Goal: Complete application form: Complete application form

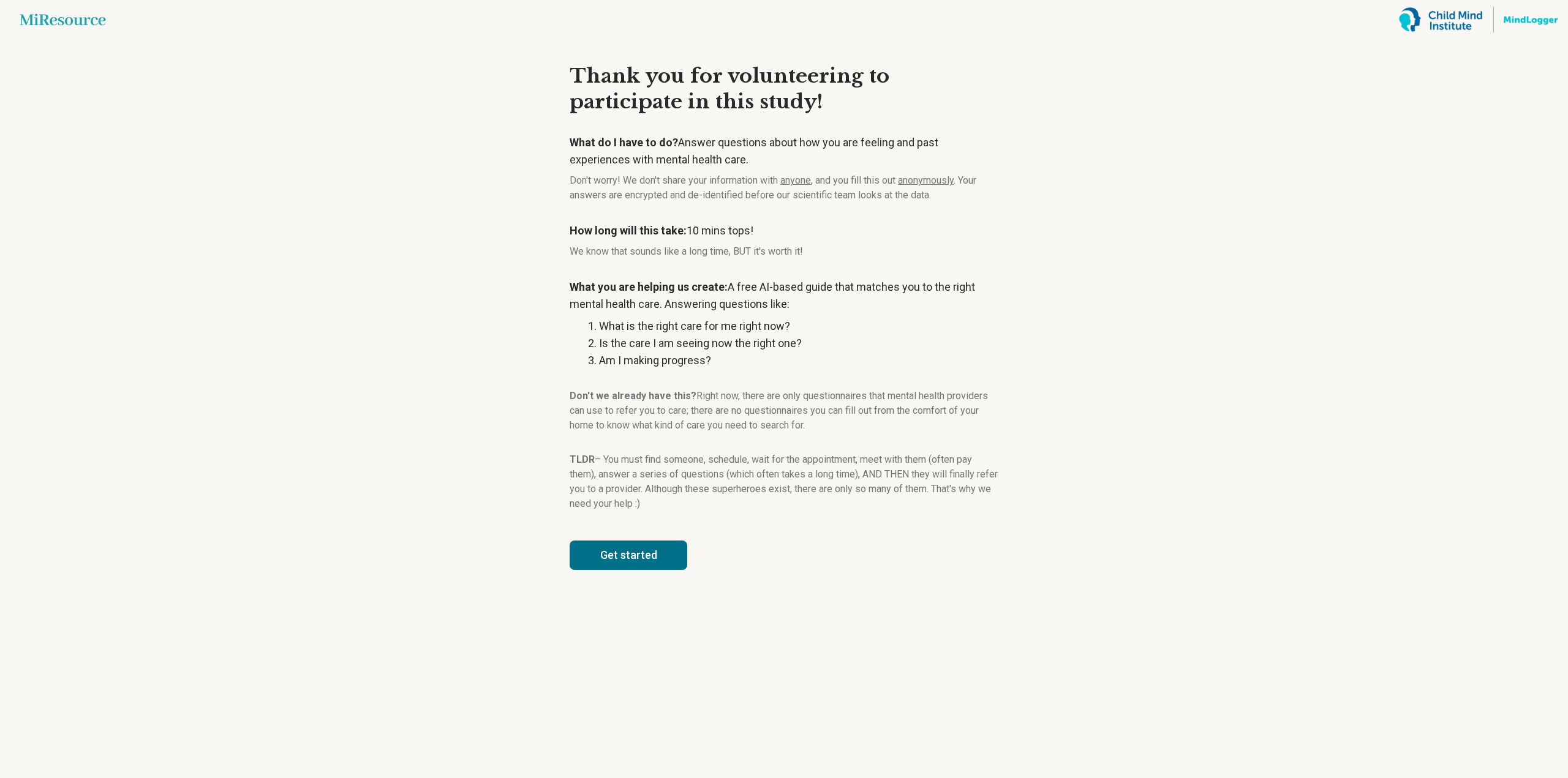
click at [630, 555] on button "Get started" at bounding box center [628, 555] width 118 height 30
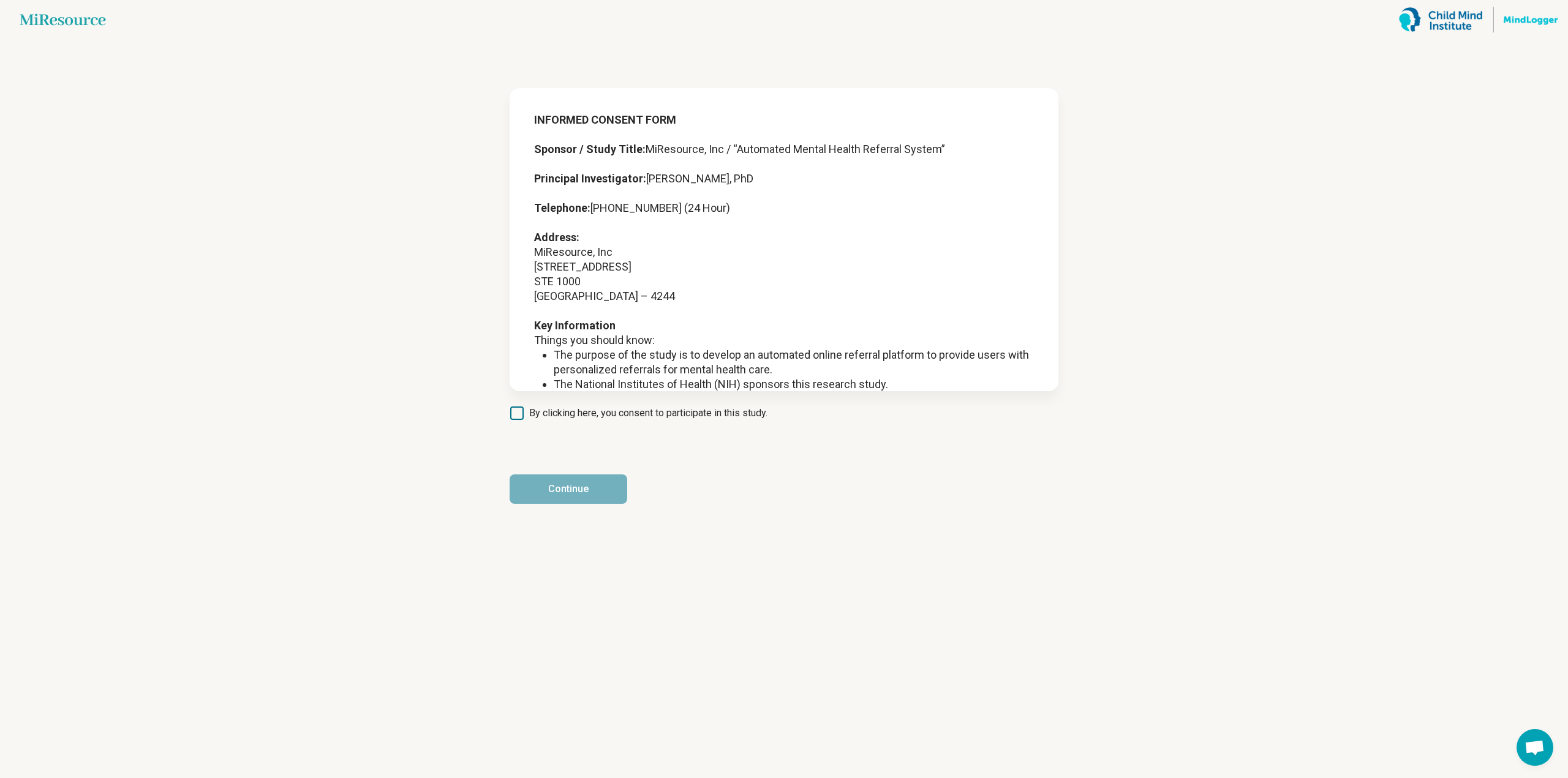
click at [753, 402] on article "INFORMED CONSENT FORM Sponsor / Study Title: MiResource, Inc / “Automated Menta…" at bounding box center [784, 408] width 588 height 739
click at [711, 416] on span "By clicking here, you consent to participate in this study." at bounding box center [648, 414] width 238 height 15
click at [587, 486] on button "Continue" at bounding box center [567, 490] width 118 height 30
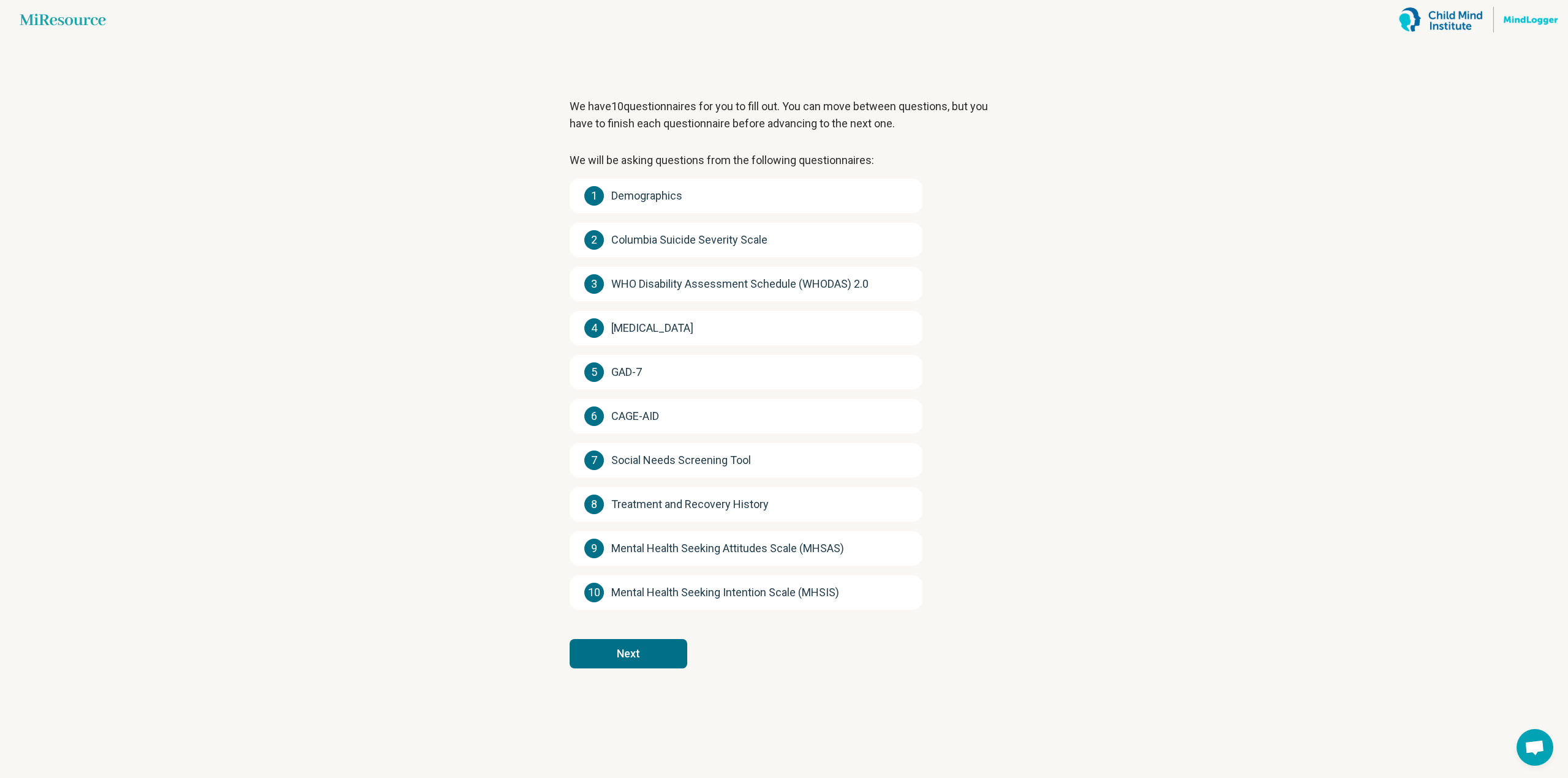
click at [669, 656] on button "Next" at bounding box center [628, 654] width 118 height 30
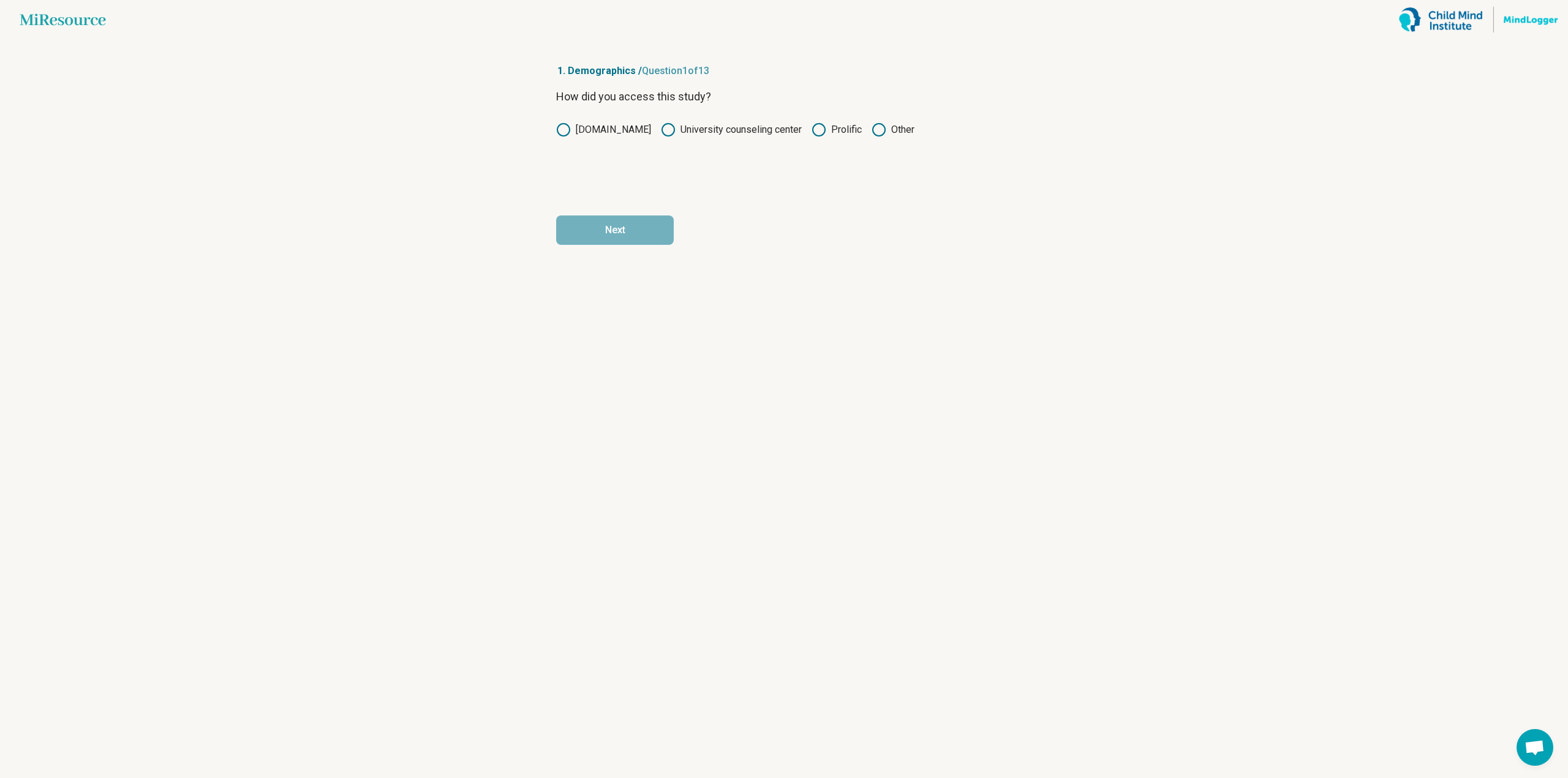
click at [823, 134] on label "Prolific" at bounding box center [836, 130] width 50 height 15
click at [657, 226] on button "Next" at bounding box center [615, 230] width 118 height 30
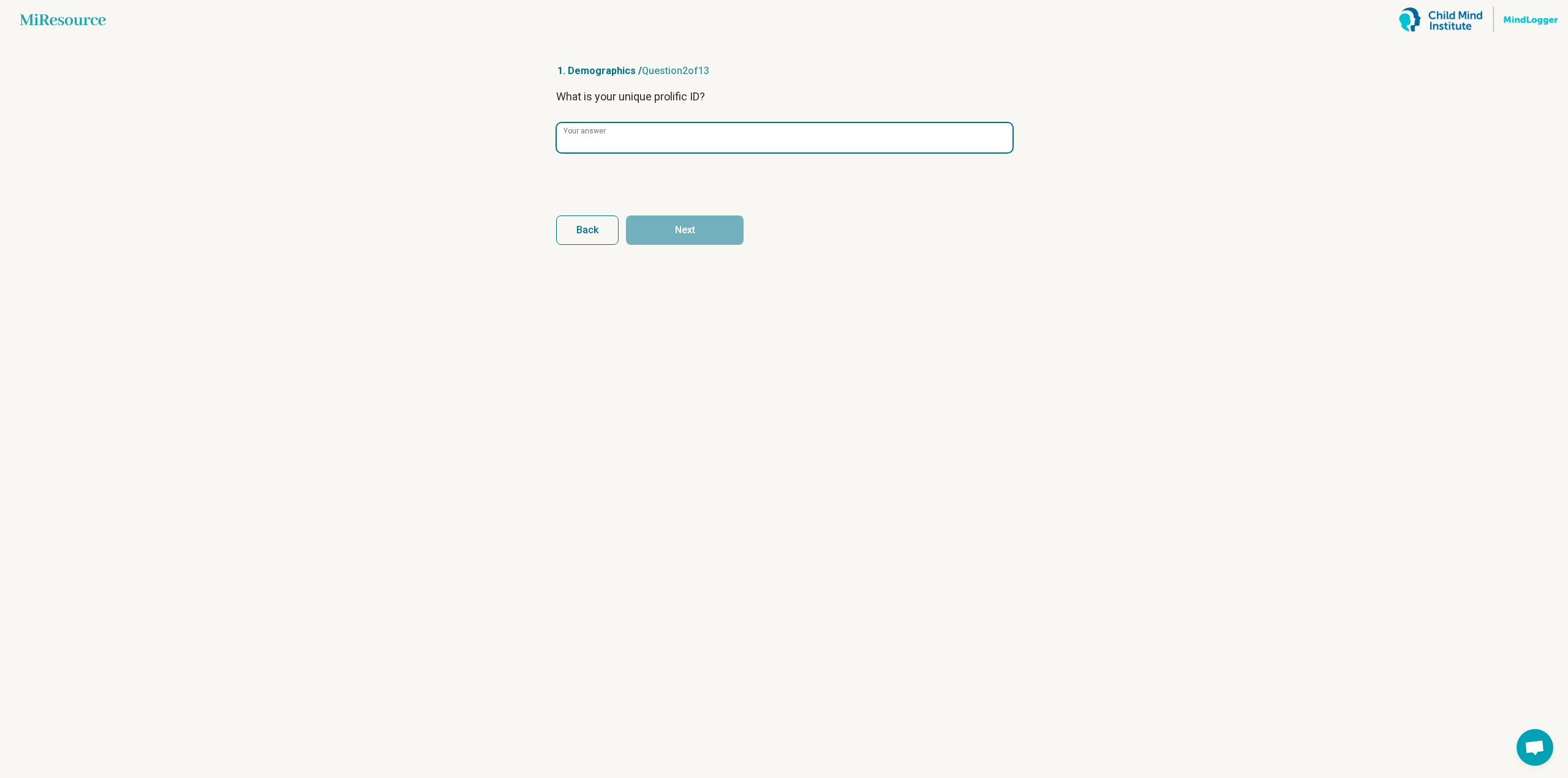
drag, startPoint x: 663, startPoint y: 161, endPoint x: 657, endPoint y: 144, distance: 18.0
paste input "**********"
type input "**********"
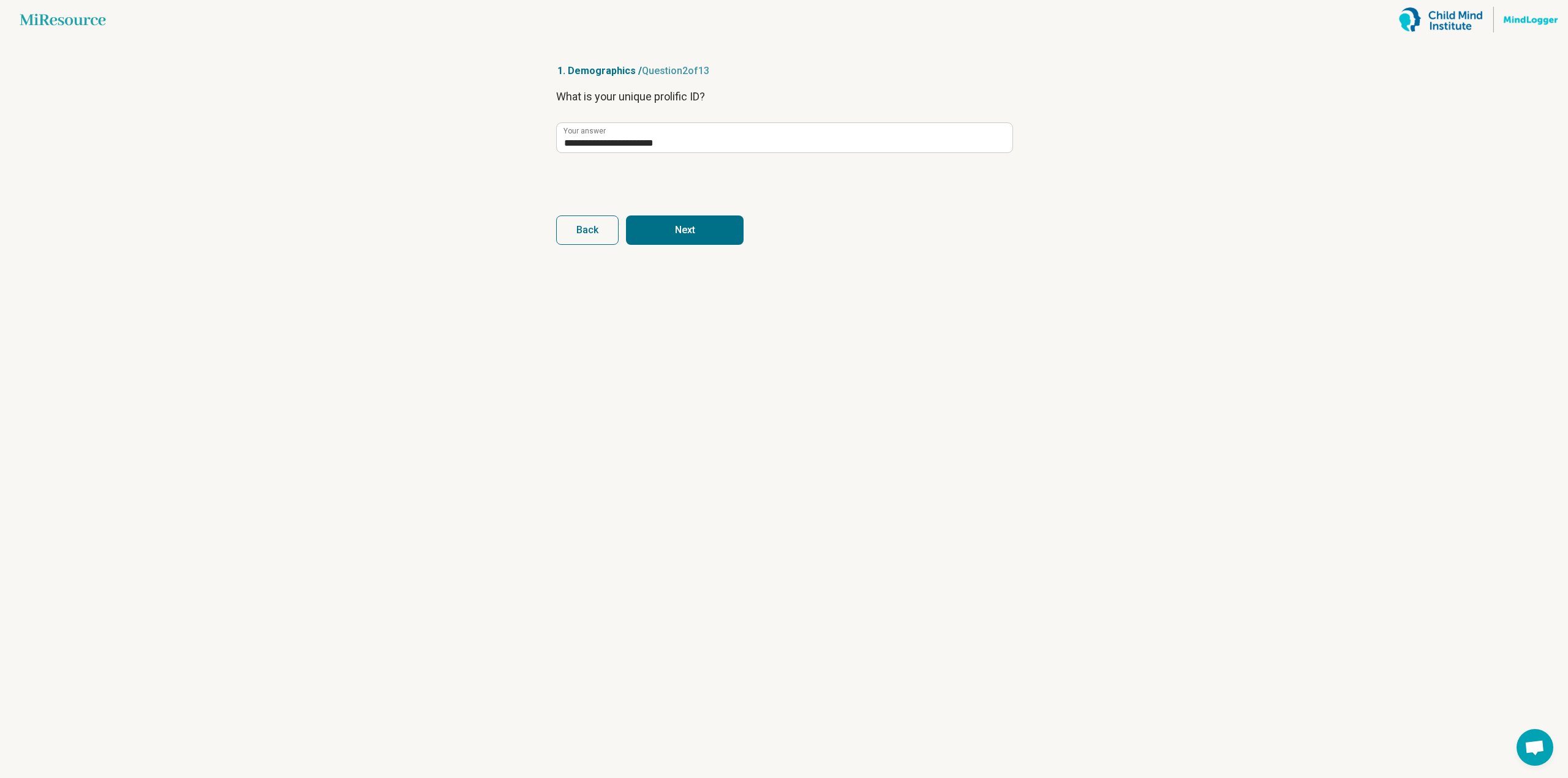
click at [718, 226] on button "Next" at bounding box center [684, 230] width 118 height 30
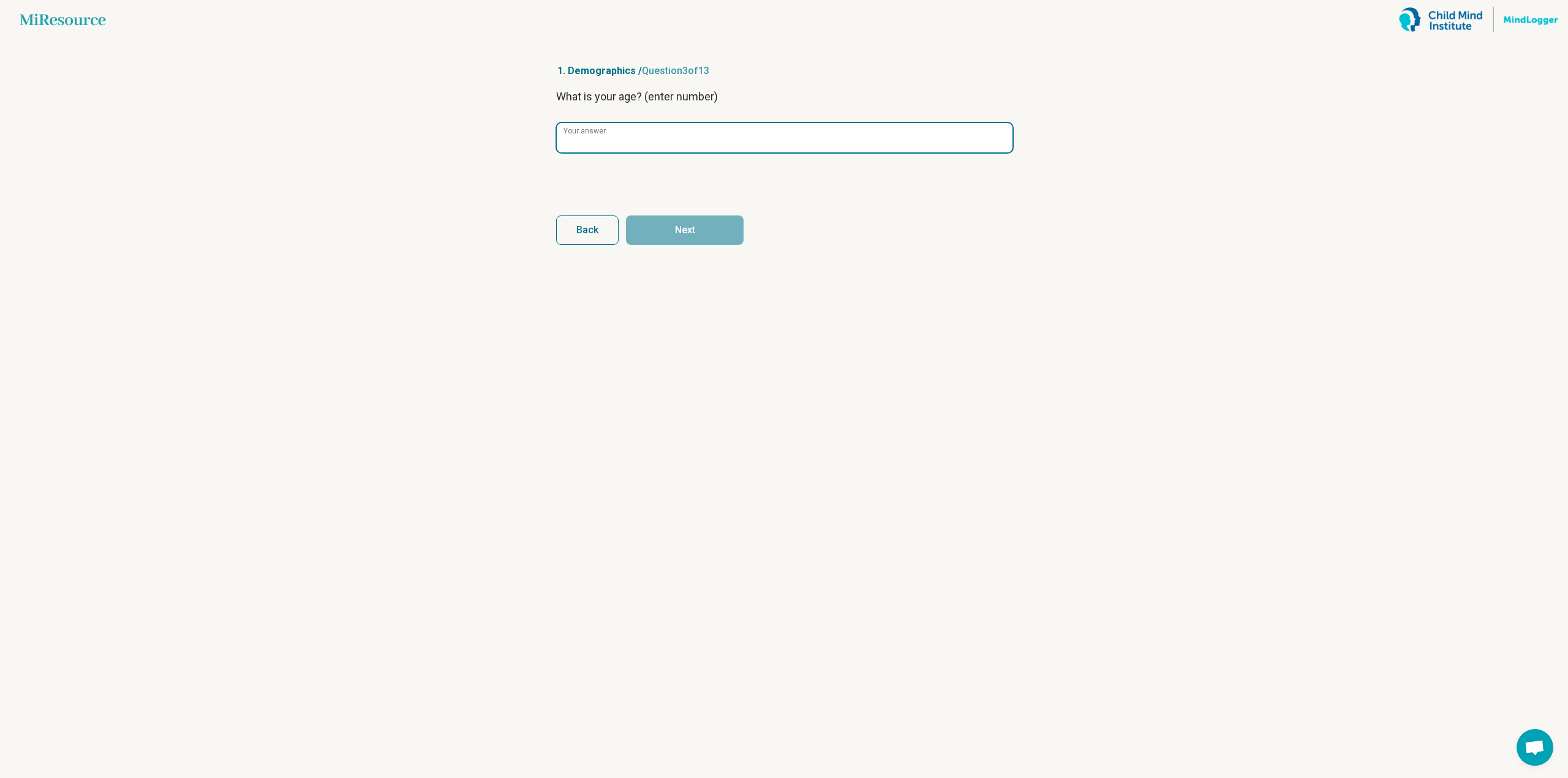
click at [704, 131] on input "Your answer" at bounding box center [784, 138] width 455 height 30
type input "**"
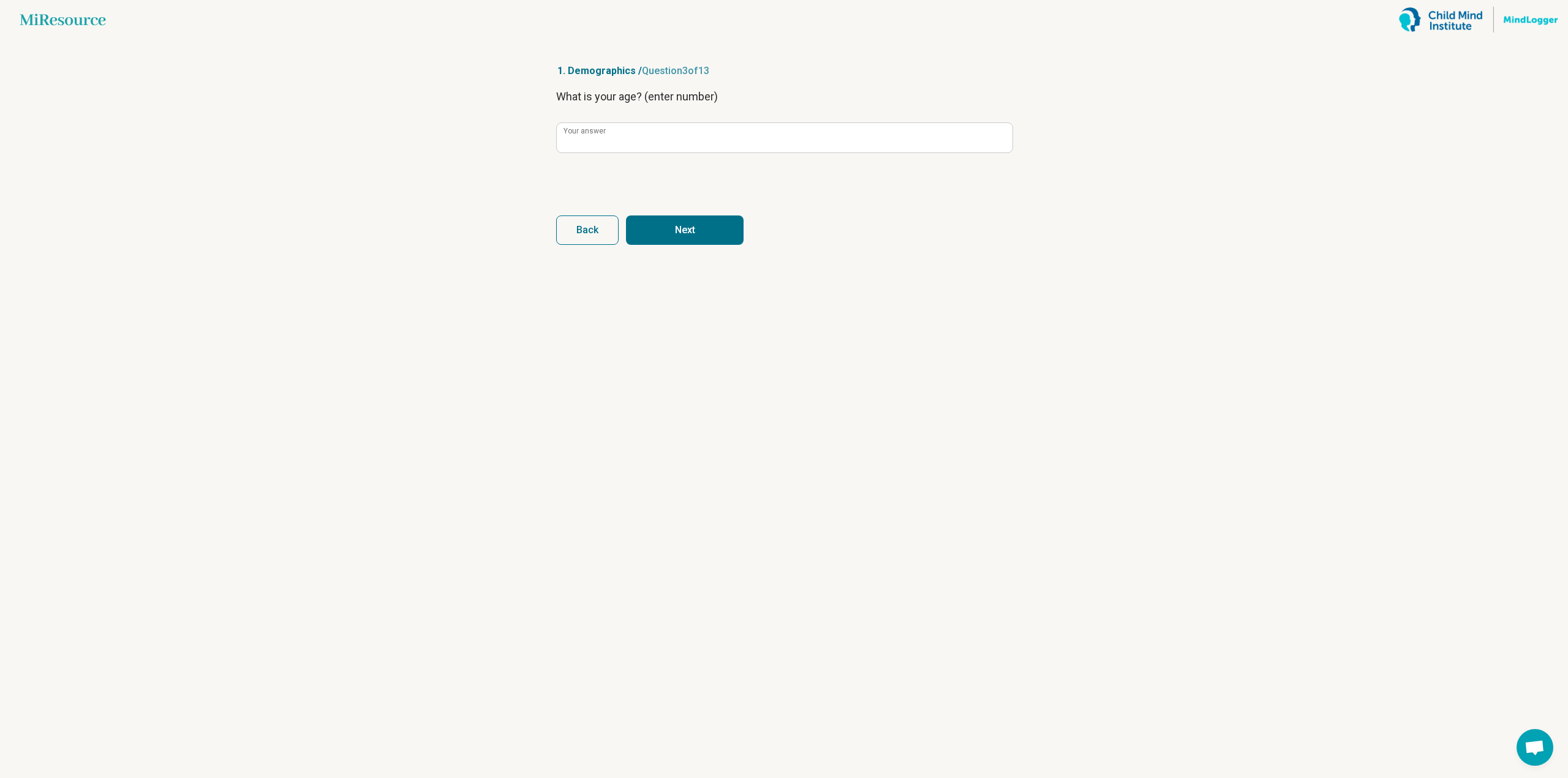
click at [736, 236] on button "Next" at bounding box center [684, 230] width 118 height 30
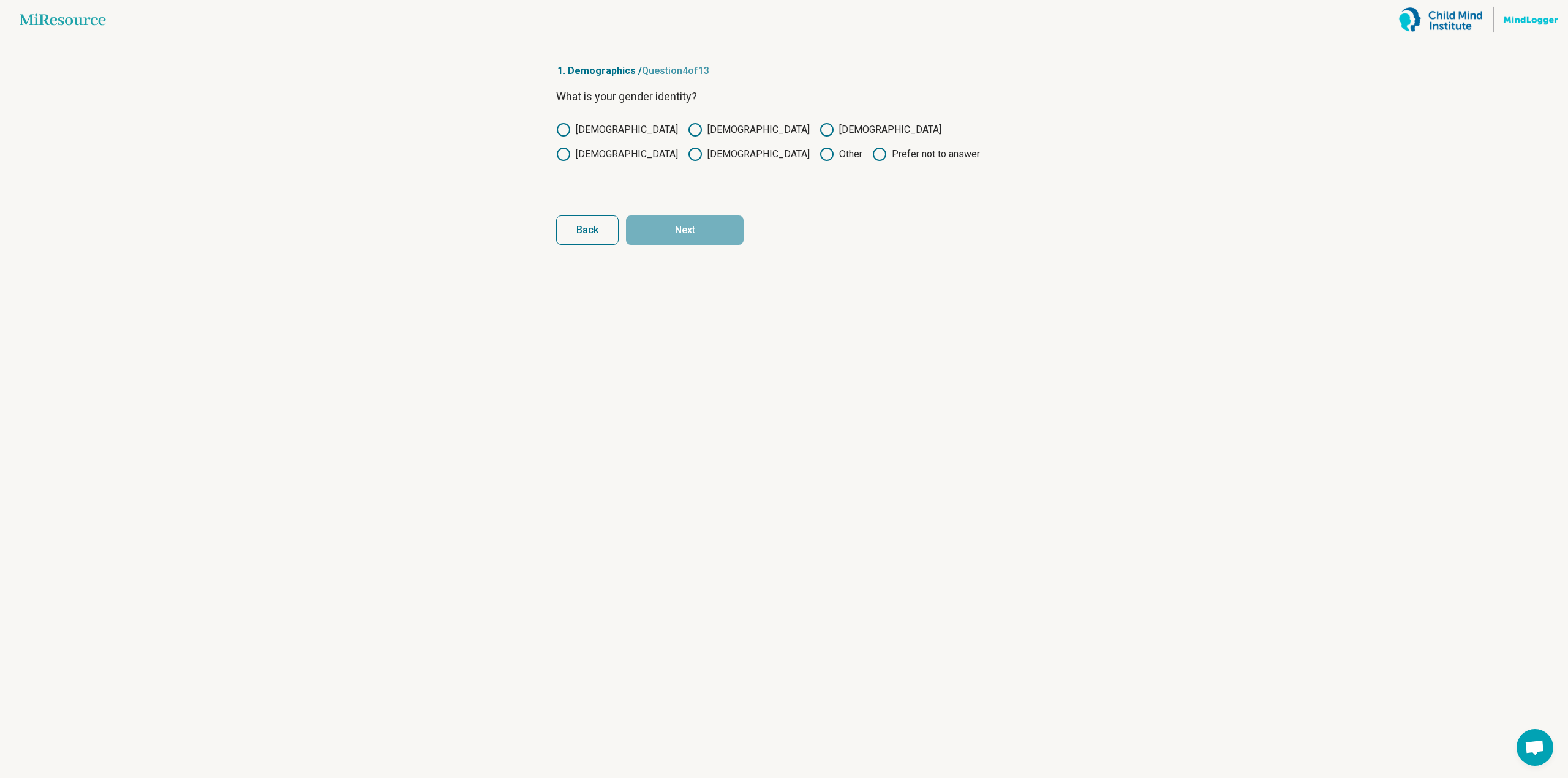
click at [568, 134] on icon at bounding box center [564, 130] width 15 height 15
click at [666, 221] on button "Next" at bounding box center [684, 230] width 118 height 30
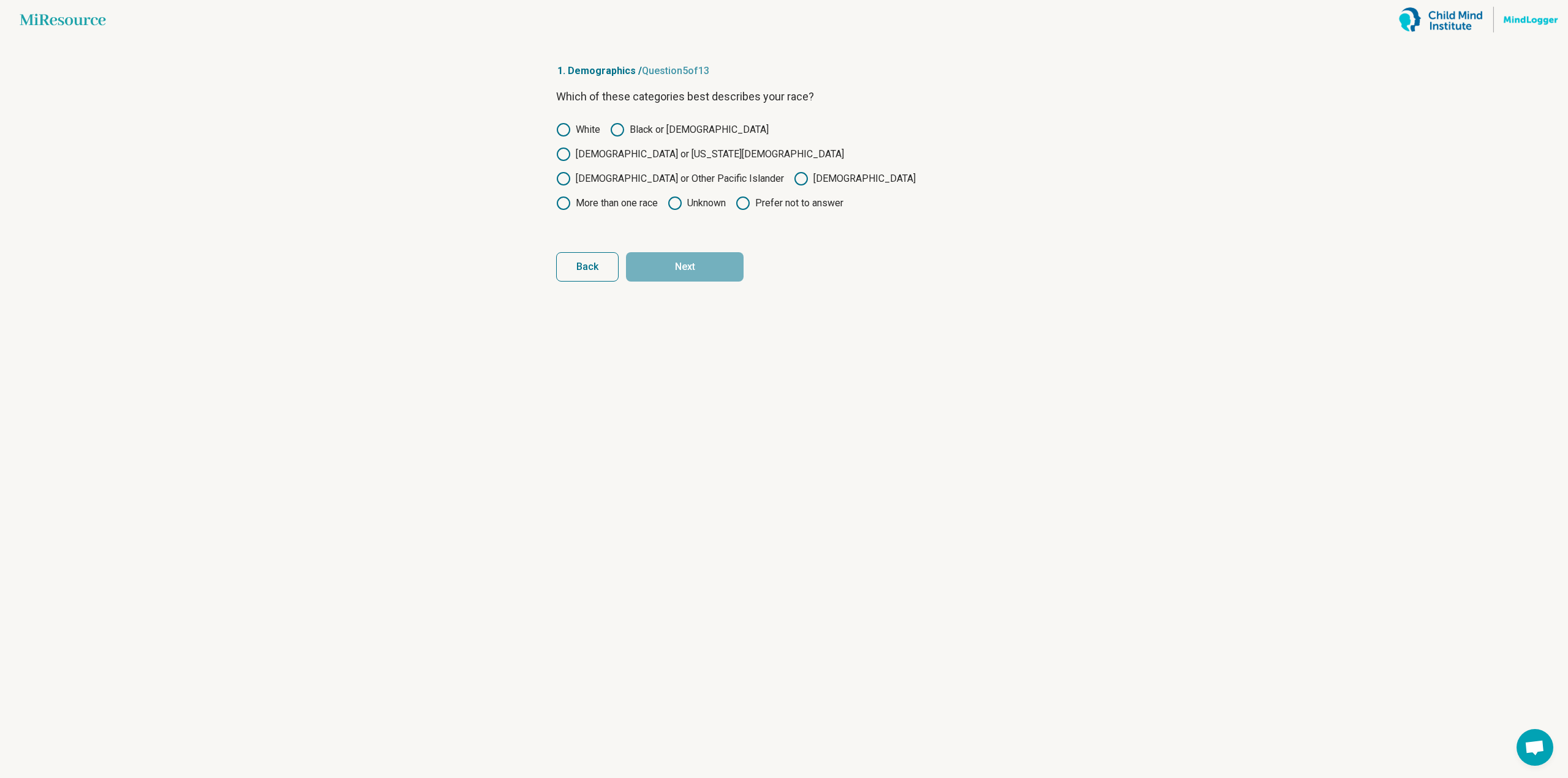
click at [799, 172] on label "[DEMOGRAPHIC_DATA]" at bounding box center [854, 179] width 121 height 15
click at [698, 252] on button "Next" at bounding box center [684, 267] width 118 height 30
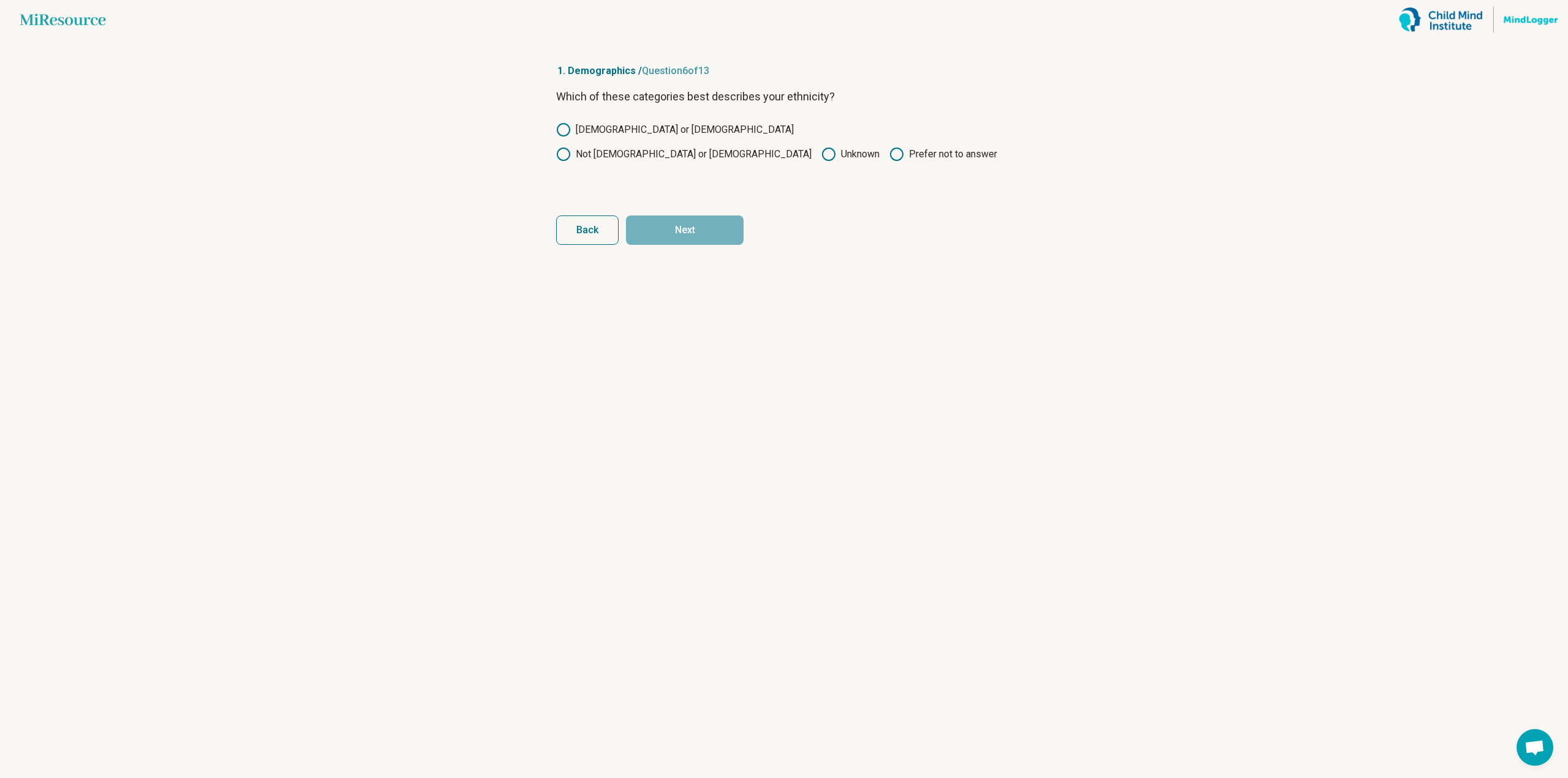
click at [751, 147] on label "Not [DEMOGRAPHIC_DATA] or [DEMOGRAPHIC_DATA]" at bounding box center [683, 154] width 255 height 15
click at [722, 210] on form "Which of these categories best describes your ethnicity? [DEMOGRAPHIC_DATA] or …" at bounding box center [784, 166] width 455 height 157
click at [713, 229] on button "Next" at bounding box center [684, 230] width 118 height 30
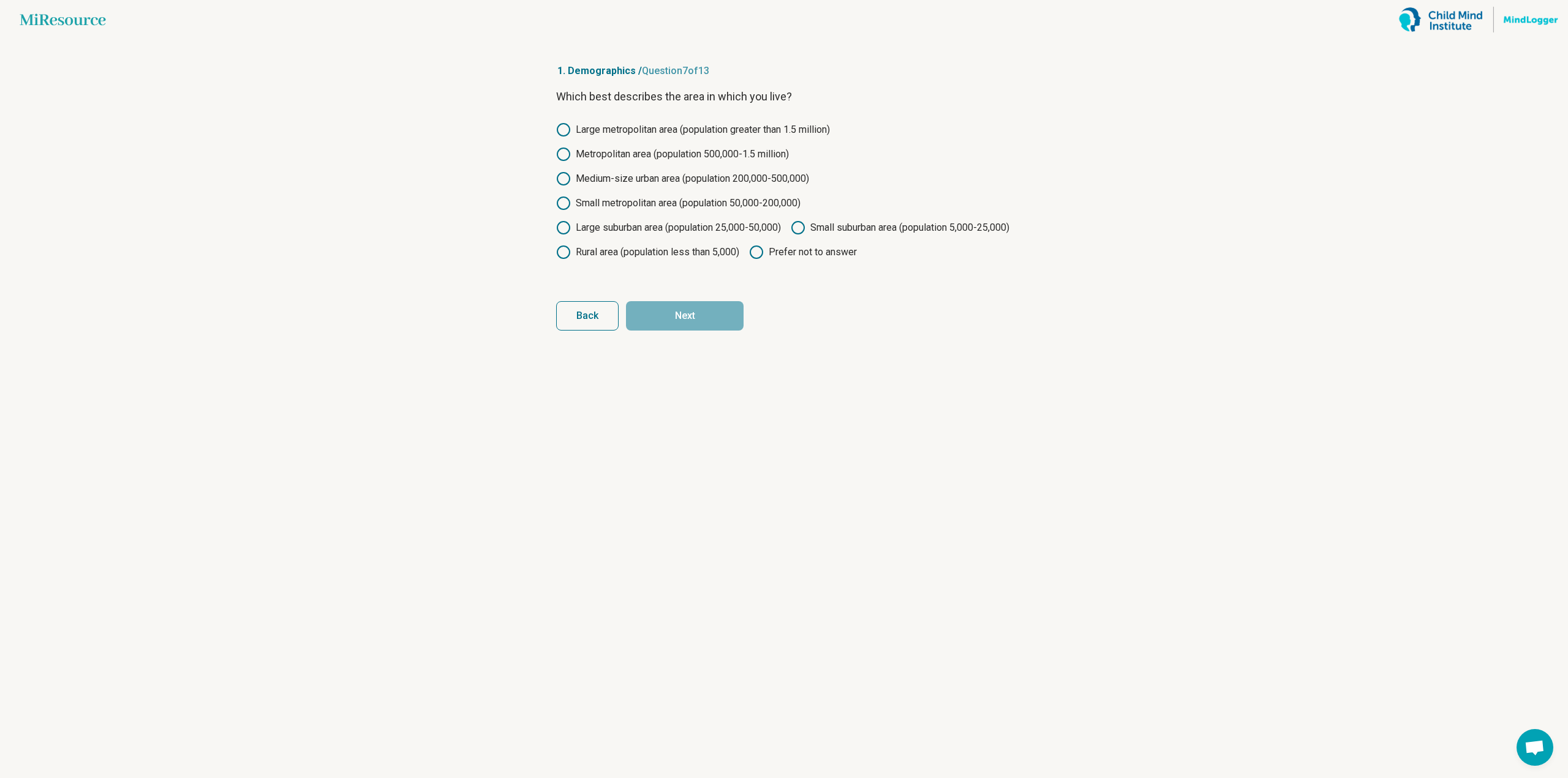
click at [627, 233] on label "Large suburban area (population 25,000-50,000)" at bounding box center [669, 228] width 224 height 15
click at [691, 208] on label "Small metropolitan area (population 50,000-200,000)" at bounding box center [678, 203] width 244 height 15
click at [722, 179] on label "Medium-size urban area (population 200,000-500,000)" at bounding box center [682, 179] width 253 height 15
click at [719, 331] on button "Next" at bounding box center [684, 316] width 118 height 30
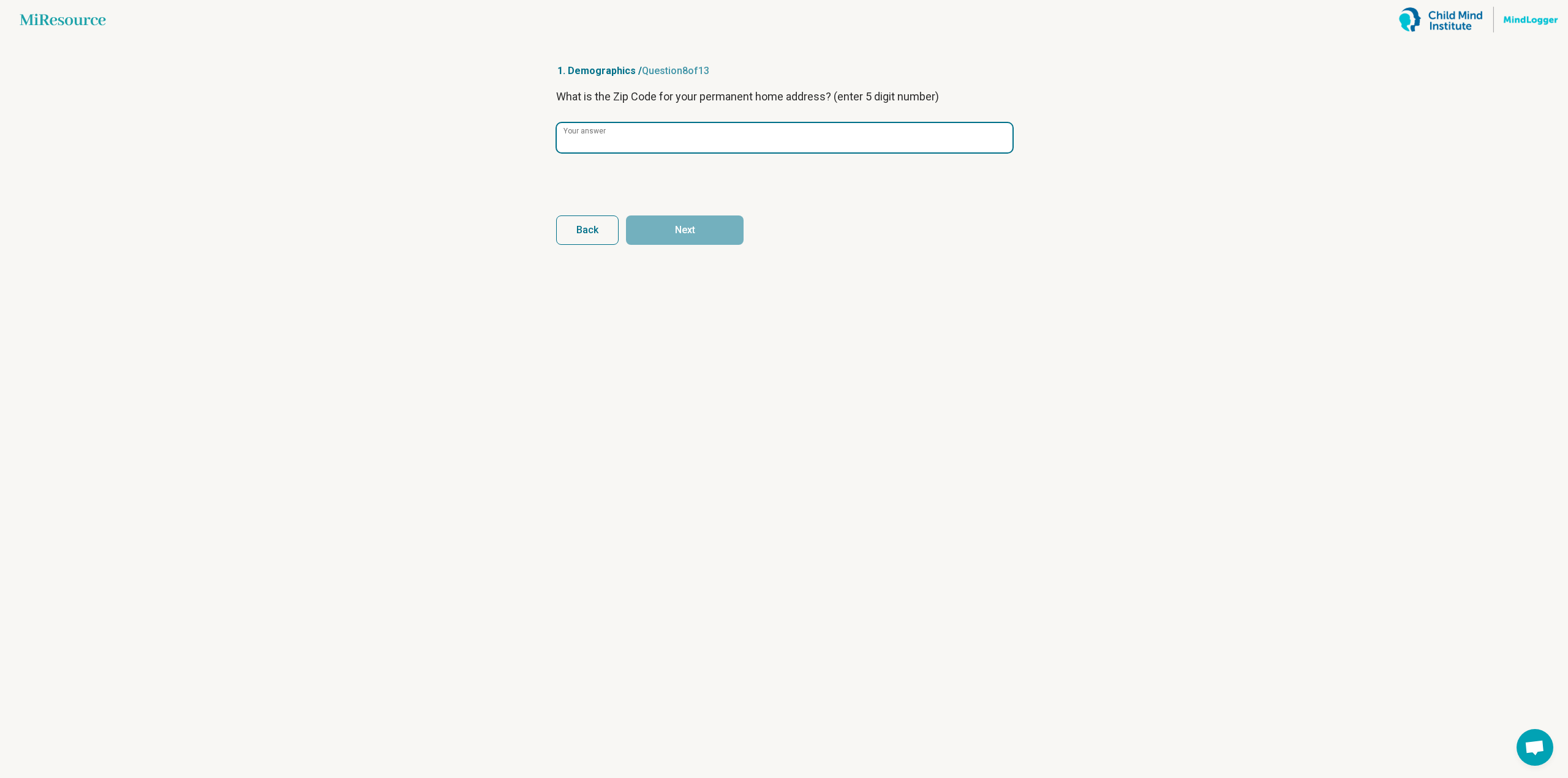
click at [681, 146] on input "Your answer" at bounding box center [784, 138] width 455 height 30
type input "*****"
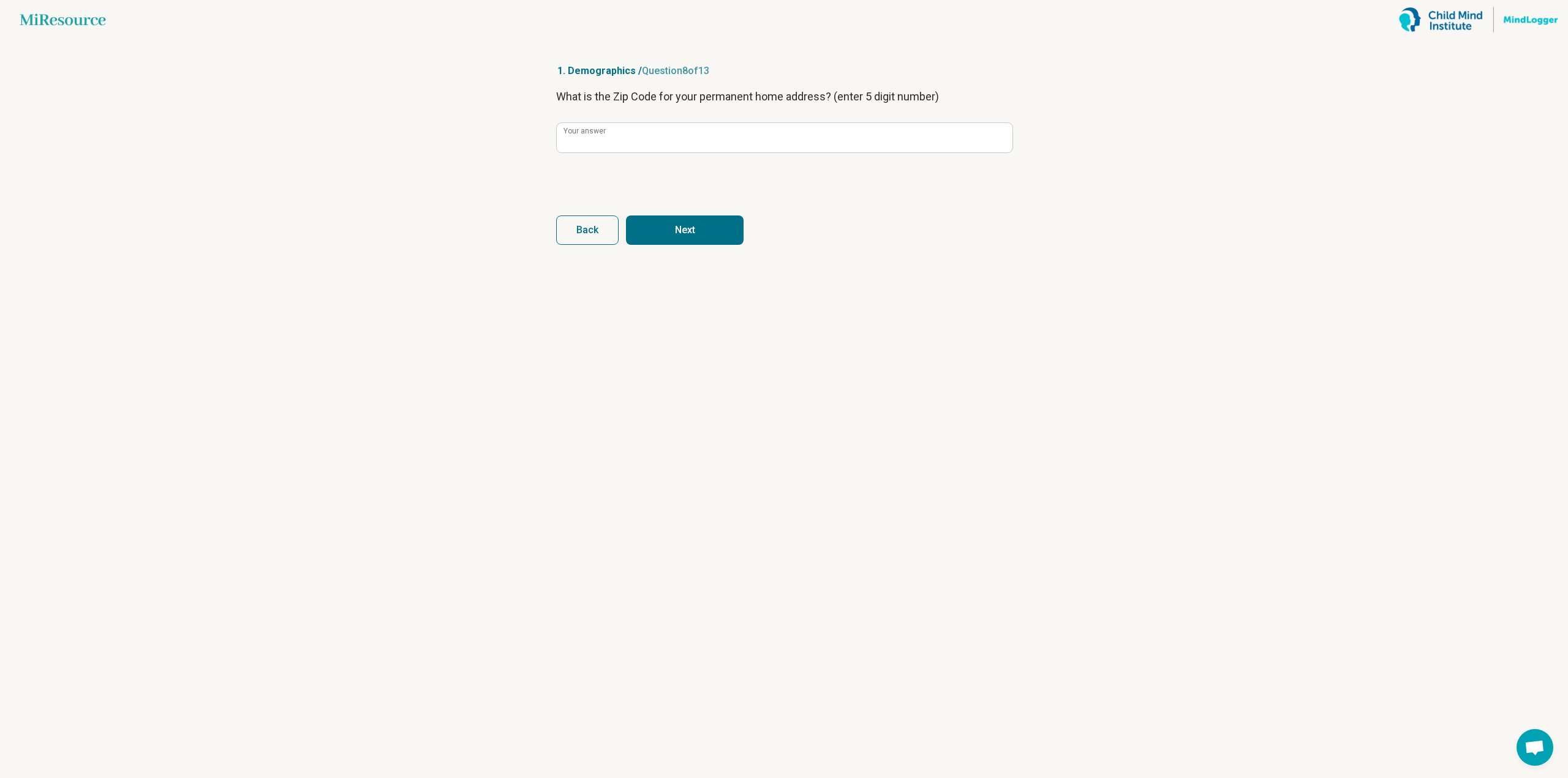
click at [724, 213] on form "What is the Zip Code for your permanent home address? (enter 5 digit number) **…" at bounding box center [784, 166] width 455 height 157
click at [723, 216] on button "Next" at bounding box center [684, 230] width 118 height 30
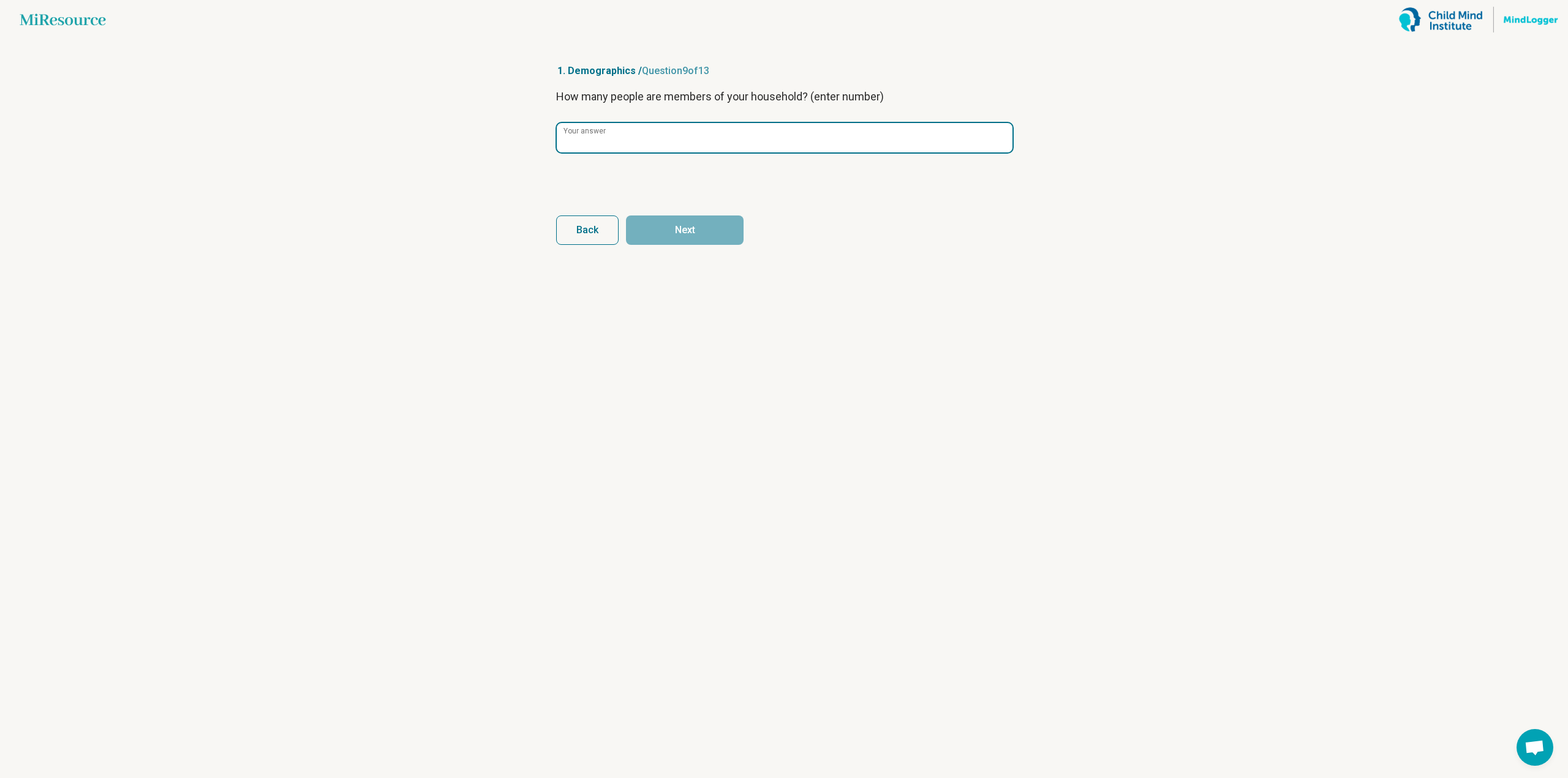
click at [736, 133] on input "Your answer" at bounding box center [784, 138] width 455 height 30
type input "*"
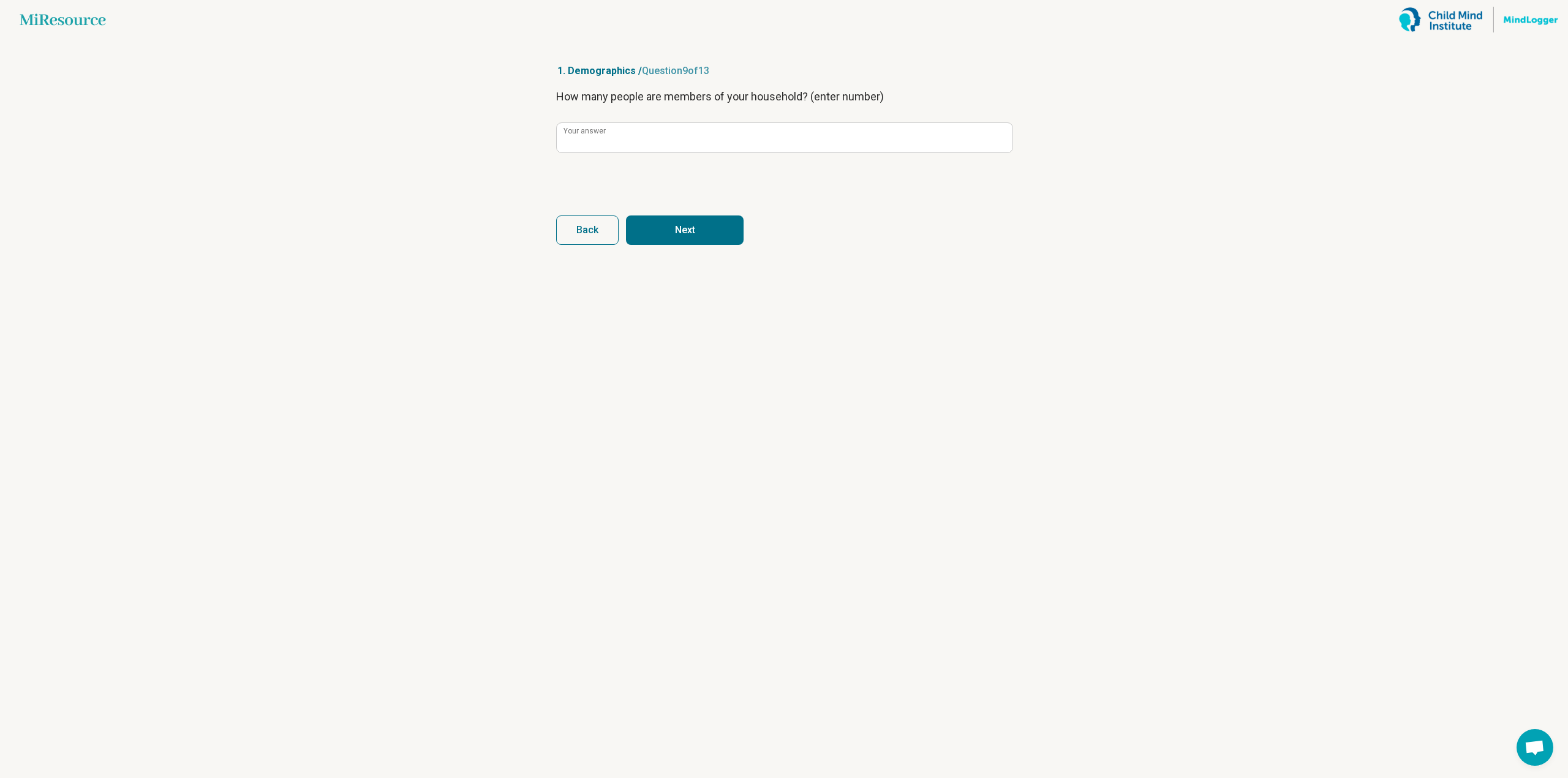
click at [731, 216] on button "Next" at bounding box center [684, 230] width 118 height 30
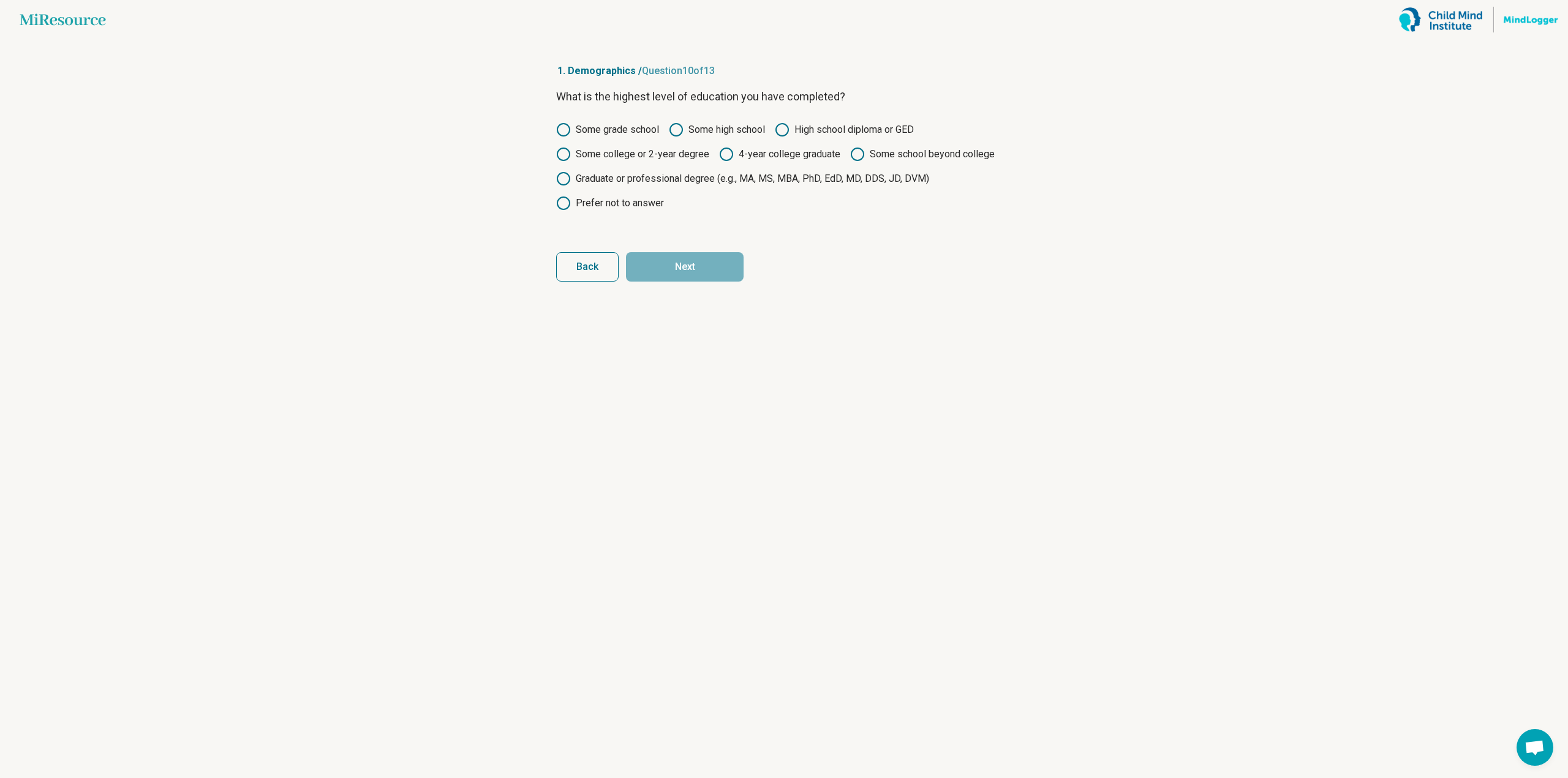
click at [793, 156] on label "4-year college graduate" at bounding box center [779, 154] width 121 height 15
click at [907, 164] on div "Some grade school Some high school High school diploma or GED Some college or 2…" at bounding box center [784, 166] width 455 height 88
click at [718, 269] on button "Next" at bounding box center [684, 267] width 118 height 30
click at [834, 127] on label "High school diploma or GED" at bounding box center [844, 130] width 139 height 15
click at [736, 264] on button "Next" at bounding box center [684, 267] width 118 height 30
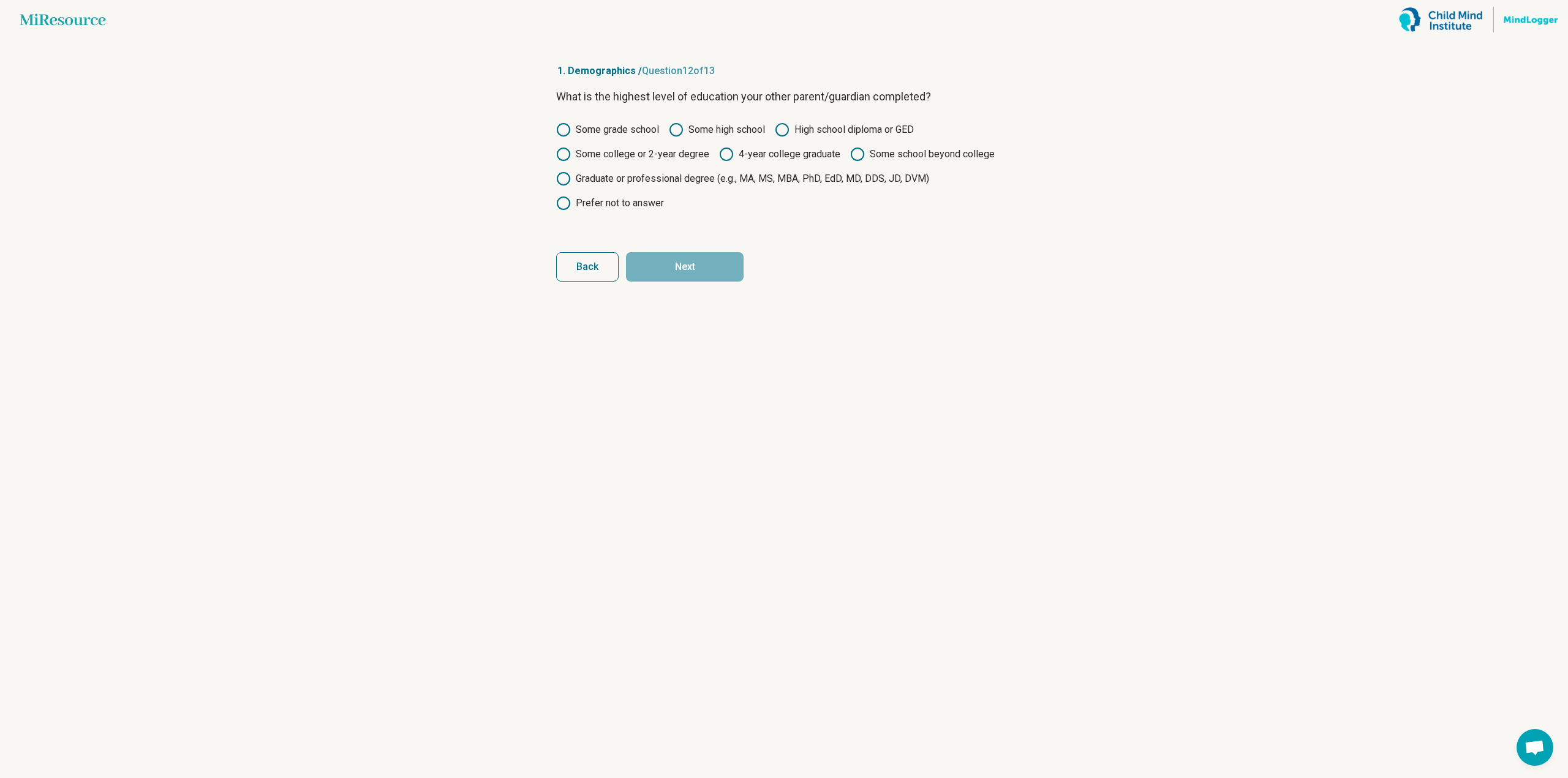
click at [788, 127] on circle at bounding box center [782, 129] width 12 height 12
click at [726, 270] on button "Next" at bounding box center [684, 267] width 118 height 30
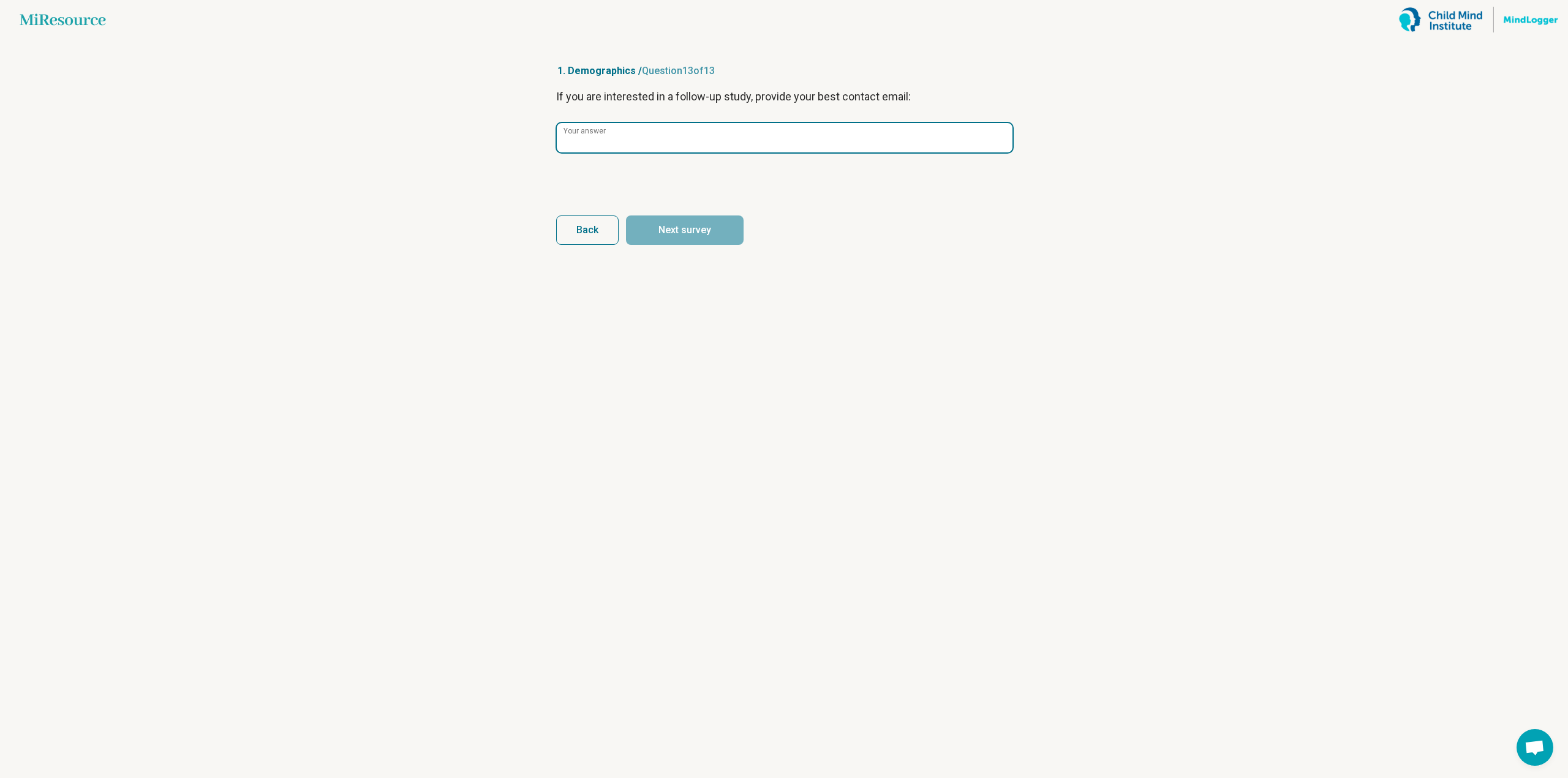
click at [773, 145] on input "Your answer" at bounding box center [784, 138] width 455 height 30
click at [626, 215] on button "Next survey" at bounding box center [684, 230] width 118 height 30
type input "**********"
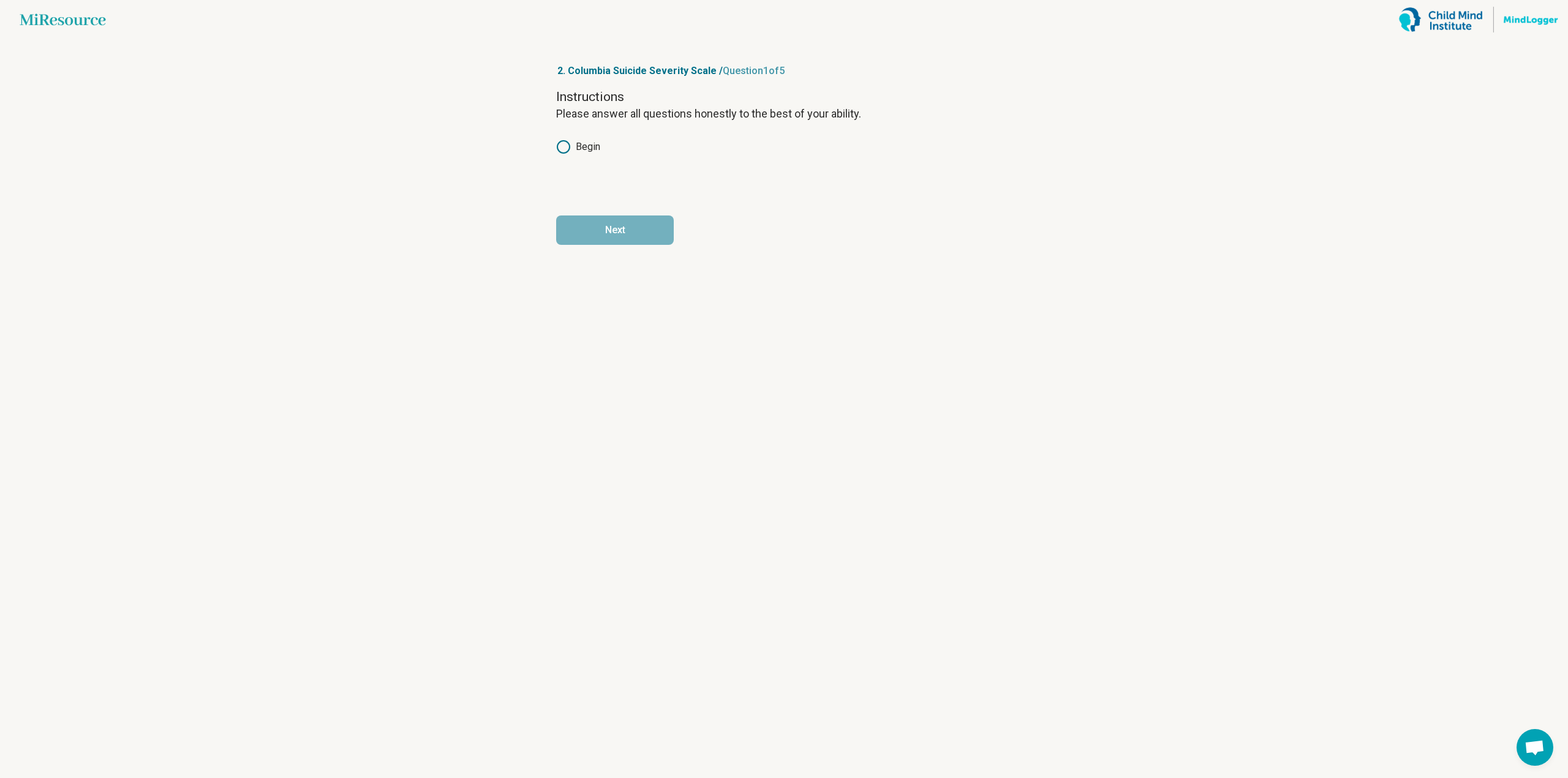
click at [588, 143] on label "Begin" at bounding box center [579, 147] width 45 height 15
click at [657, 239] on button "Next" at bounding box center [615, 230] width 118 height 30
click at [580, 147] on label "No" at bounding box center [572, 147] width 32 height 15
click at [682, 235] on button "Next" at bounding box center [684, 230] width 118 height 30
click at [564, 146] on icon at bounding box center [564, 147] width 15 height 15
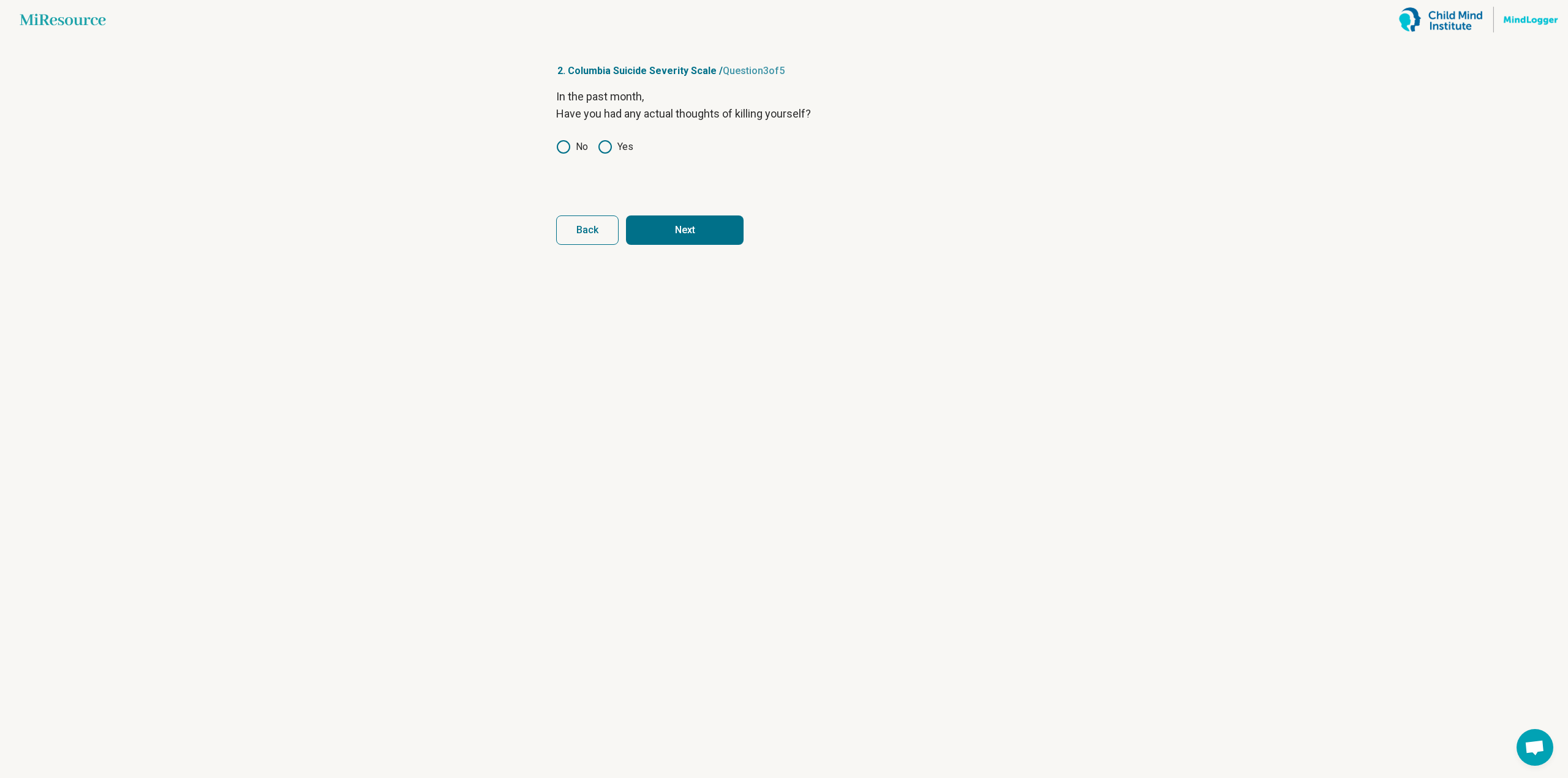
click at [677, 239] on button "Next" at bounding box center [684, 230] width 118 height 30
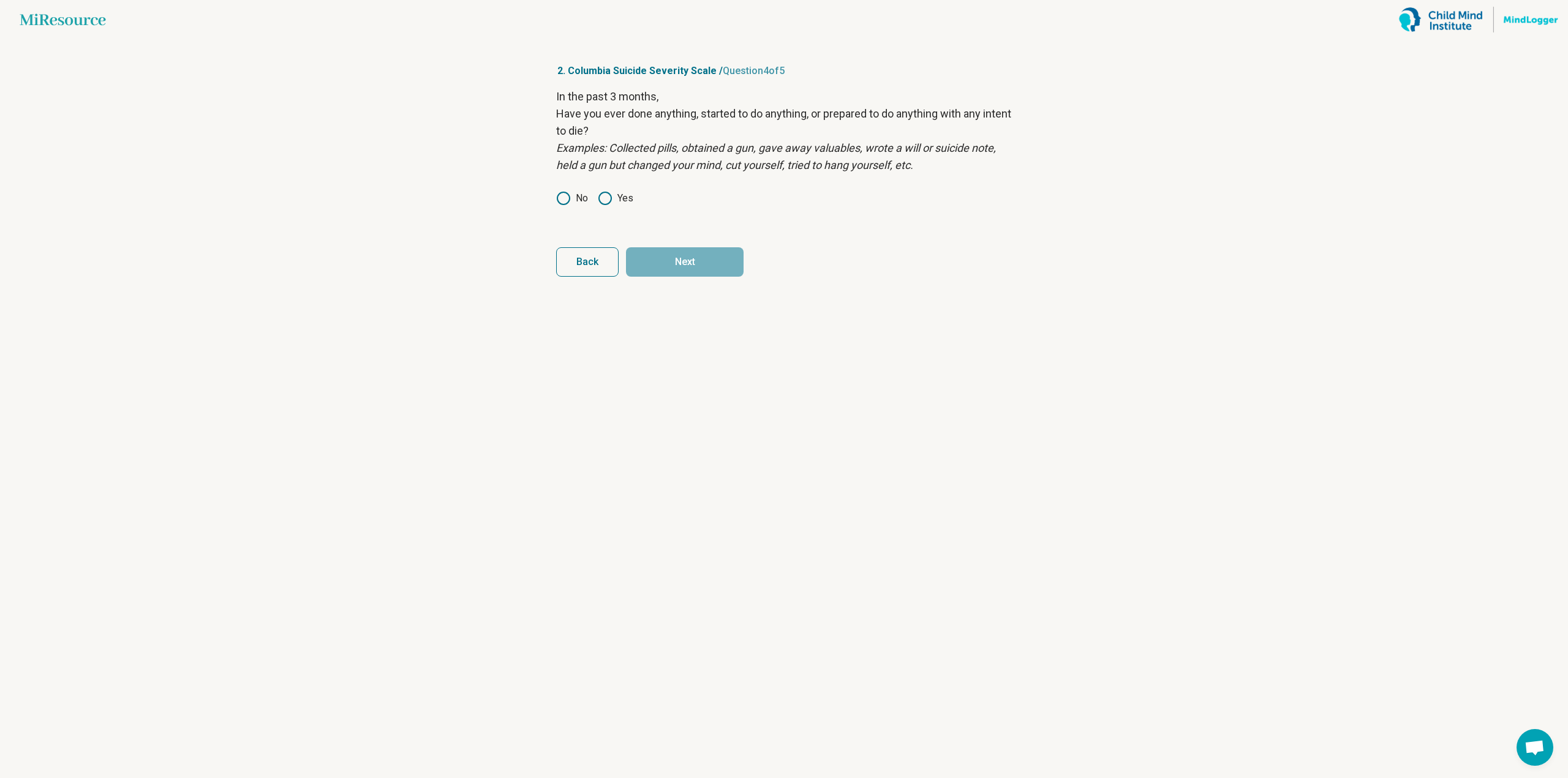
click at [557, 192] on icon at bounding box center [564, 198] width 15 height 15
click at [716, 258] on button "Next" at bounding box center [684, 262] width 118 height 30
click at [542, 194] on article "2. Columbia Suicide Severity Scale / Question 5 of 5 In your entire life, Have …" at bounding box center [784, 408] width 495 height 739
click at [551, 193] on article "2. Columbia Suicide Severity Scale / Question 5 of 5 In your entire life, Have …" at bounding box center [784, 408] width 495 height 739
drag, startPoint x: 572, startPoint y: 201, endPoint x: 587, endPoint y: 205, distance: 15.5
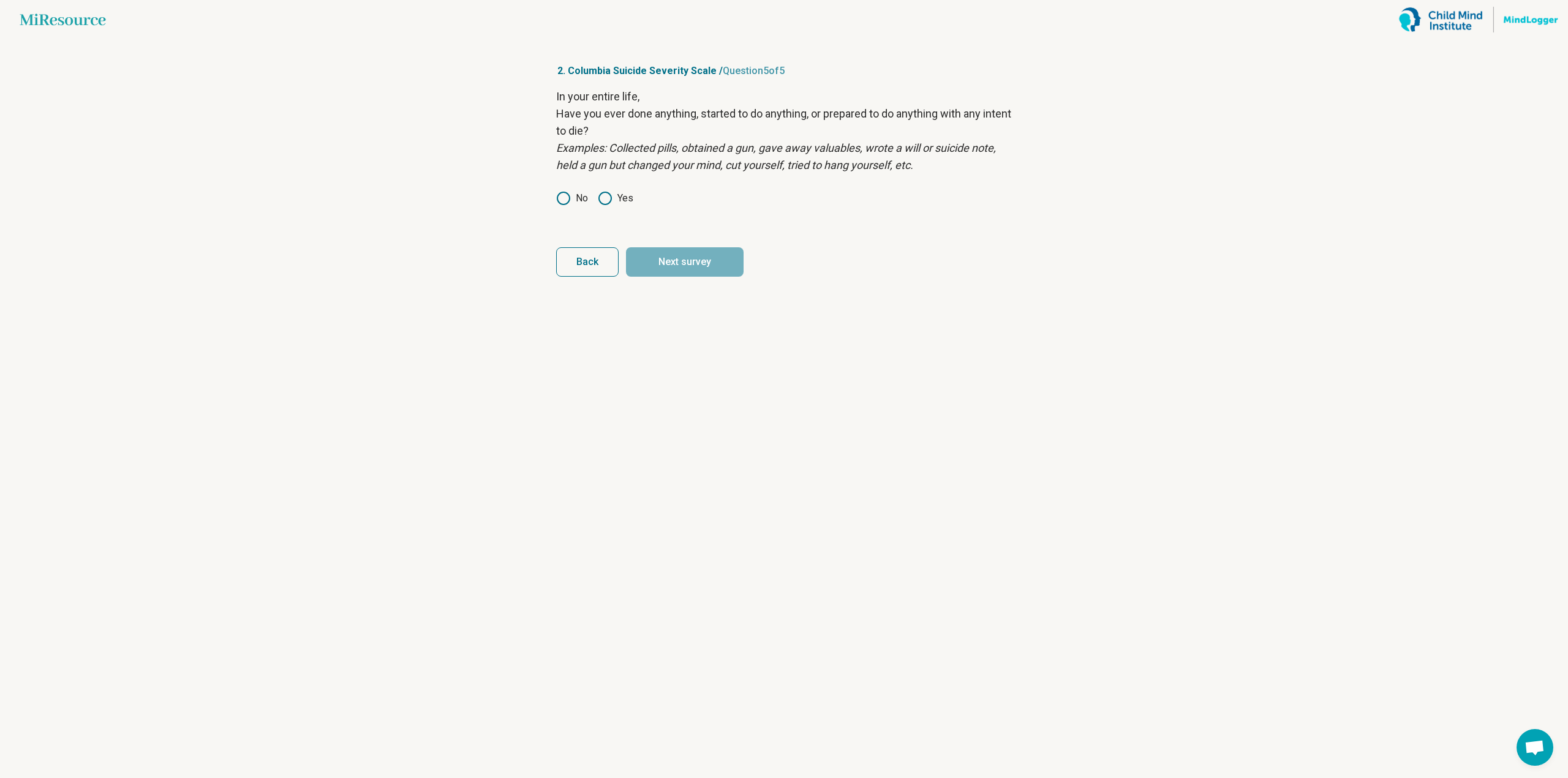
click at [572, 201] on label "No" at bounding box center [572, 198] width 32 height 15
click at [686, 265] on button "Next survey" at bounding box center [684, 262] width 118 height 30
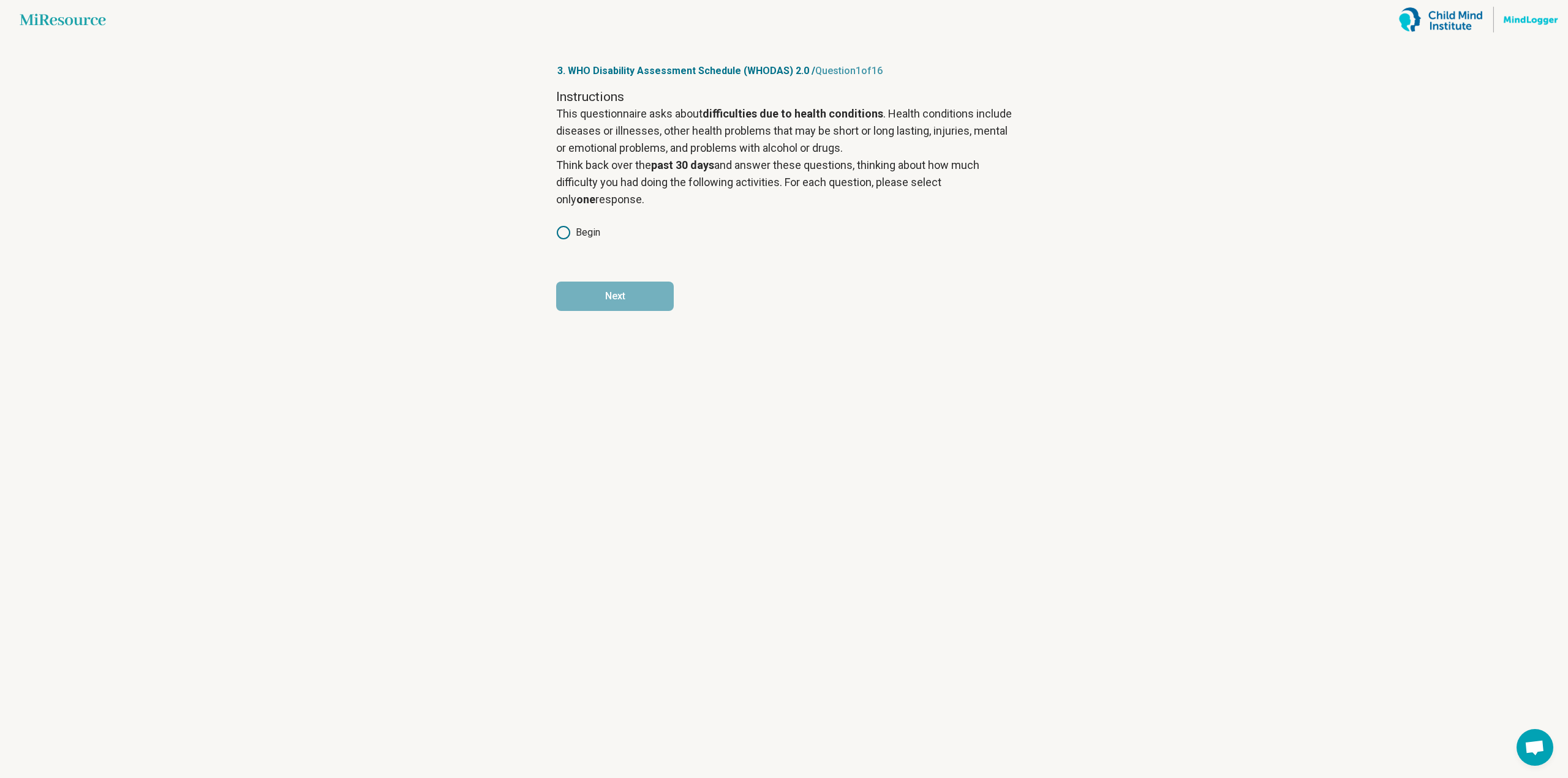
click at [576, 224] on div "Instructions This questionnaire asks about difficulties due to health condition…" at bounding box center [784, 172] width 455 height 169
click at [576, 231] on label "Begin" at bounding box center [579, 233] width 45 height 15
click at [616, 283] on button "Next" at bounding box center [615, 297] width 118 height 30
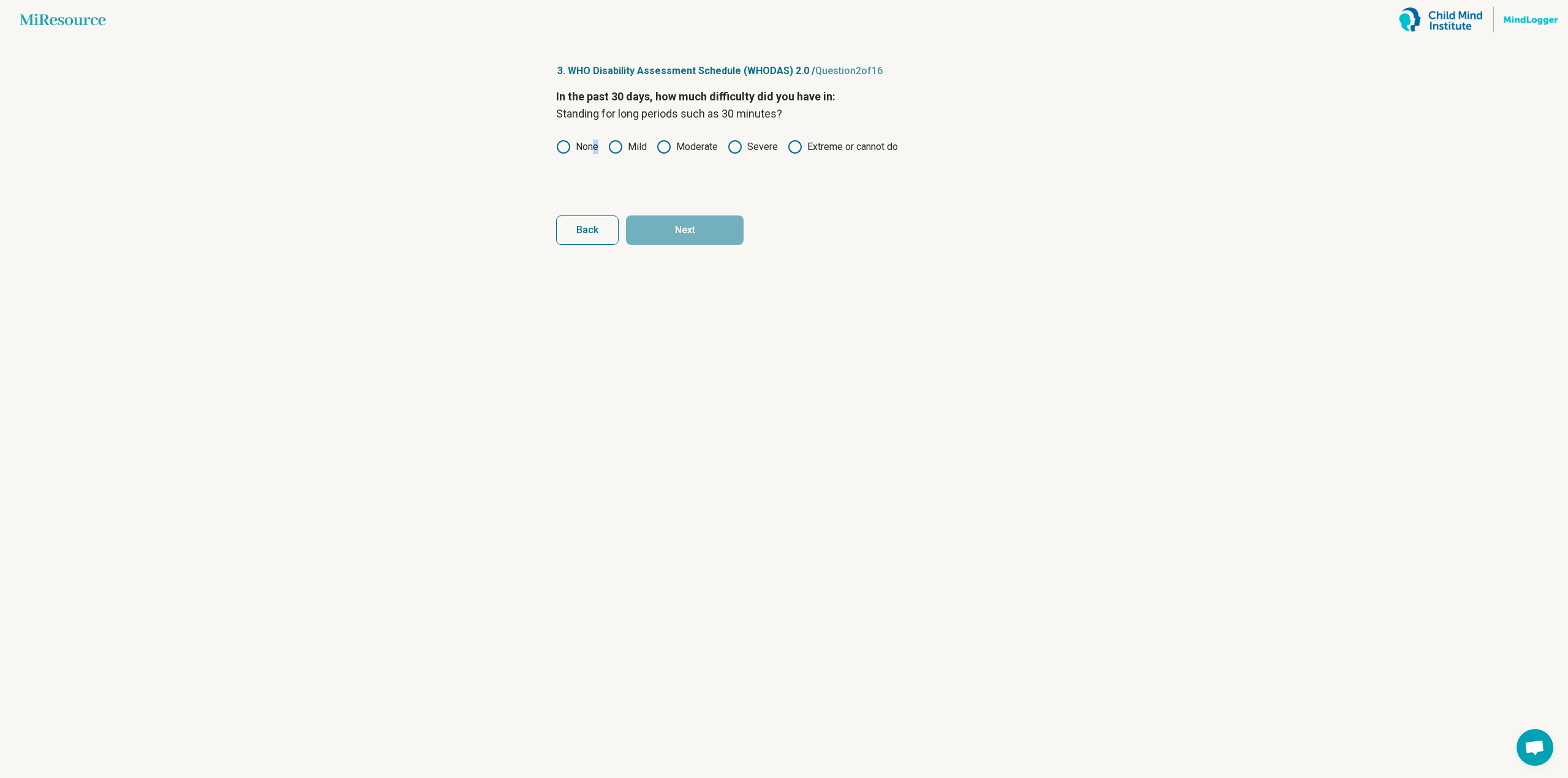
click at [595, 152] on label "None" at bounding box center [578, 147] width 43 height 15
click at [613, 152] on circle at bounding box center [615, 147] width 12 height 12
click at [592, 148] on label "None" at bounding box center [578, 147] width 43 height 15
click at [674, 234] on button "Next" at bounding box center [684, 230] width 118 height 30
click at [642, 148] on label "Mild" at bounding box center [628, 147] width 39 height 15
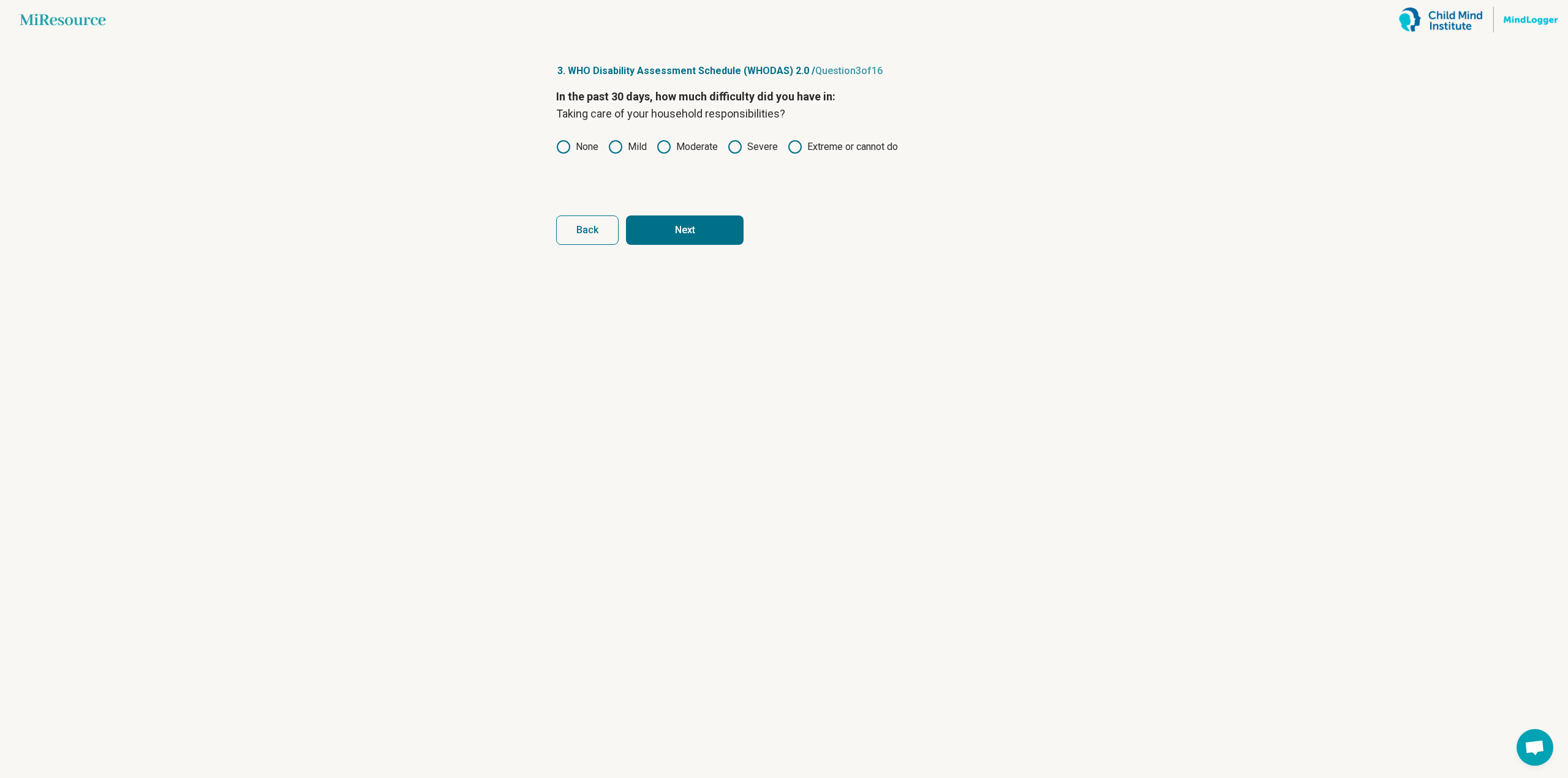
click at [689, 236] on button "Next" at bounding box center [684, 230] width 118 height 30
click at [585, 147] on label "None" at bounding box center [578, 147] width 43 height 15
drag, startPoint x: 681, startPoint y: 244, endPoint x: 654, endPoint y: 158, distance: 90.1
click at [655, 158] on form "In the past 30 days, how much difficulty did you have in: Learning a new task, …" at bounding box center [784, 166] width 455 height 157
click at [652, 158] on div "In the past 30 days, how much difficulty did you have in: Learning a new task, …" at bounding box center [784, 139] width 455 height 103
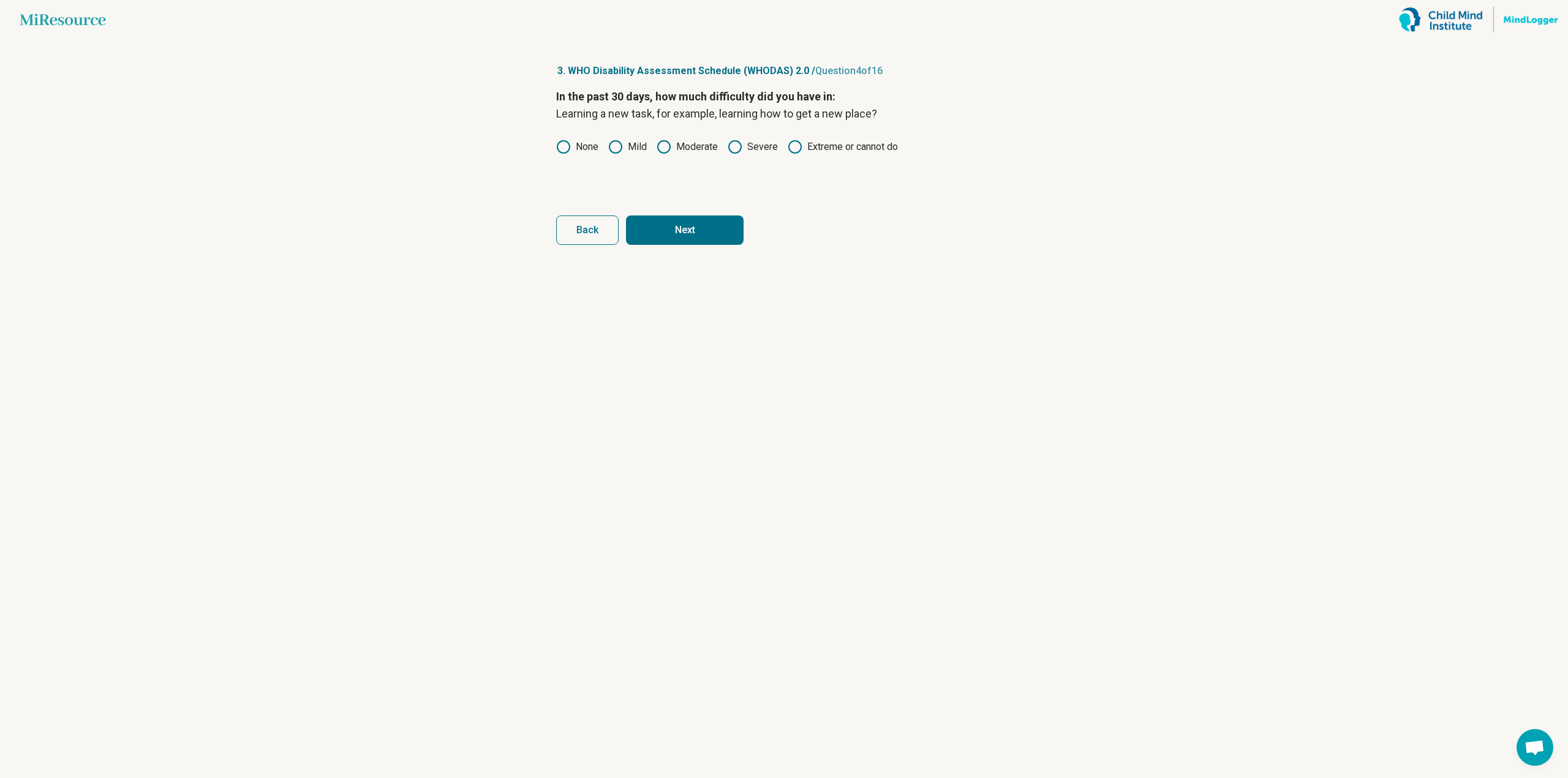
click at [643, 150] on label "Mild" at bounding box center [628, 147] width 39 height 15
click at [666, 216] on form "In the past 30 days, how much difficulty did you have in: Learning a new task, …" at bounding box center [784, 166] width 455 height 157
click at [665, 223] on button "Next" at bounding box center [684, 230] width 118 height 30
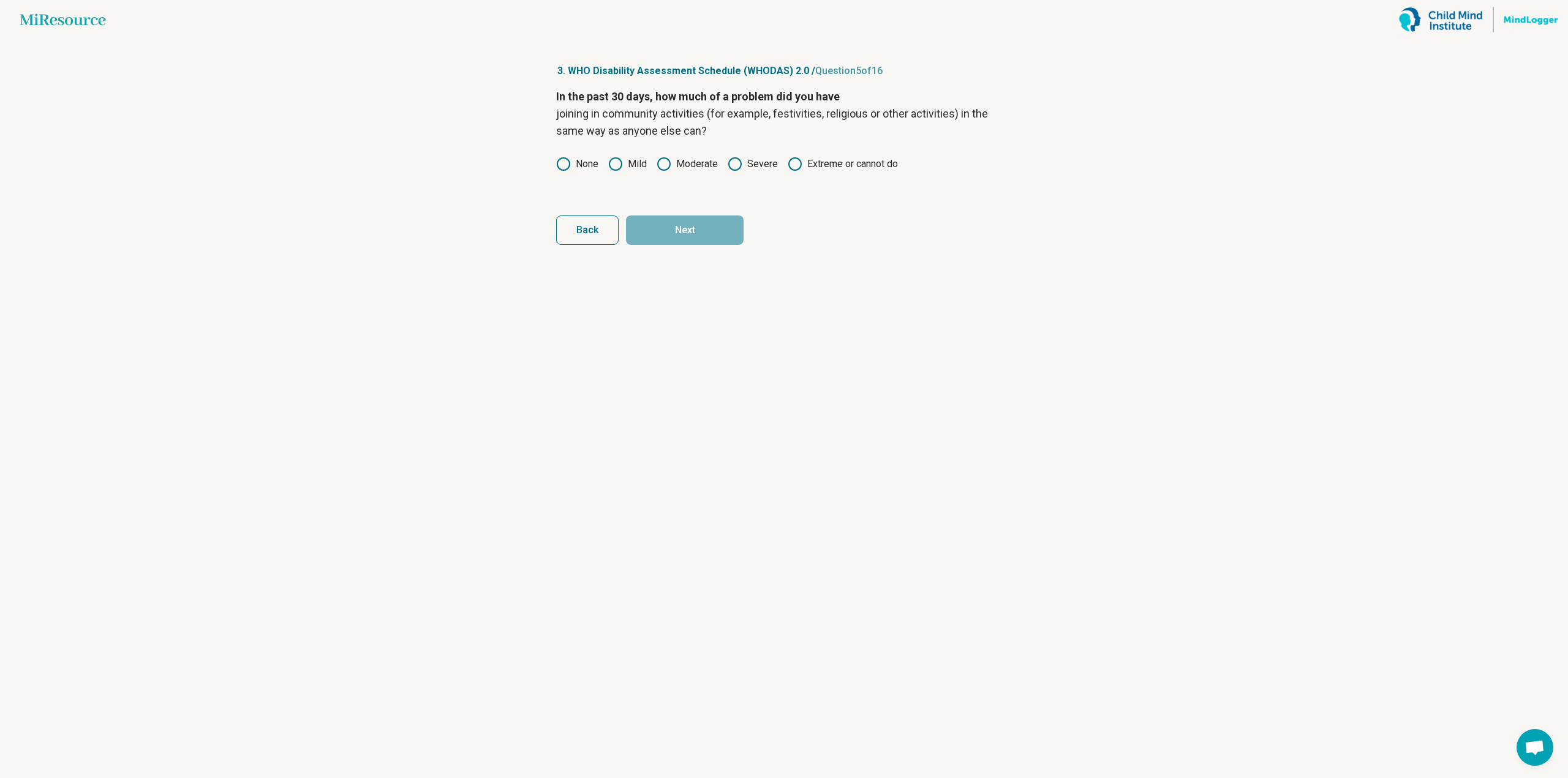
click at [718, 172] on div "In the past 30 days, how much of a problem did you have joining in community ac…" at bounding box center [784, 139] width 455 height 103
click at [741, 164] on circle at bounding box center [734, 163] width 12 height 12
click at [724, 248] on article "3. WHO Disability Assessment Schedule (WHODAS) 2.0 / Question 5 of 16 In the pa…" at bounding box center [784, 408] width 495 height 739
click at [722, 234] on button "Next" at bounding box center [684, 230] width 118 height 30
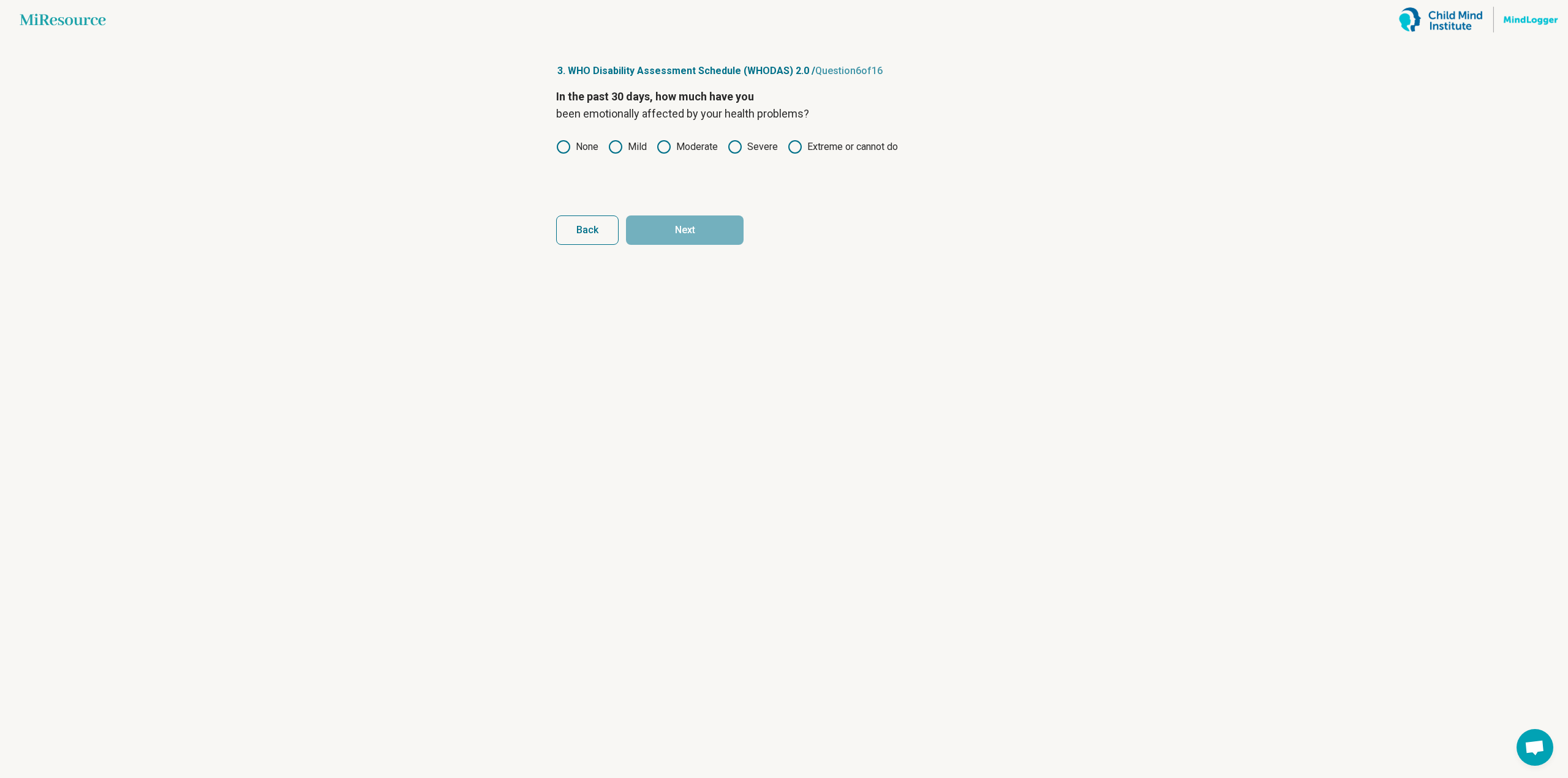
click at [743, 138] on div "In the past 30 days, how much have you been emotionally affected by your health…" at bounding box center [784, 139] width 455 height 103
click at [745, 148] on label "Severe" at bounding box center [753, 147] width 50 height 15
click at [712, 243] on button "Next" at bounding box center [684, 230] width 118 height 30
click at [630, 144] on label "Mild" at bounding box center [628, 147] width 39 height 15
click at [666, 224] on button "Next" at bounding box center [684, 230] width 118 height 30
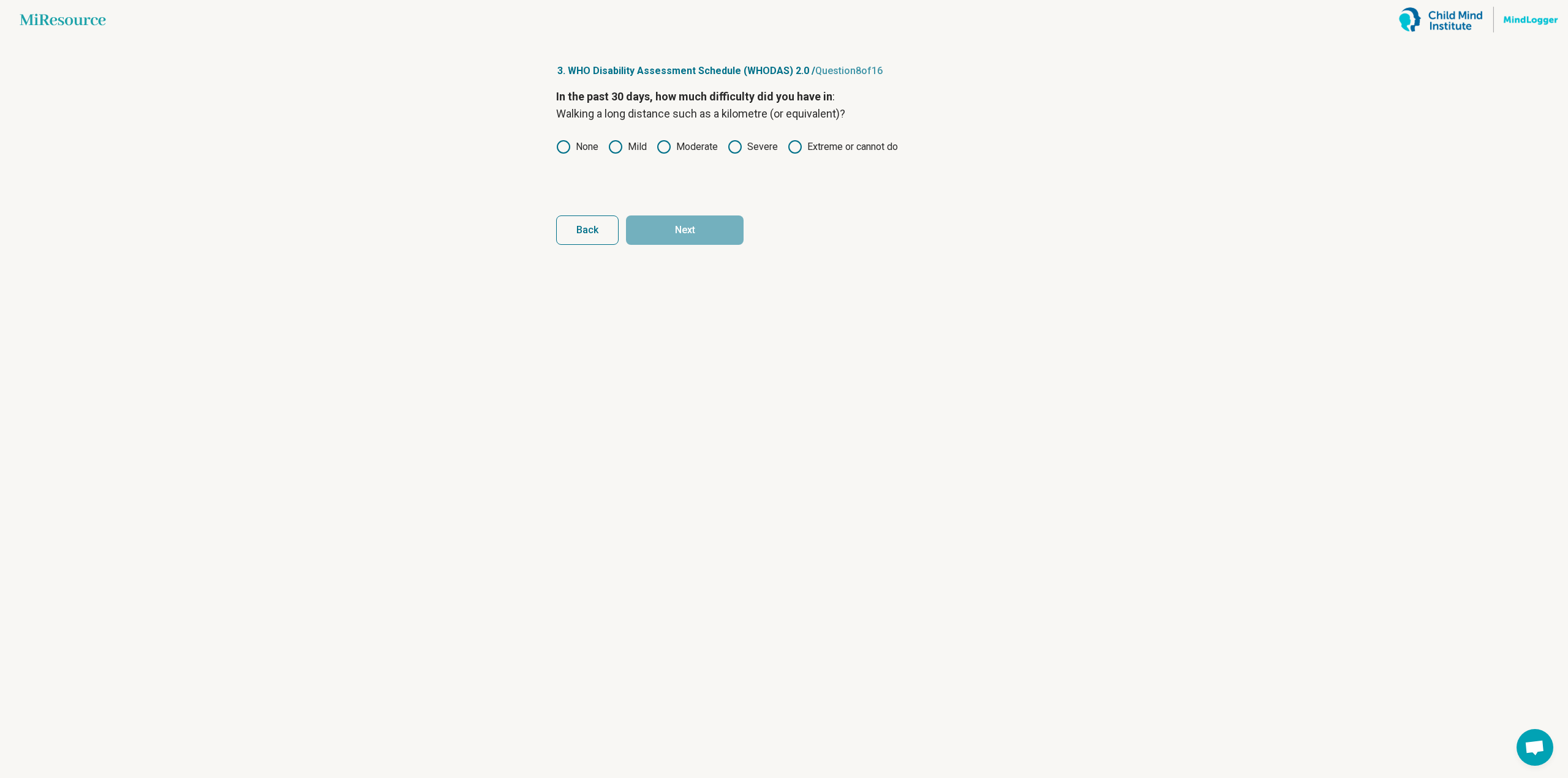
click at [598, 138] on div "In the past 30 days, how much difficulty did you have in : Walking a long dista…" at bounding box center [784, 139] width 455 height 103
click at [592, 144] on label "None" at bounding box center [578, 147] width 43 height 15
click at [653, 234] on button "Next" at bounding box center [684, 230] width 118 height 30
click at [595, 134] on div "In the past 30 days, how much difficulty did you have in: Washing your whole bo…" at bounding box center [784, 139] width 455 height 103
click at [591, 153] on label "None" at bounding box center [578, 147] width 43 height 15
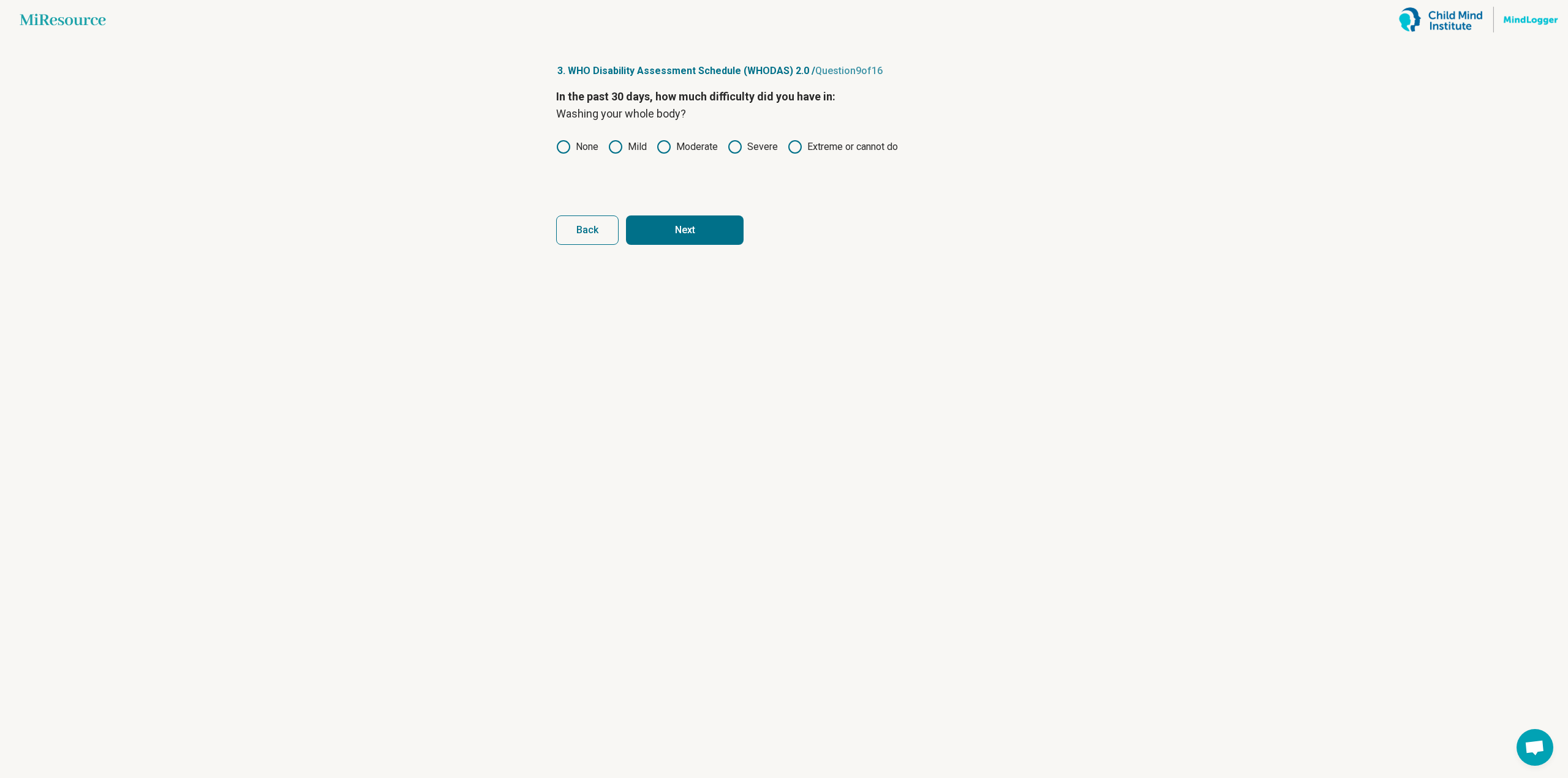
click at [653, 225] on button "Next" at bounding box center [684, 230] width 118 height 30
click at [581, 147] on label "None" at bounding box center [578, 147] width 43 height 15
click at [656, 236] on button "Next" at bounding box center [684, 230] width 118 height 30
click at [580, 145] on label "None" at bounding box center [578, 147] width 43 height 15
click at [645, 144] on label "Mild" at bounding box center [628, 147] width 39 height 15
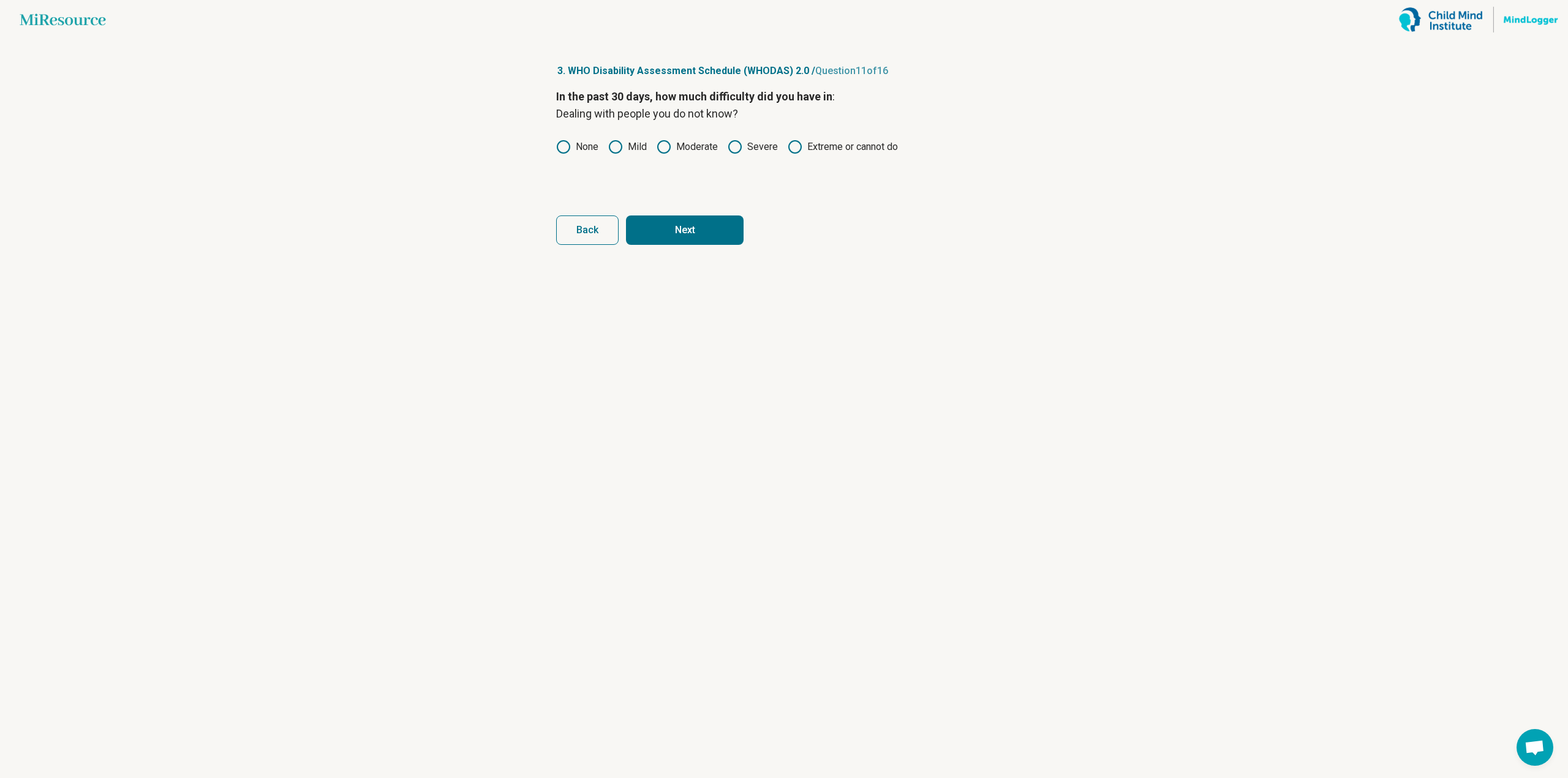
click at [669, 246] on article "3. WHO Disability Assessment Schedule (WHODAS) 2.0 / Question 11 of 16 In the p…" at bounding box center [784, 408] width 495 height 739
click at [668, 221] on button "Next" at bounding box center [684, 230] width 118 height 30
click at [664, 151] on icon at bounding box center [664, 147] width 15 height 15
click at [621, 140] on icon at bounding box center [616, 147] width 15 height 15
click at [651, 234] on button "Next" at bounding box center [684, 230] width 118 height 30
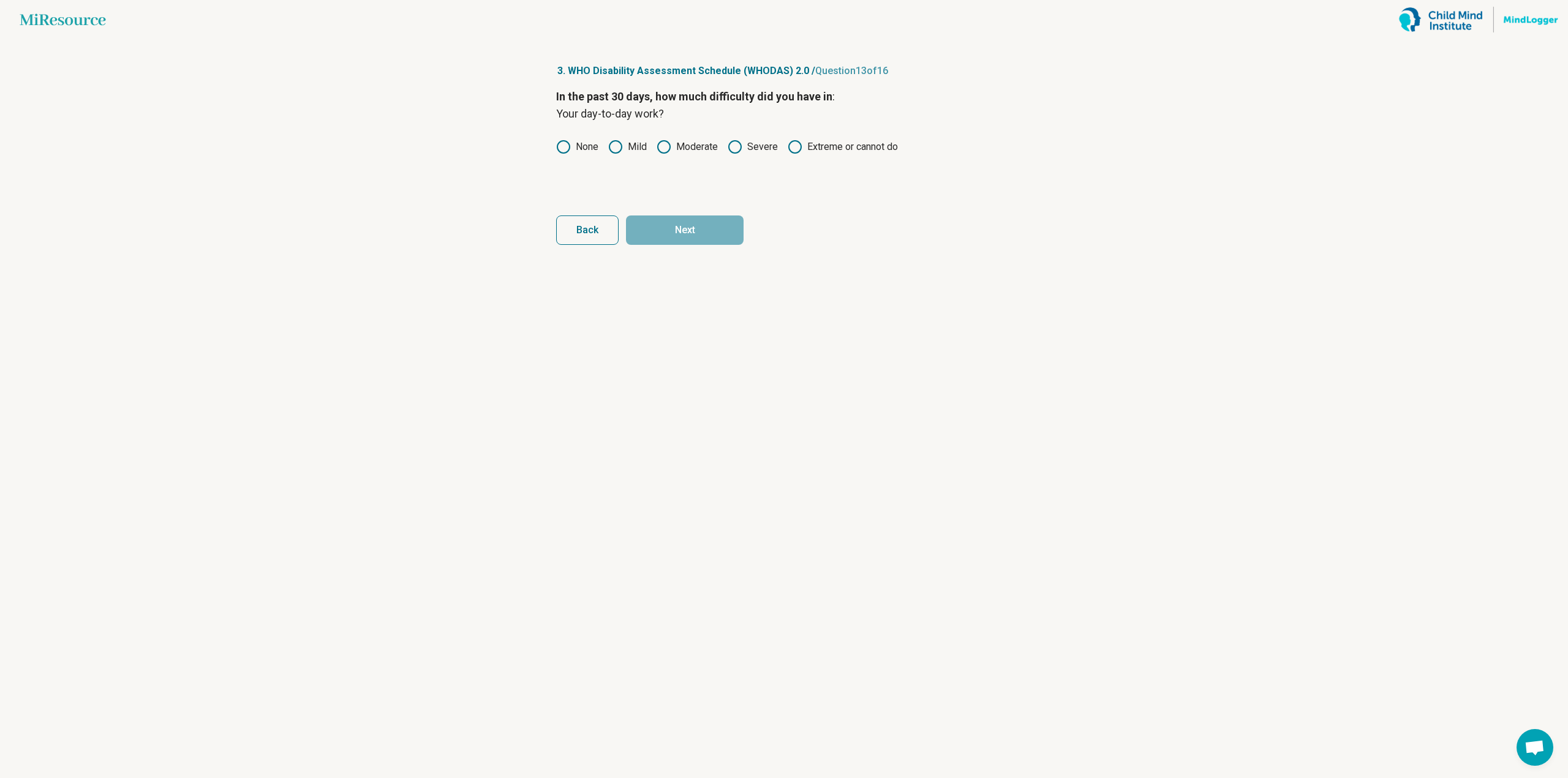
click at [692, 148] on label "Moderate" at bounding box center [687, 147] width 61 height 15
click at [694, 224] on button "Next" at bounding box center [684, 230] width 118 height 30
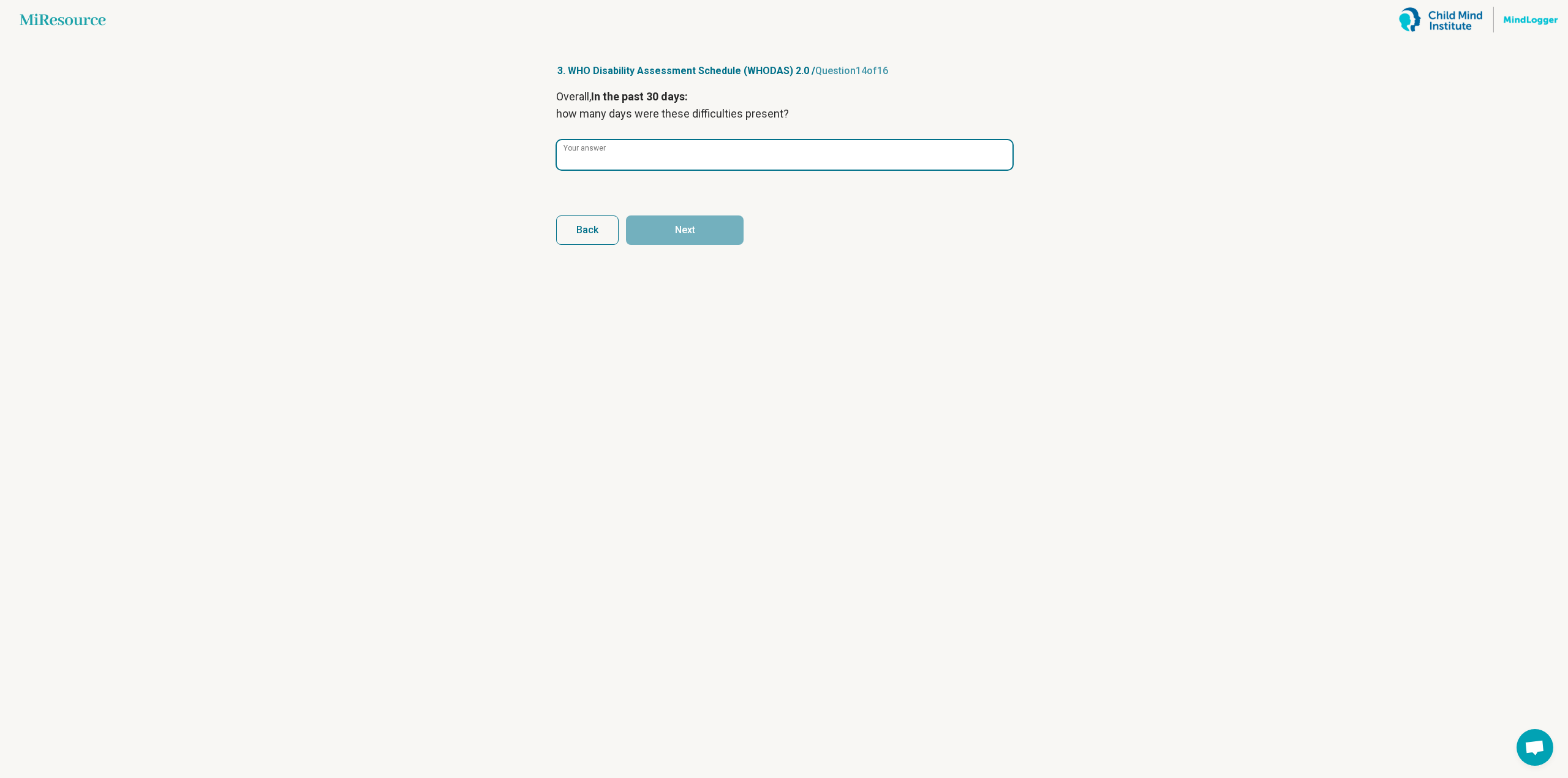
click at [677, 163] on input "Your answer" at bounding box center [784, 155] width 455 height 30
type input "**"
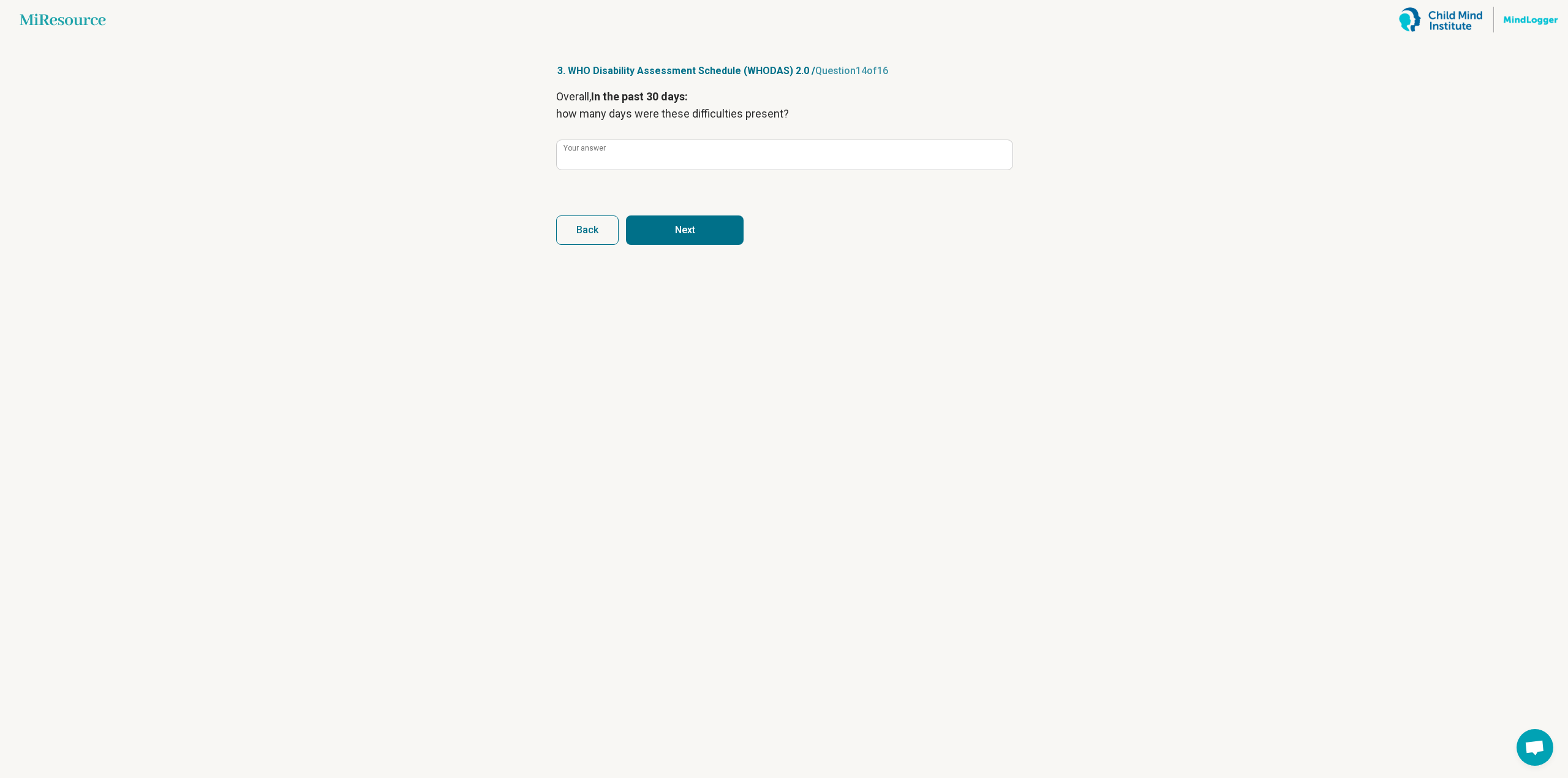
click at [715, 234] on button "Next" at bounding box center [684, 230] width 118 height 30
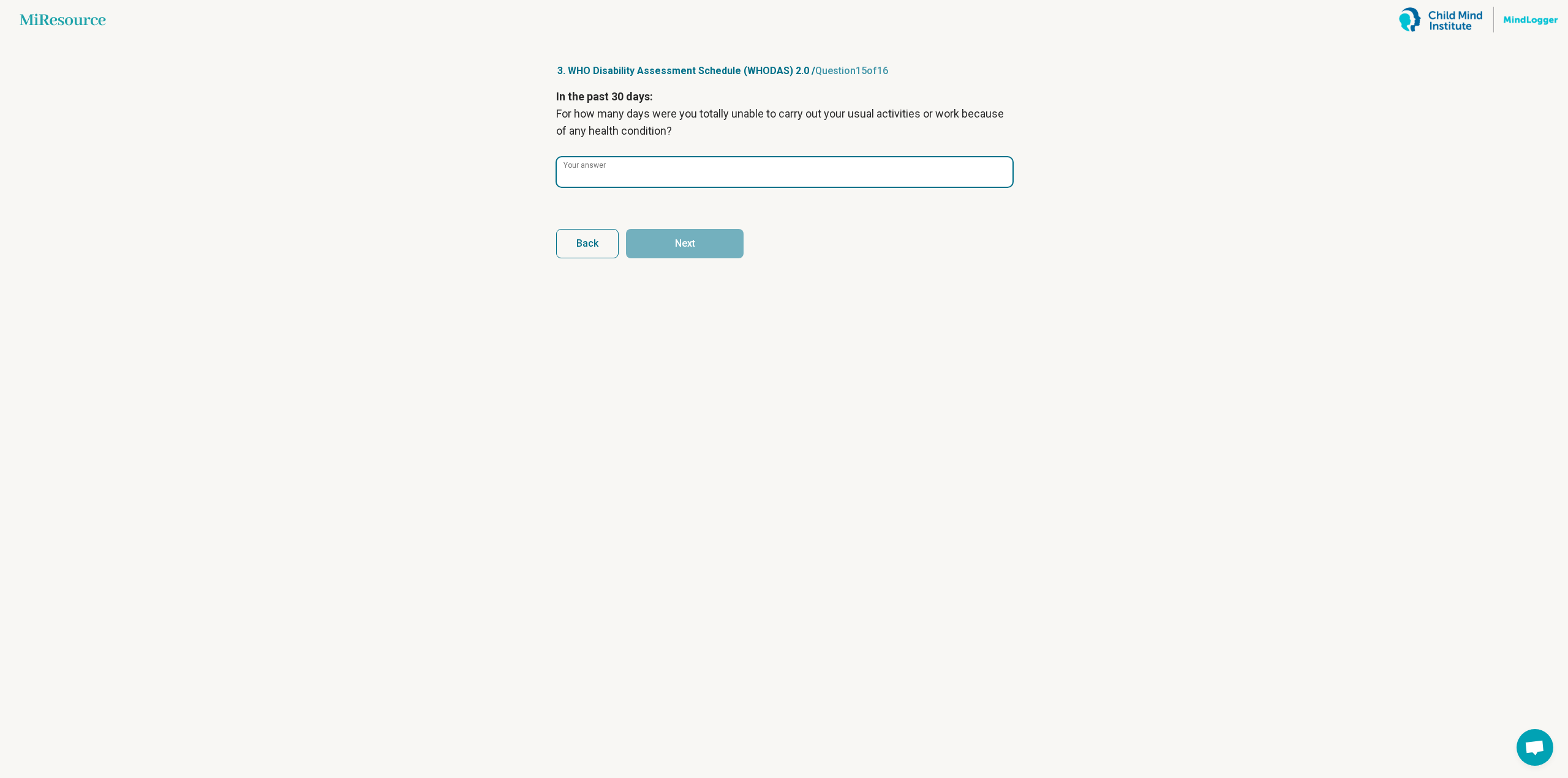
click at [715, 176] on input "Your answer" at bounding box center [784, 172] width 455 height 30
type input "*"
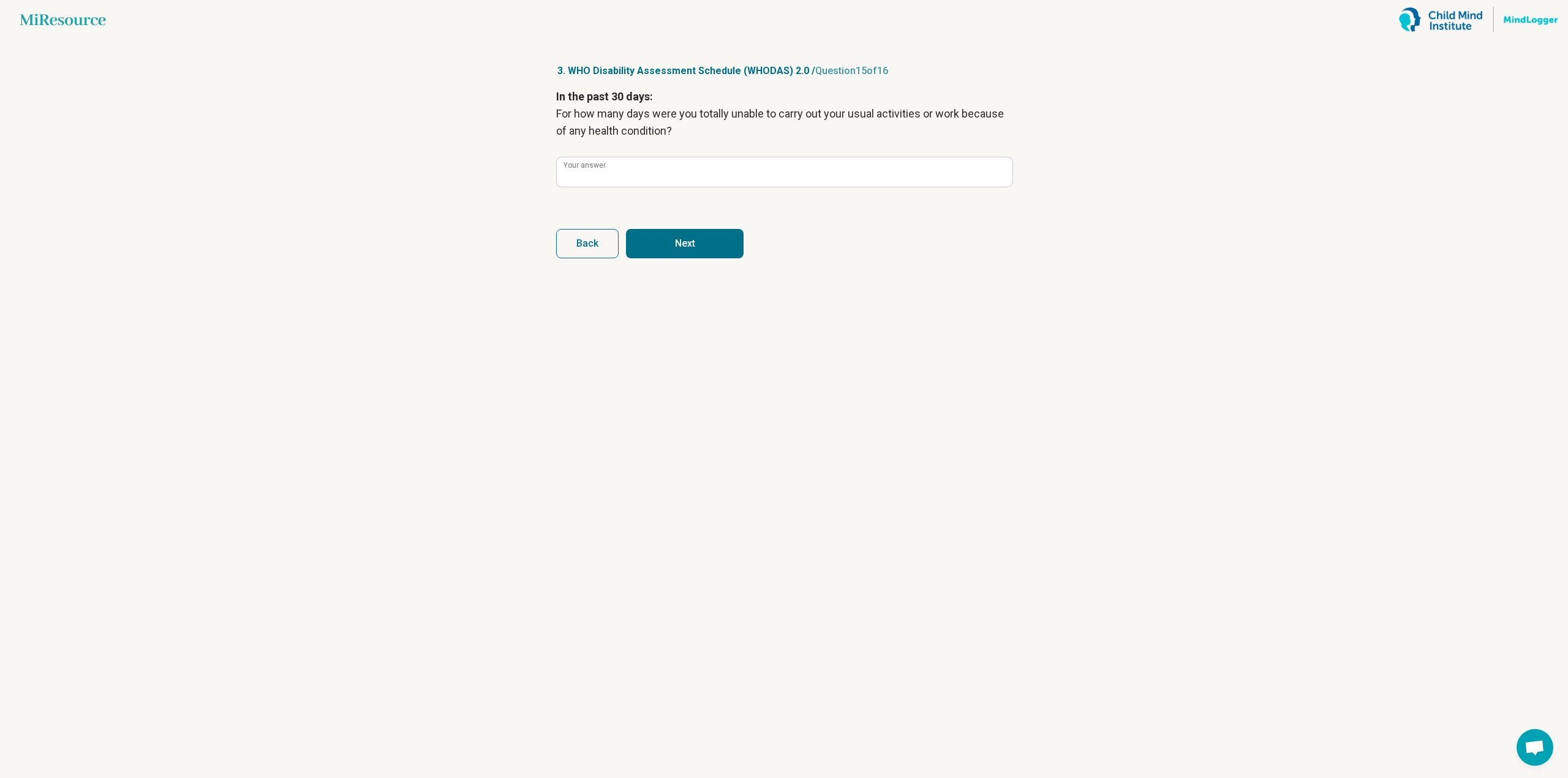
click at [711, 249] on button "Next" at bounding box center [684, 244] width 118 height 30
click at [707, 192] on div "In the past 30 days: Not counting the days that you were totally unable, for ho…" at bounding box center [784, 146] width 455 height 116
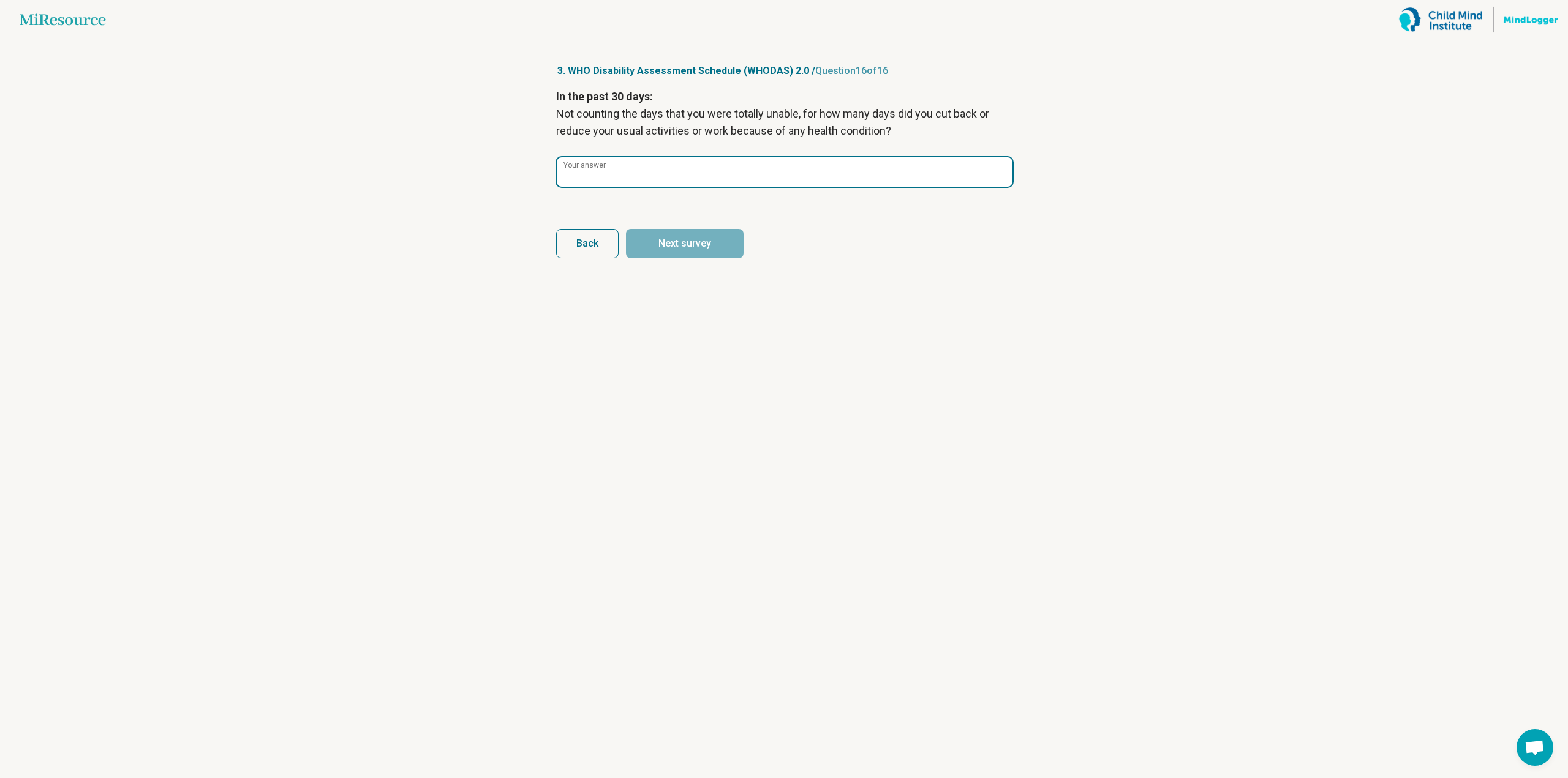
click at [706, 179] on input "Your answer" at bounding box center [784, 172] width 455 height 30
type input "**"
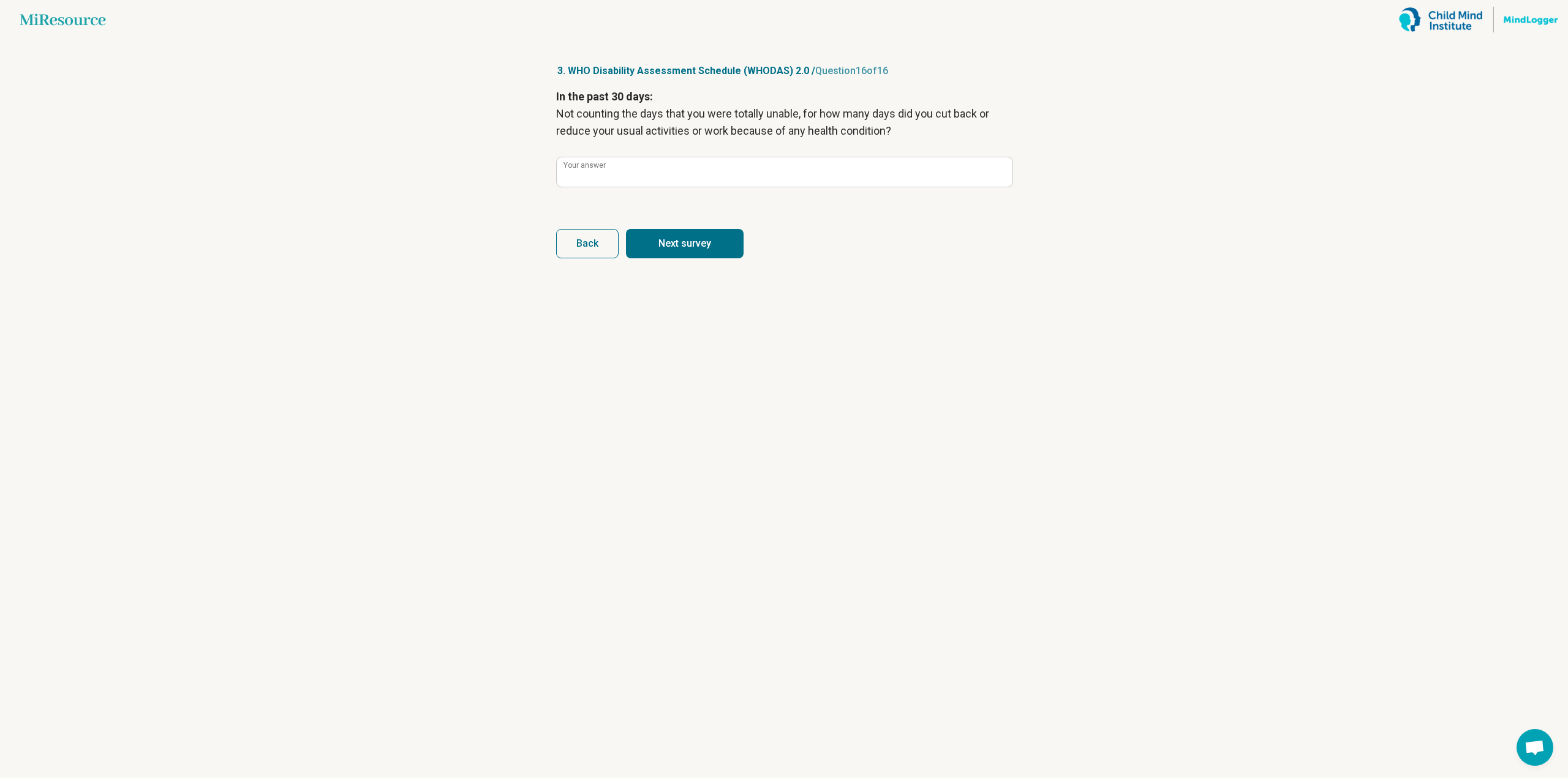
click at [707, 242] on button "Next survey" at bounding box center [684, 244] width 118 height 30
type input "**"
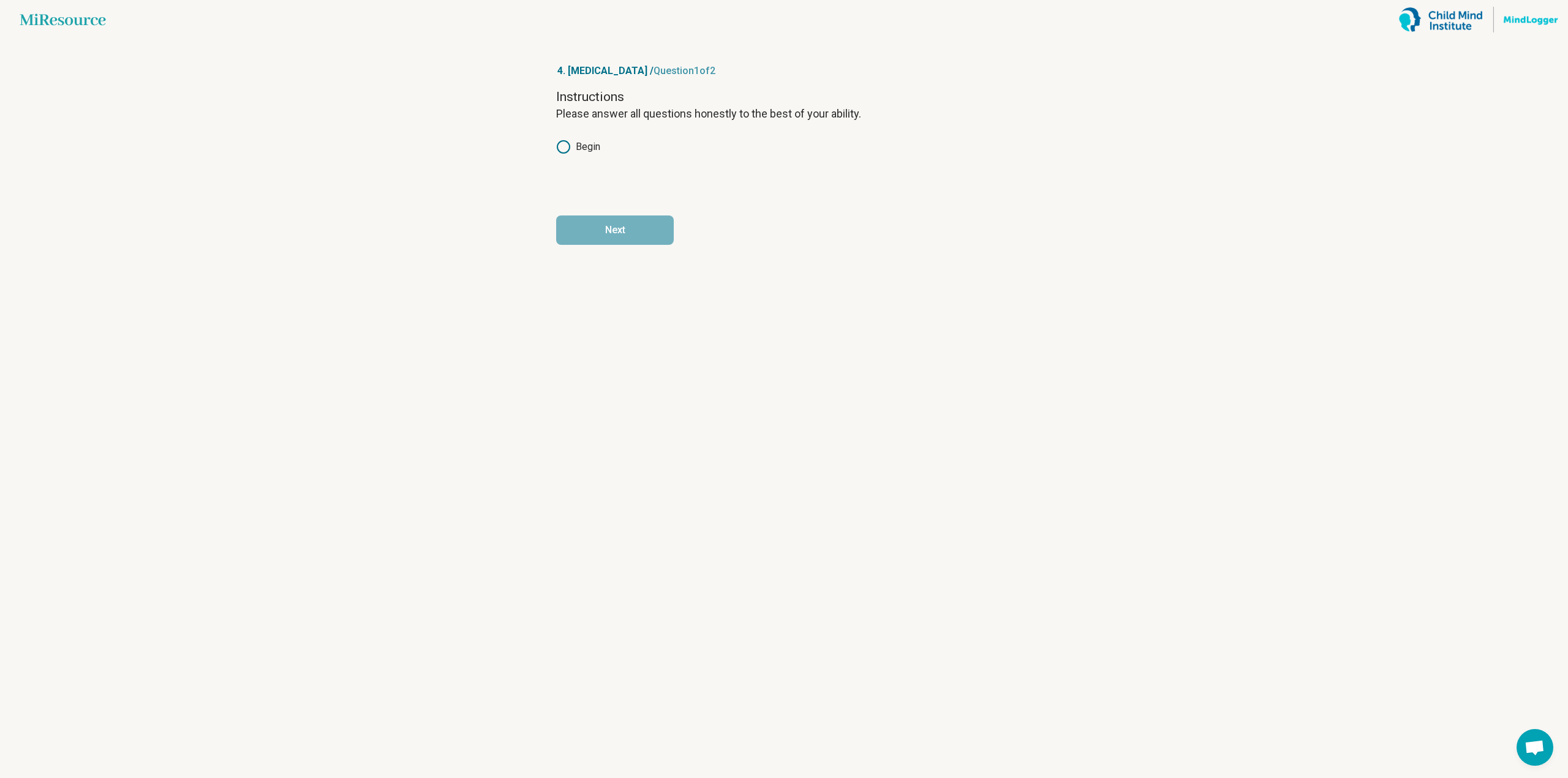
click at [612, 163] on div "Instructions Please answer all questions honestly to the best of your ability. …" at bounding box center [784, 139] width 455 height 103
click at [606, 150] on div "Begin" at bounding box center [784, 147] width 455 height 15
click at [570, 142] on label "Begin" at bounding box center [579, 147] width 45 height 15
click at [605, 221] on button "Next" at bounding box center [615, 230] width 118 height 30
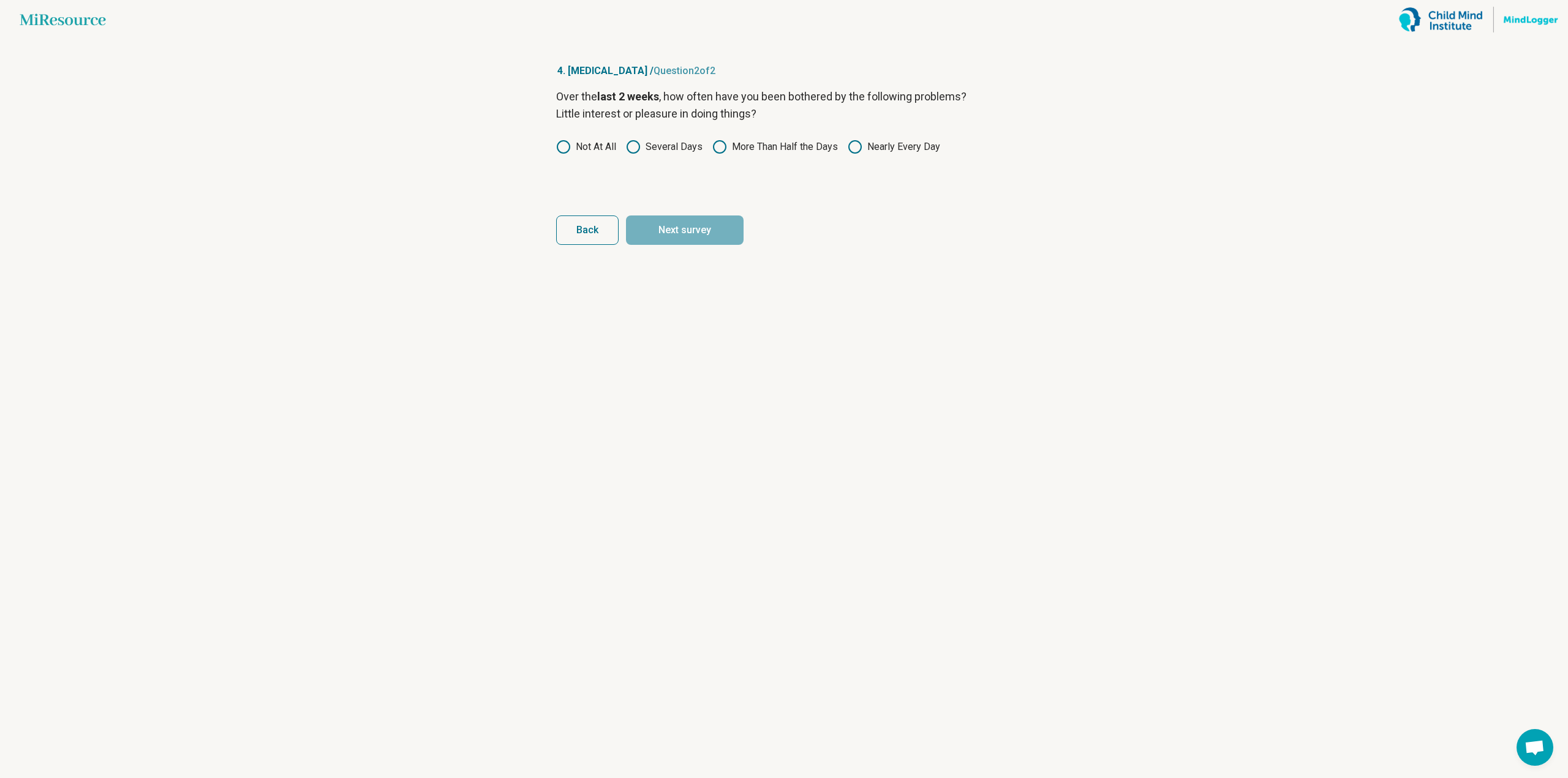
click at [759, 156] on div "Over the last 2 weeks , how often have you been bothered by the following probl…" at bounding box center [784, 139] width 455 height 103
click at [759, 147] on label "More Than Half the Days" at bounding box center [774, 147] width 125 height 15
click at [702, 231] on button "Next survey" at bounding box center [684, 230] width 118 height 30
click at [755, 132] on div "Over the last 2 weeks , how often have you been bothered by the following probl…" at bounding box center [784, 139] width 455 height 103
click at [751, 152] on label "More Than Half the Days" at bounding box center [774, 147] width 125 height 15
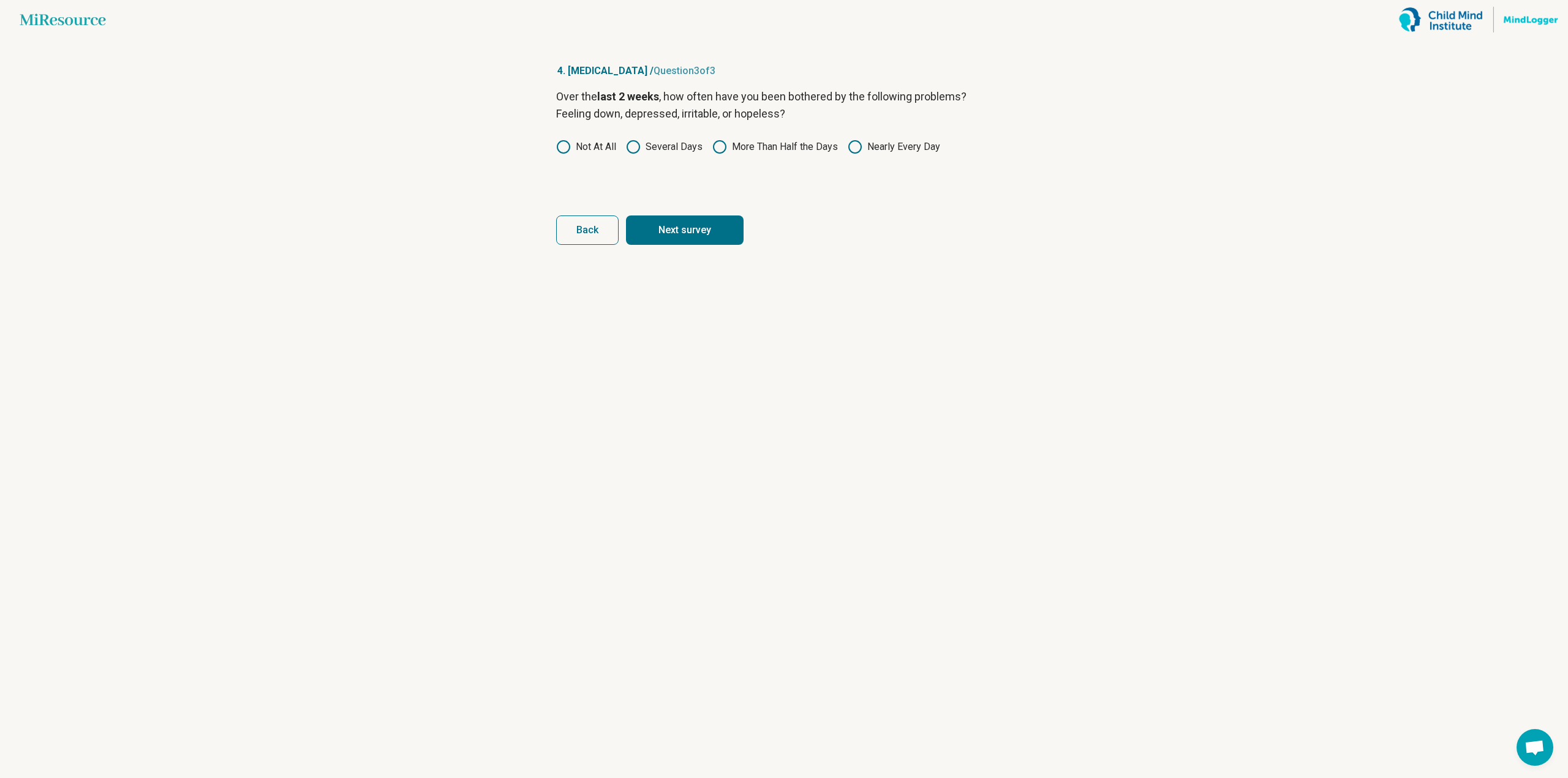
click at [708, 220] on button "Next survey" at bounding box center [684, 230] width 118 height 30
click at [719, 146] on icon at bounding box center [720, 147] width 15 height 15
click at [715, 223] on button "Next survey" at bounding box center [684, 230] width 118 height 30
click at [729, 148] on label "More Than Half the Days" at bounding box center [774, 147] width 125 height 15
drag, startPoint x: 712, startPoint y: 248, endPoint x: 713, endPoint y: 241, distance: 7.1
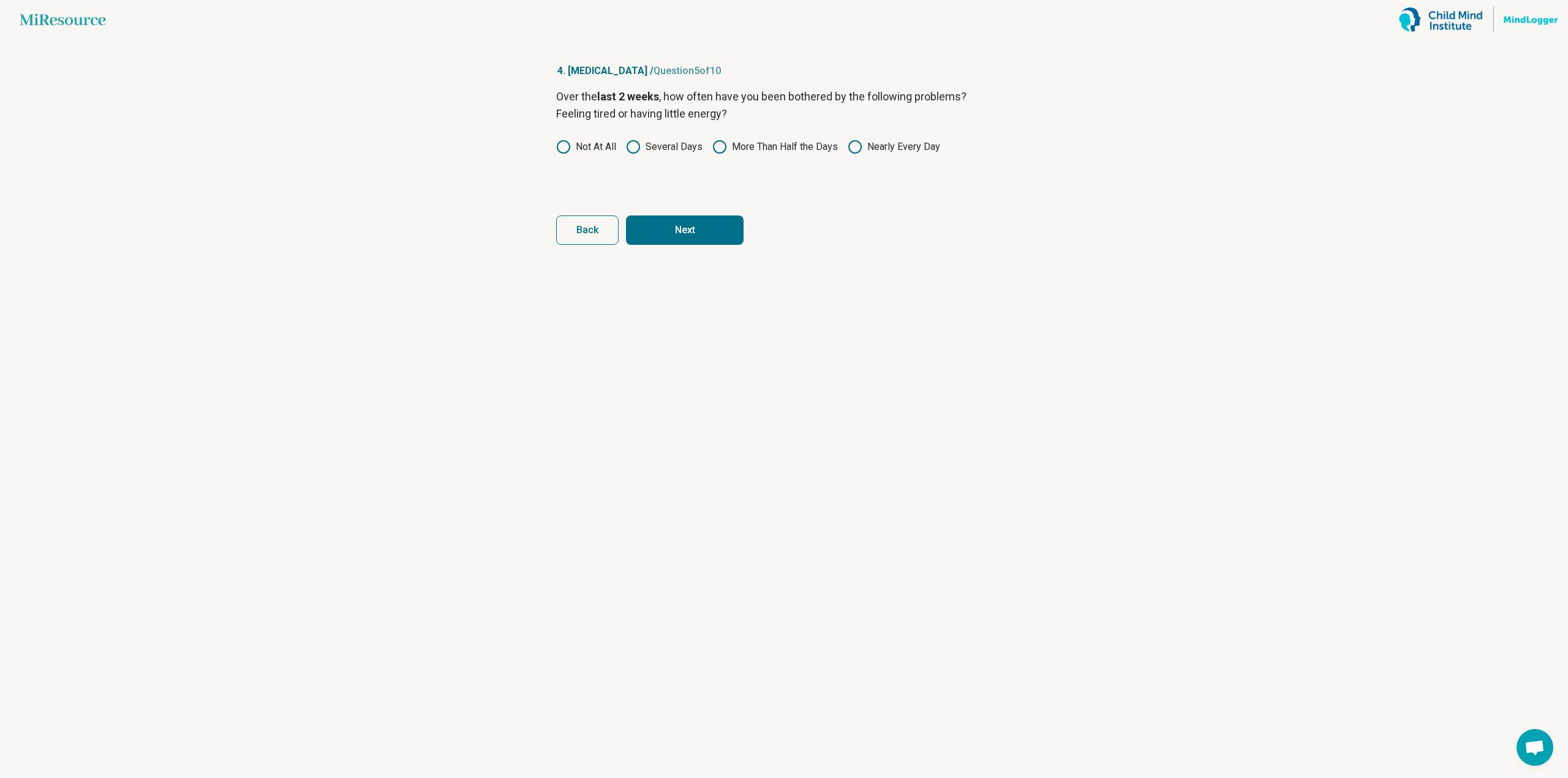
click at [711, 248] on article "4. [MEDICAL_DATA] / Question 5 of 10 Over the last 2 weeks , how often have you…" at bounding box center [784, 408] width 495 height 739
click at [713, 234] on button "Next" at bounding box center [684, 230] width 118 height 30
click at [717, 142] on circle at bounding box center [719, 147] width 12 height 12
click at [699, 212] on form "Over the last 2 weeks , how often have you been bothered by the following probl…" at bounding box center [784, 166] width 455 height 157
click at [697, 234] on button "Next" at bounding box center [684, 230] width 118 height 30
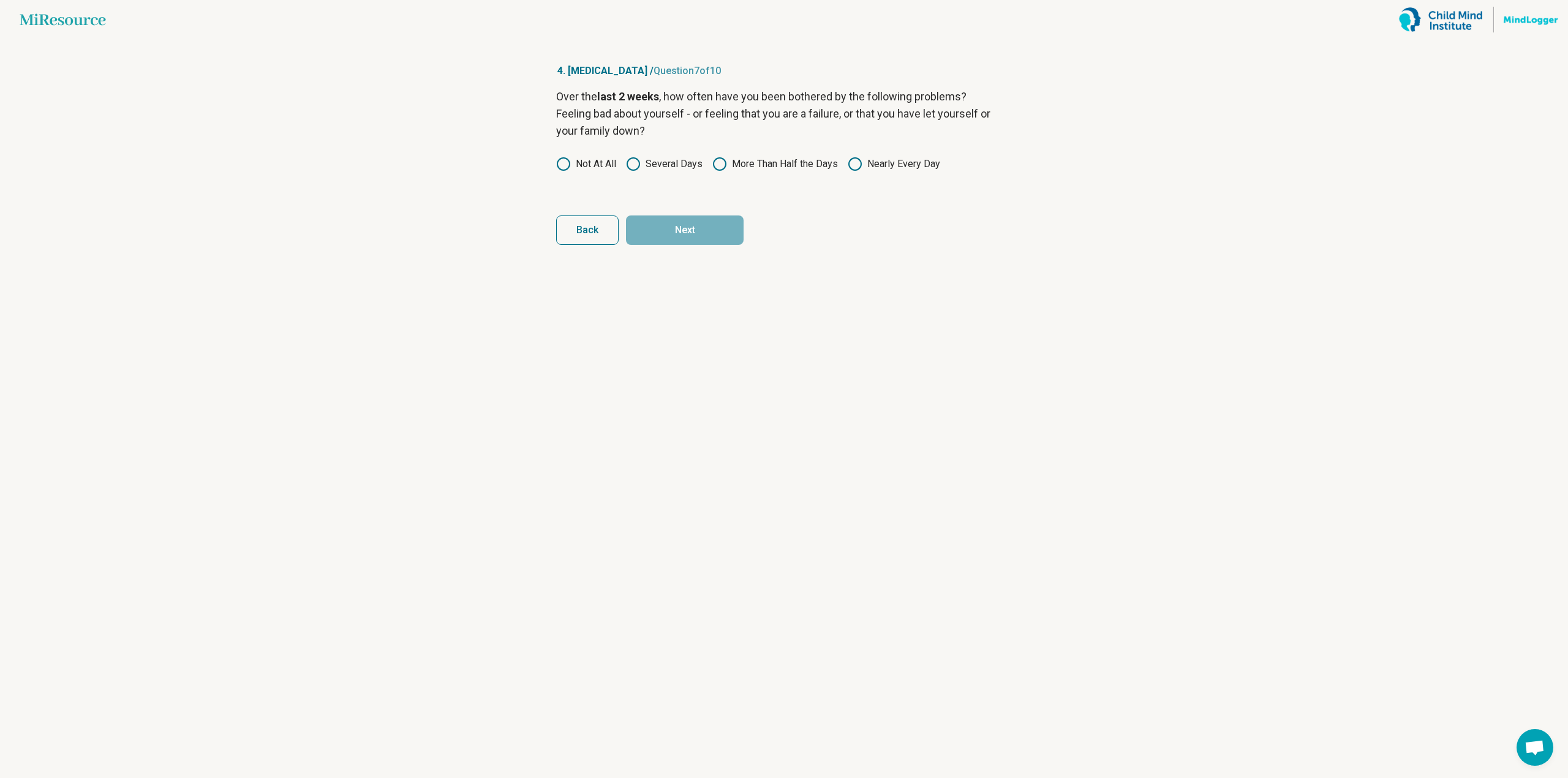
click at [679, 159] on label "Several Days" at bounding box center [664, 164] width 77 height 15
click at [687, 230] on button "Next" at bounding box center [684, 230] width 118 height 30
click at [673, 136] on div "Over the last 2 weeks , how often have you been bothered by the following probl…" at bounding box center [784, 139] width 455 height 103
click at [668, 153] on label "Several Days" at bounding box center [664, 147] width 77 height 15
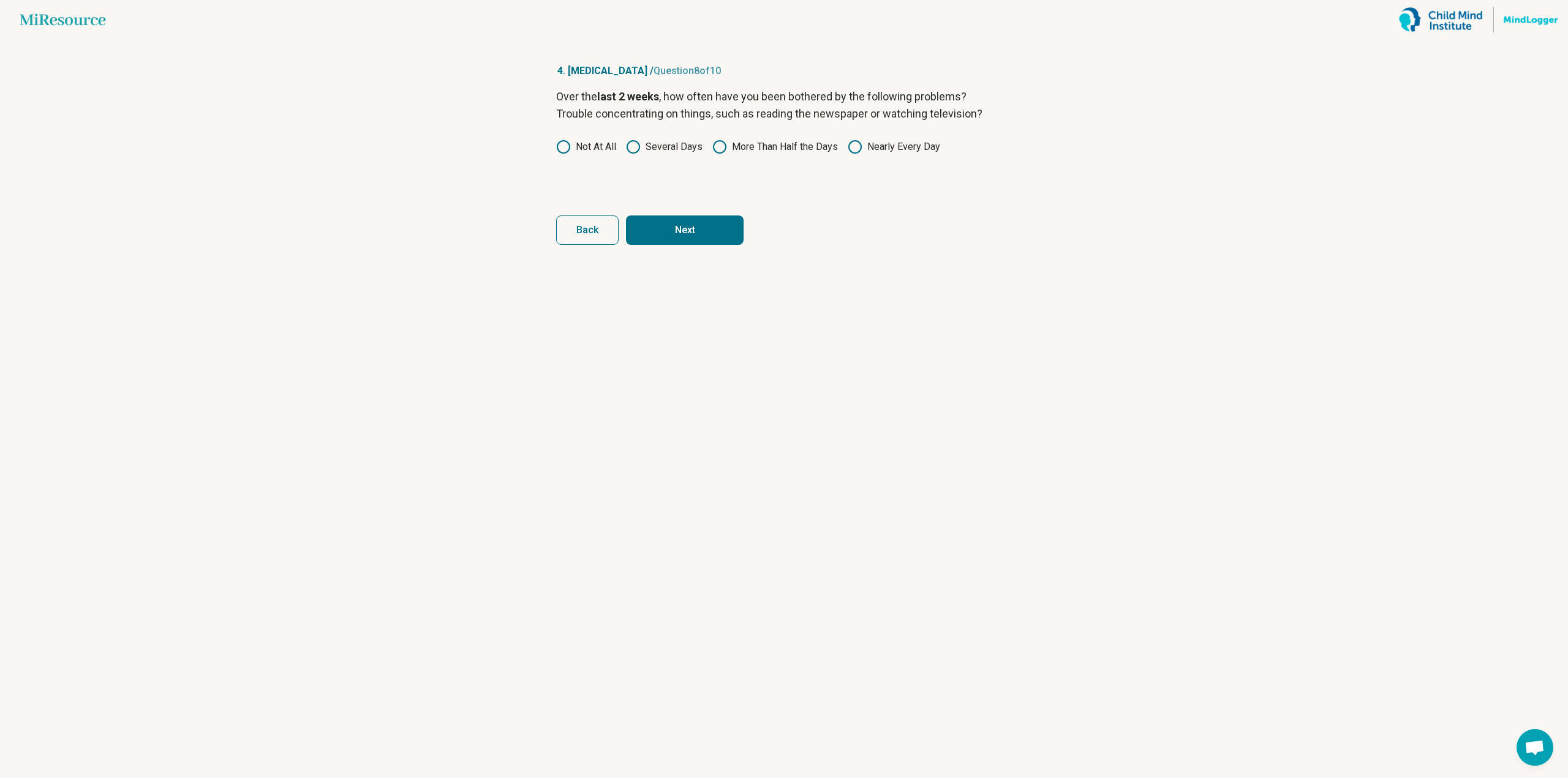
click at [677, 230] on button "Next" at bounding box center [684, 230] width 118 height 30
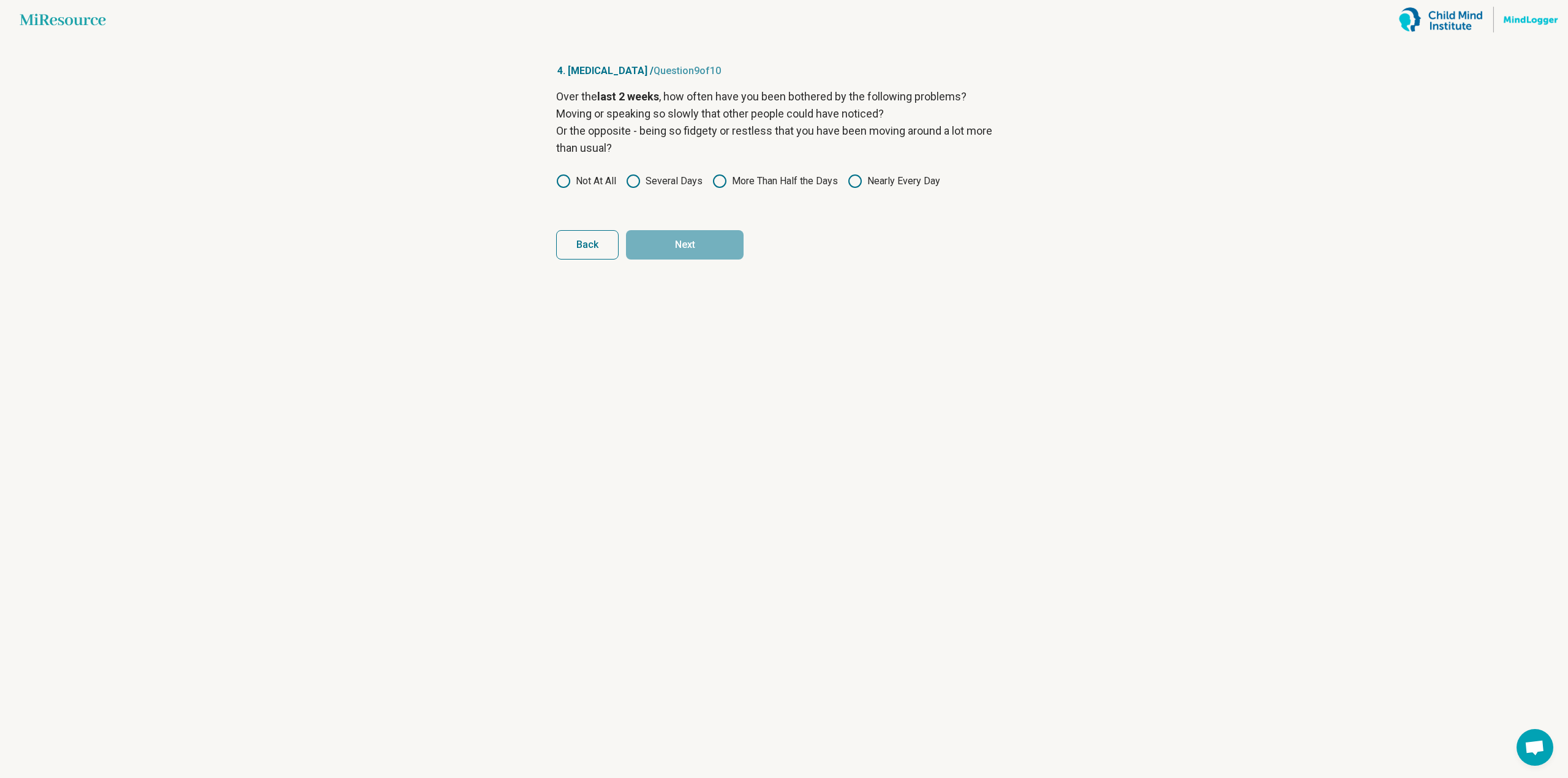
click at [746, 193] on div "Over the last 2 weeks , how often have you been bothered by the following probl…" at bounding box center [784, 147] width 455 height 118
click at [741, 183] on label "More Than Half the Days" at bounding box center [774, 182] width 125 height 15
click at [703, 253] on button "Next" at bounding box center [684, 245] width 118 height 30
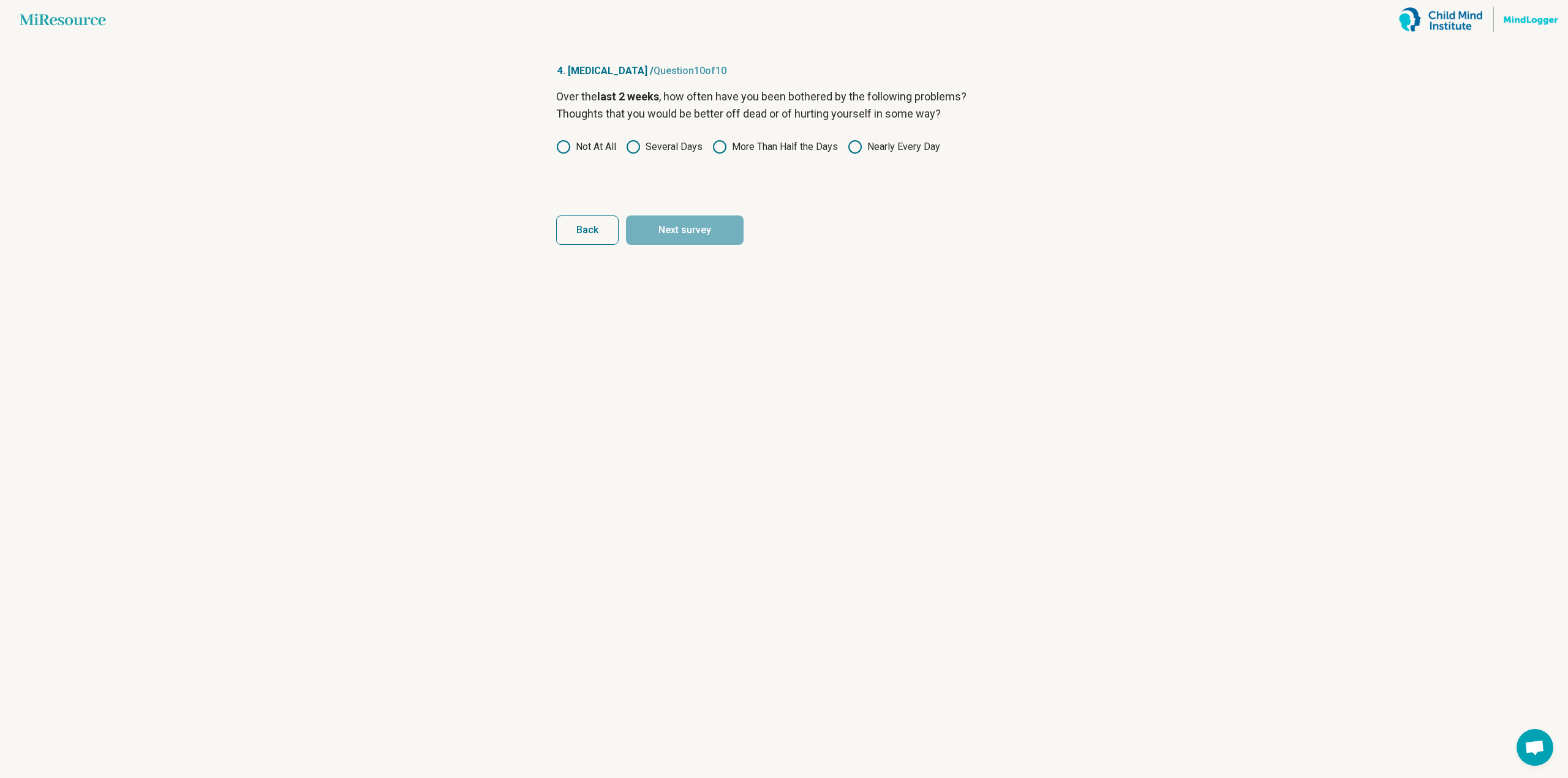
click at [605, 148] on label "Not At All" at bounding box center [586, 147] width 60 height 15
click at [658, 224] on button "Next survey" at bounding box center [684, 230] width 118 height 30
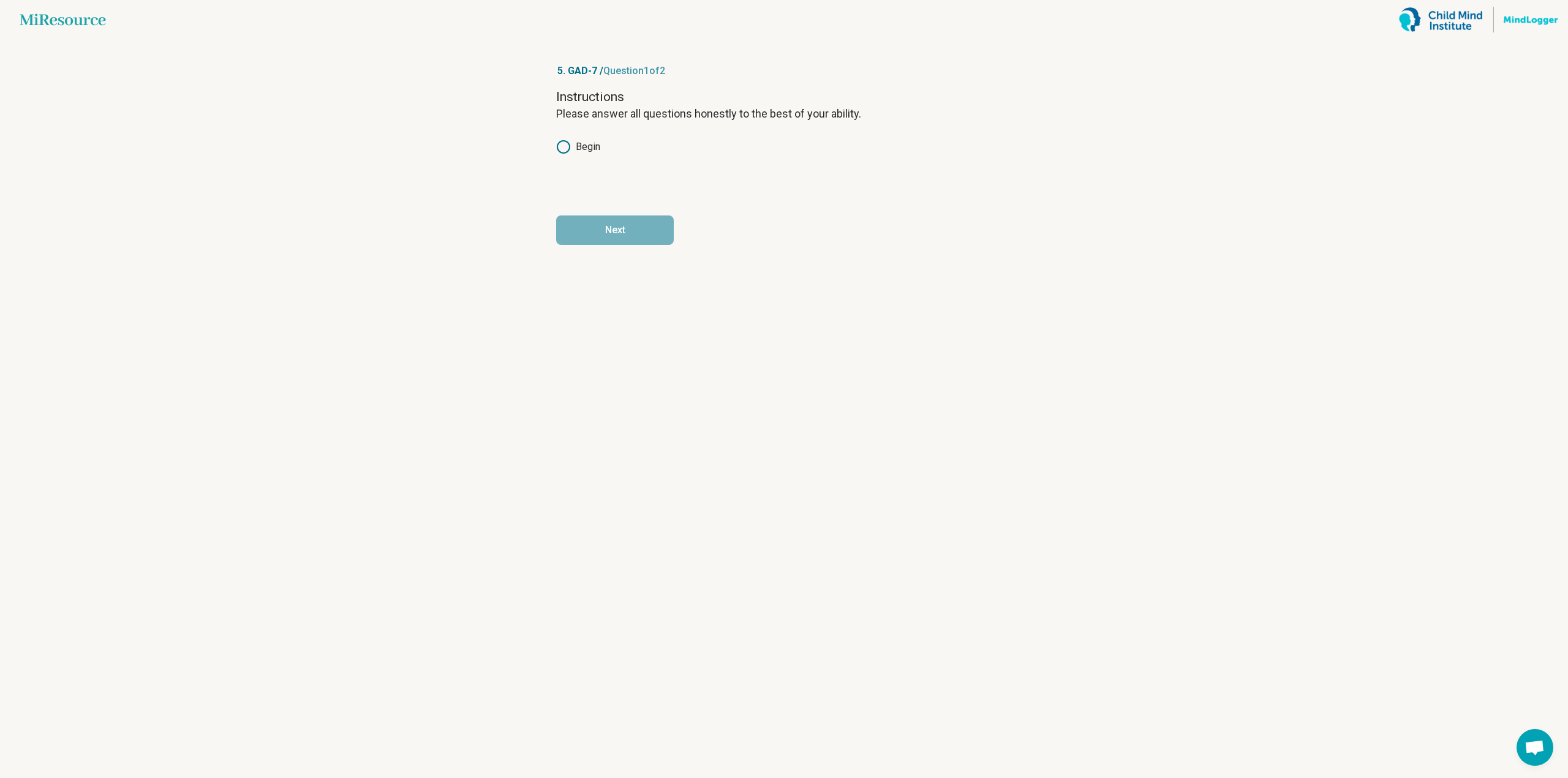
click at [603, 142] on div "Begin" at bounding box center [784, 147] width 455 height 15
click at [600, 144] on label "Begin" at bounding box center [579, 147] width 45 height 15
click at [609, 211] on form "Instructions Please answer all questions honestly to the best of your ability. …" at bounding box center [784, 166] width 455 height 157
click at [609, 225] on button "Next" at bounding box center [615, 230] width 118 height 30
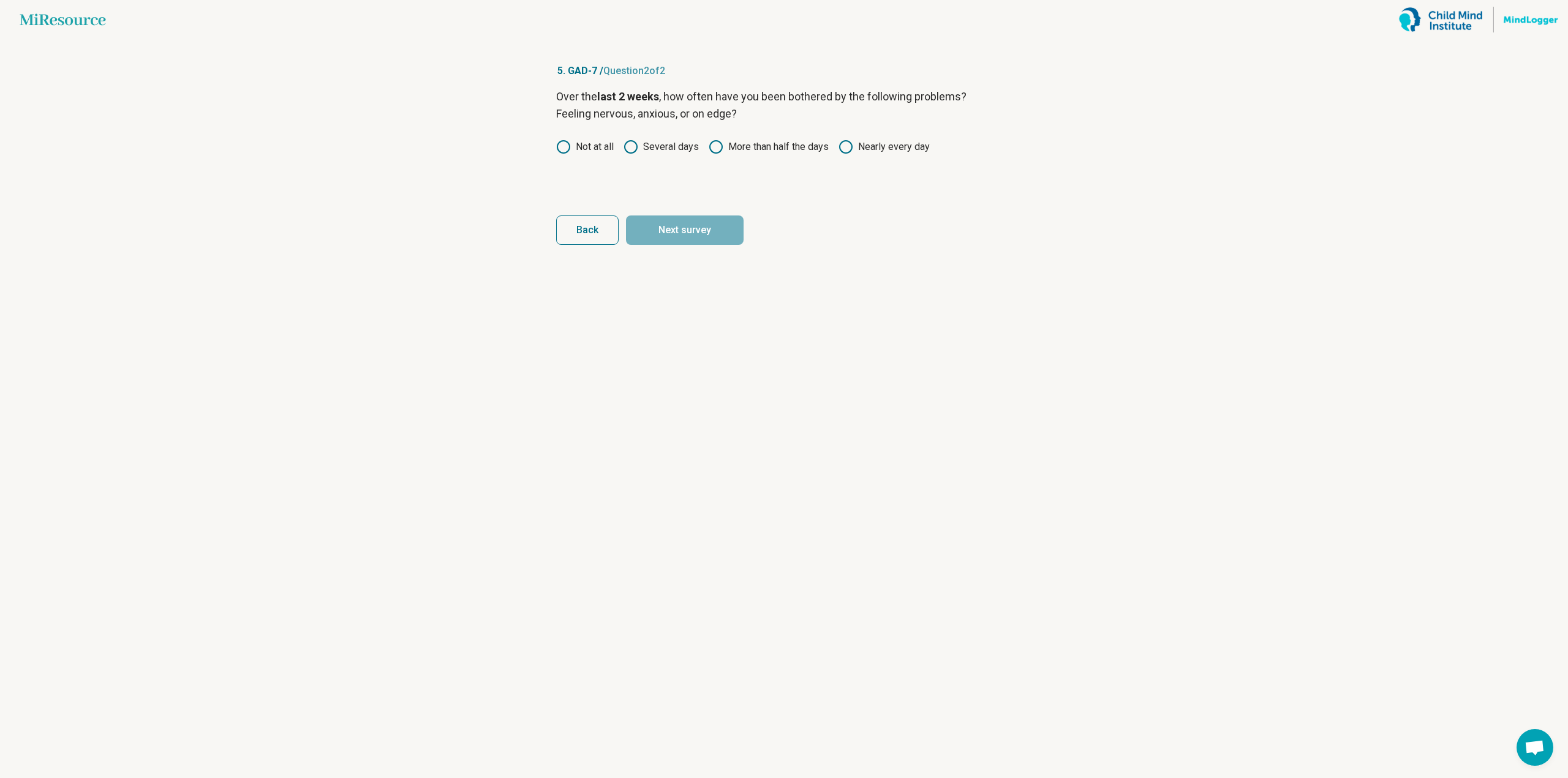
click at [858, 152] on label "Nearly every day" at bounding box center [884, 147] width 91 height 15
click at [688, 240] on button "Next survey" at bounding box center [684, 230] width 118 height 30
click at [873, 147] on label "Nearly every day" at bounding box center [884, 147] width 91 height 15
click at [619, 238] on div "Back Next survey" at bounding box center [784, 230] width 455 height 30
click at [856, 158] on div "Over the last 2 weeks , how often have you been bothered by the following probl…" at bounding box center [784, 139] width 455 height 103
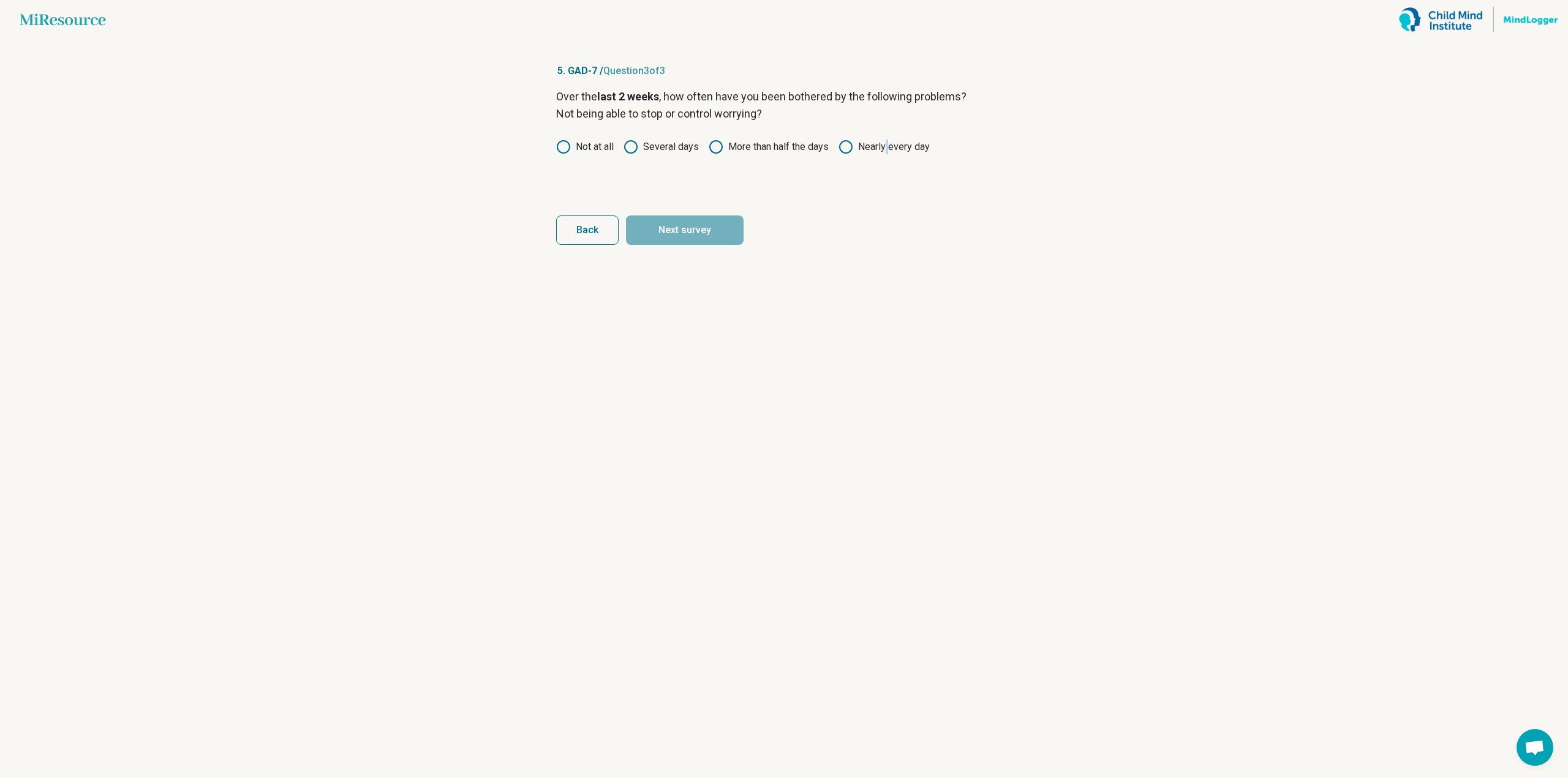
click at [888, 135] on div "Over the last 2 weeks , how often have you been bothered by the following probl…" at bounding box center [784, 139] width 455 height 103
click at [868, 150] on label "Nearly every day" at bounding box center [884, 147] width 91 height 15
click at [707, 236] on button "Next survey" at bounding box center [684, 230] width 118 height 30
click at [786, 148] on label "More than half the days" at bounding box center [768, 147] width 120 height 15
click at [882, 148] on label "Nearly every day" at bounding box center [884, 147] width 91 height 15
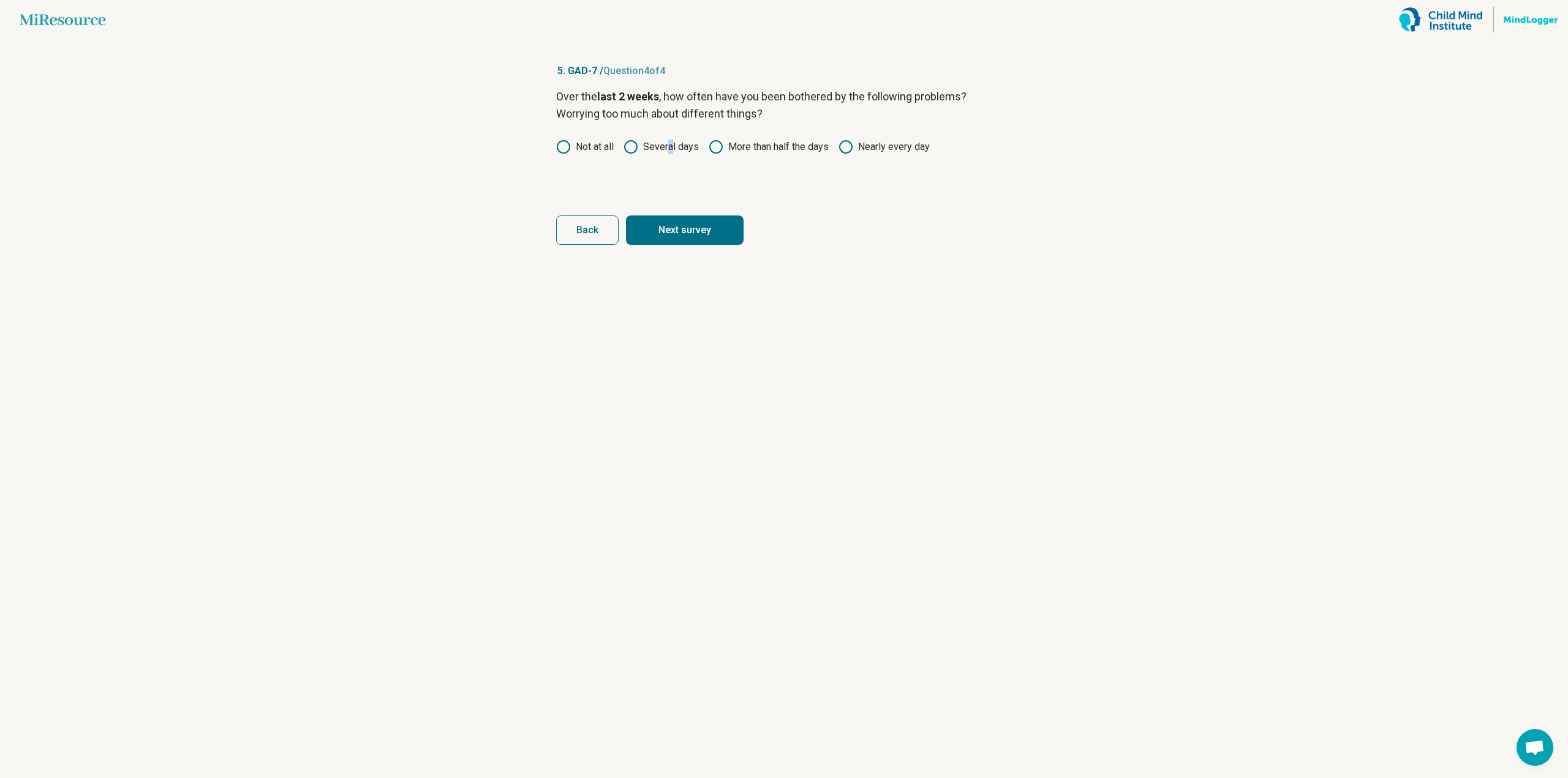
click at [669, 201] on form "Over the last 2 weeks , how often have you been bothered by the following probl…" at bounding box center [784, 166] width 455 height 157
click at [669, 224] on button "Next survey" at bounding box center [684, 230] width 118 height 30
click at [755, 142] on label "More than half the days" at bounding box center [768, 147] width 120 height 15
click at [709, 244] on button "Next" at bounding box center [684, 230] width 118 height 30
click at [766, 158] on div "Over the last 2 weeks , how often have you been bothered by the following probl…" at bounding box center [784, 139] width 455 height 103
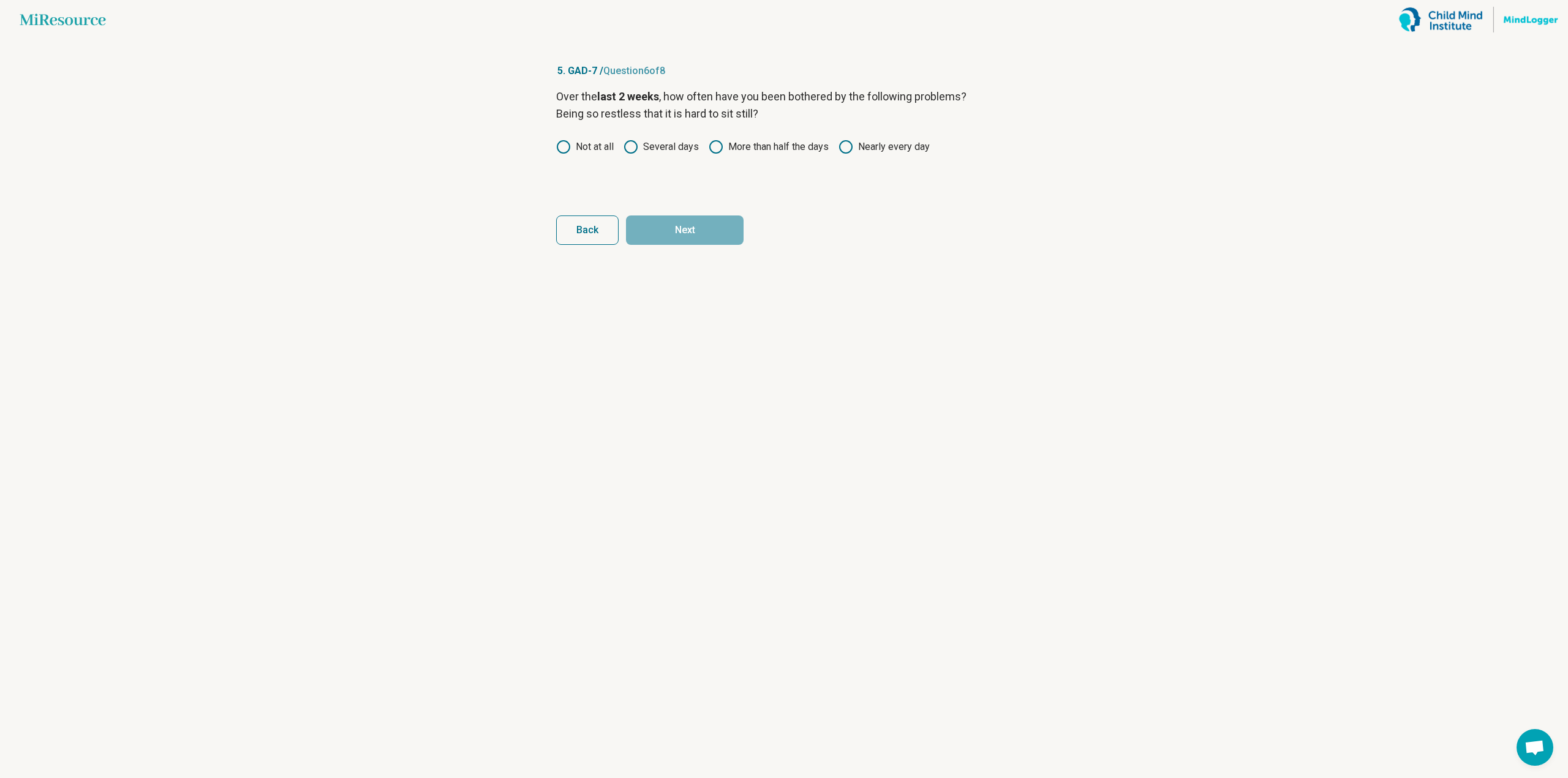
drag, startPoint x: 766, startPoint y: 152, endPoint x: 759, endPoint y: 170, distance: 19.3
click at [765, 152] on label "More than half the days" at bounding box center [768, 147] width 120 height 15
click at [715, 237] on button "Next" at bounding box center [684, 230] width 118 height 30
click at [742, 149] on label "More than half the days" at bounding box center [768, 147] width 120 height 15
click at [708, 252] on article "5. GAD-7 / Question 7 of 8 Over the last 2 weeks , how often have you been both…" at bounding box center [784, 408] width 495 height 739
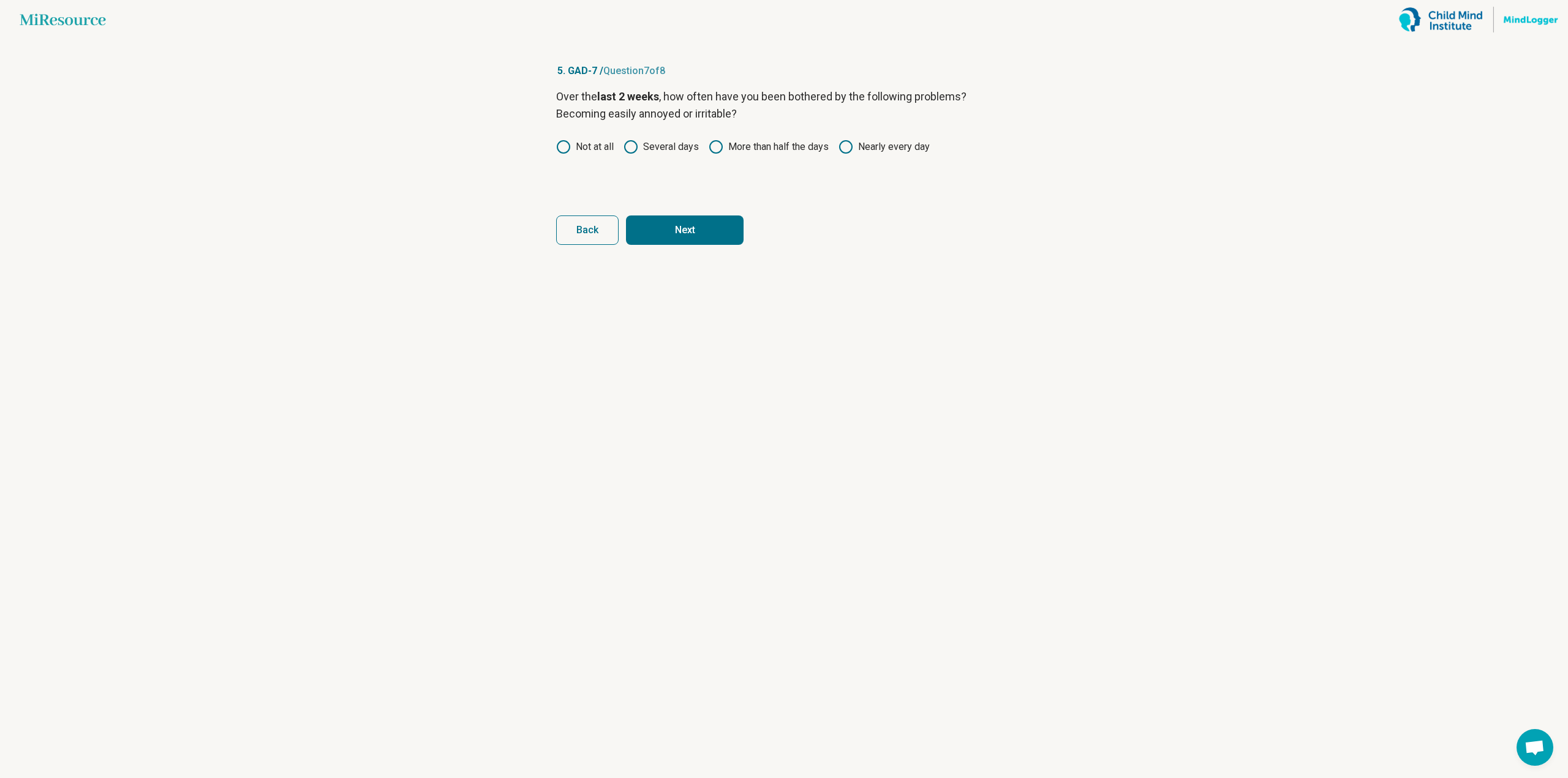
click at [708, 241] on button "Next" at bounding box center [684, 230] width 118 height 30
drag, startPoint x: 762, startPoint y: 152, endPoint x: 642, endPoint y: 156, distance: 120.1
click at [762, 152] on label "More than half the days" at bounding box center [768, 147] width 120 height 15
click at [618, 156] on div "Over the last 2 weeks , how often have you been bothered by the following probl…" at bounding box center [784, 139] width 455 height 103
click at [634, 147] on icon at bounding box center [631, 147] width 15 height 15
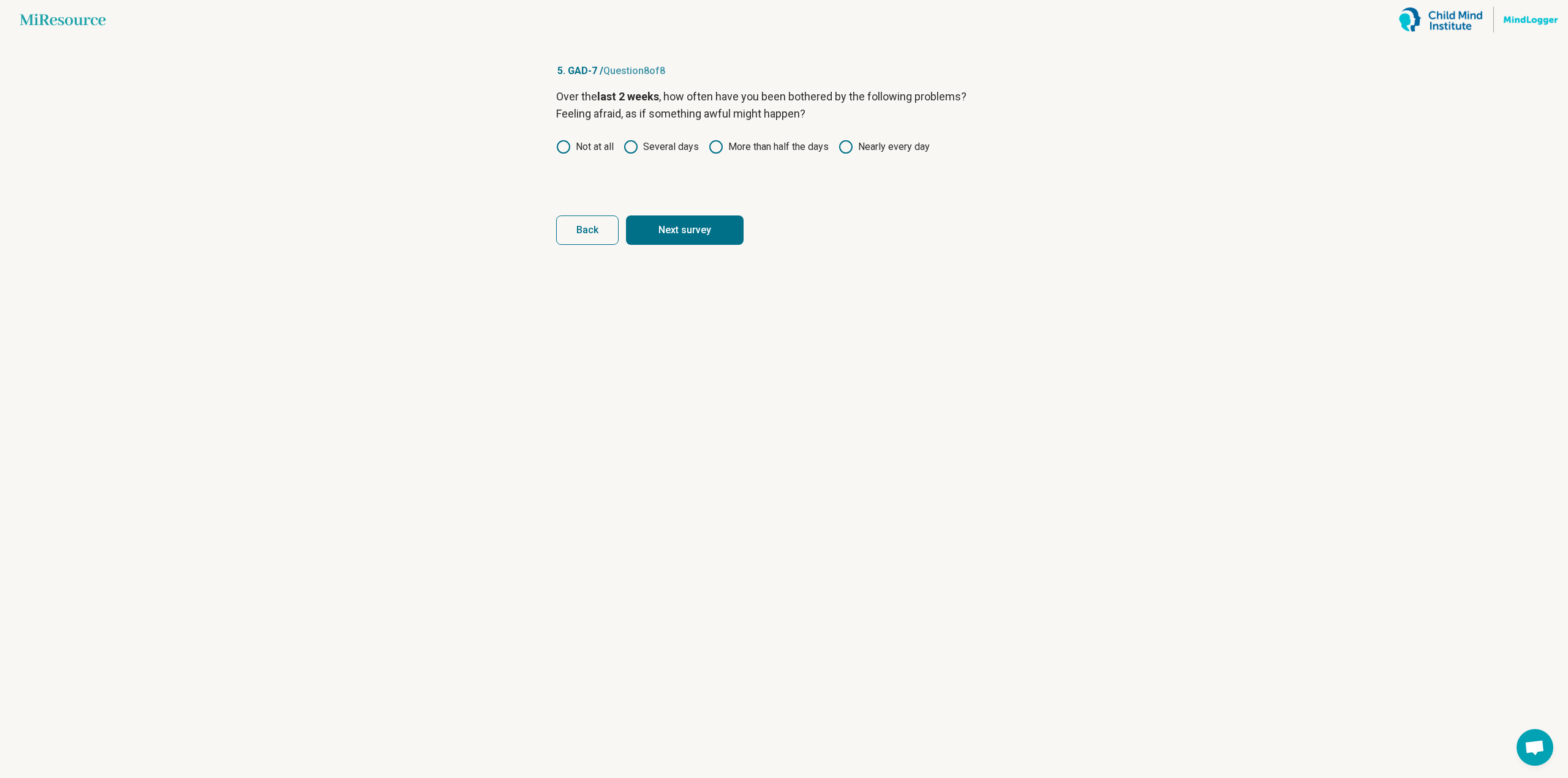
click at [640, 243] on button "Next survey" at bounding box center [684, 230] width 118 height 30
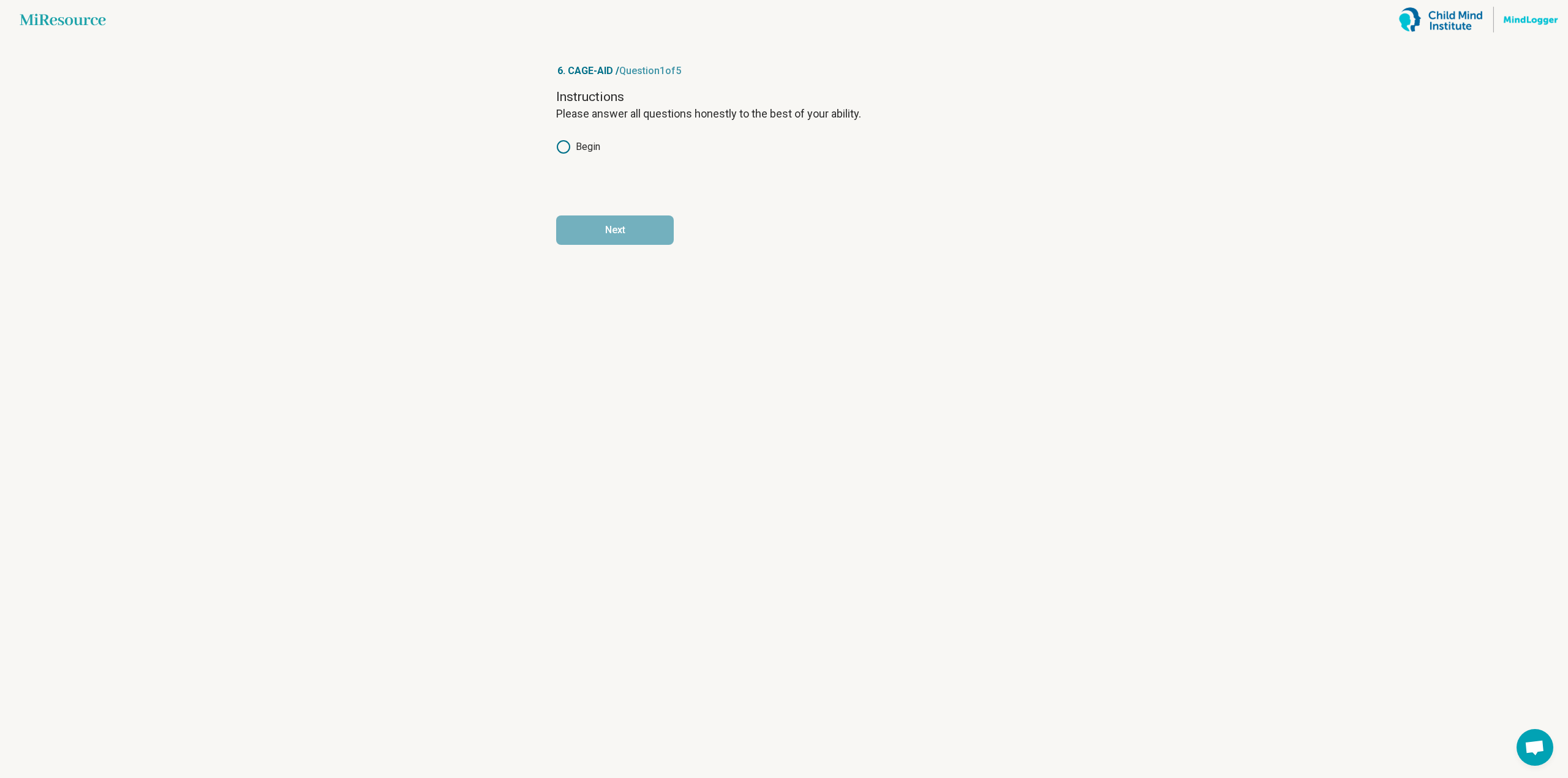
click at [603, 148] on div "Begin" at bounding box center [784, 147] width 455 height 15
click at [580, 148] on label "Begin" at bounding box center [579, 147] width 45 height 15
click at [599, 211] on form "Instructions Please answer all questions honestly to the best of your ability. …" at bounding box center [784, 166] width 455 height 157
click at [601, 223] on button "Next" at bounding box center [615, 230] width 118 height 30
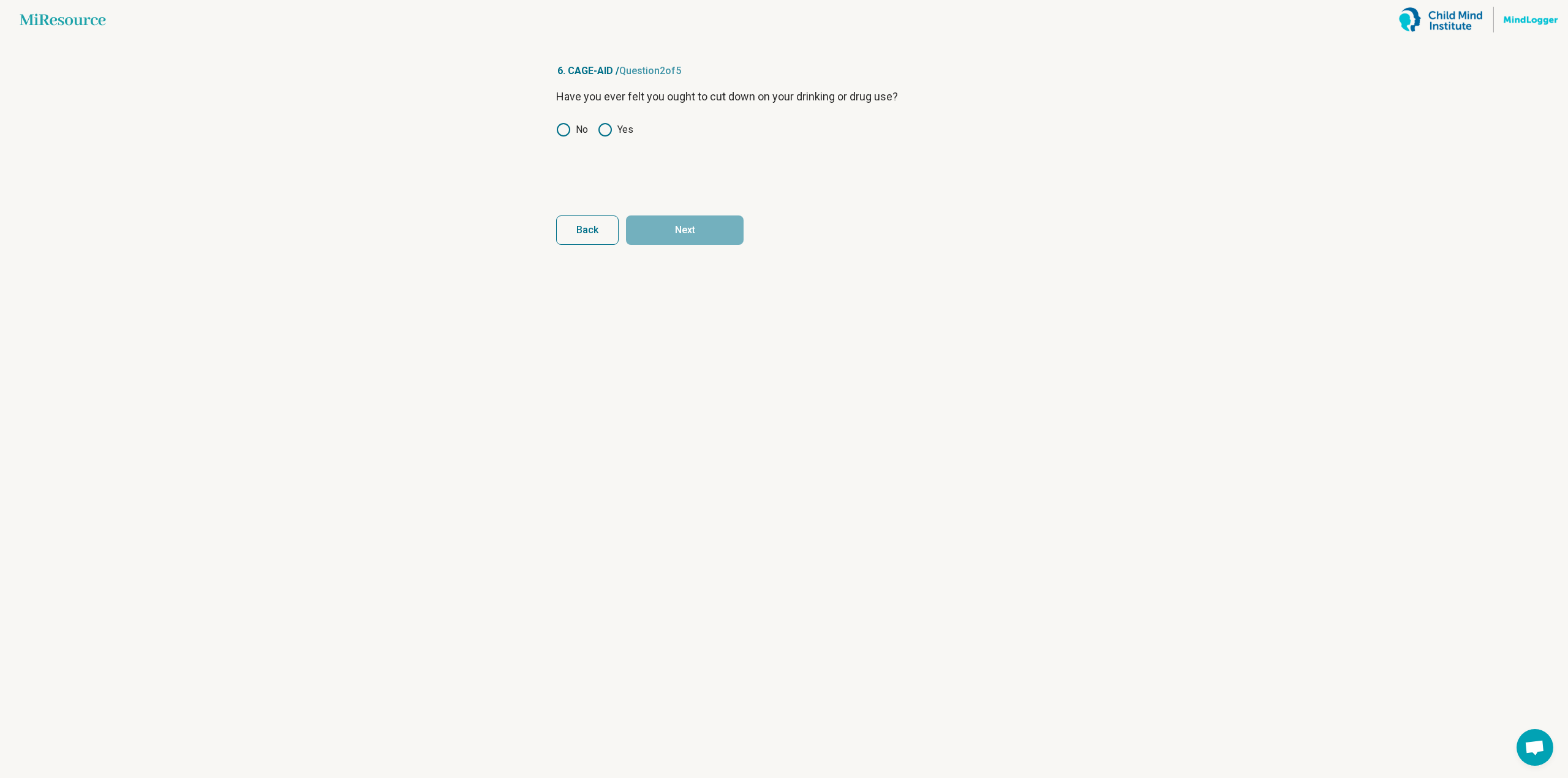
click at [601, 127] on icon at bounding box center [606, 130] width 15 height 15
click at [677, 223] on button "Next" at bounding box center [684, 230] width 118 height 30
click at [616, 129] on label "Yes" at bounding box center [616, 130] width 35 height 15
click at [690, 223] on button "Next" at bounding box center [684, 230] width 118 height 30
click at [618, 128] on label "Yes" at bounding box center [616, 130] width 35 height 15
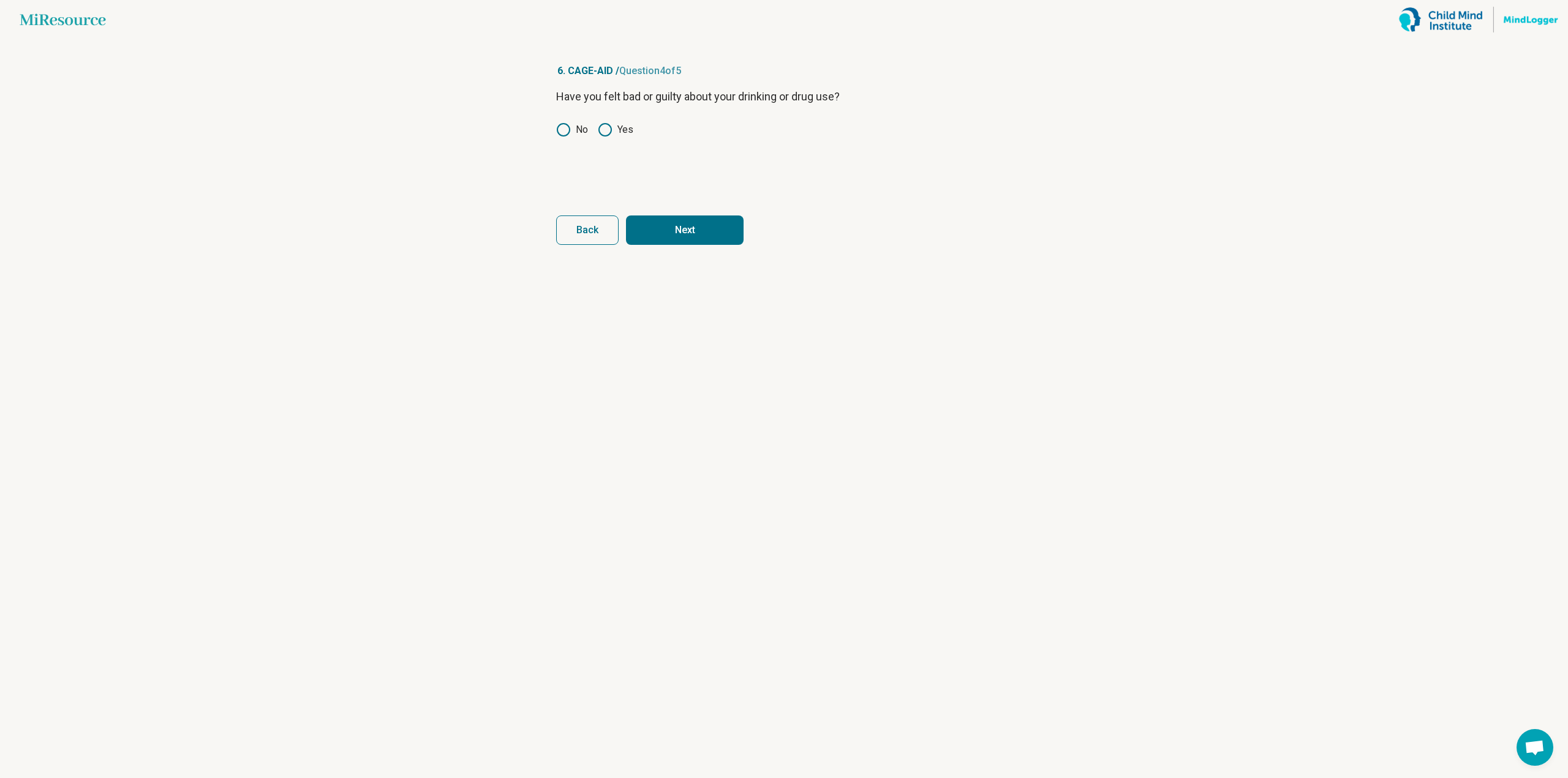
click at [671, 237] on button "Next" at bounding box center [684, 230] width 118 height 30
click at [607, 149] on icon at bounding box center [606, 147] width 15 height 15
click at [568, 148] on circle at bounding box center [563, 147] width 12 height 12
click at [616, 145] on label "Yes" at bounding box center [616, 147] width 35 height 15
click at [679, 242] on button "Next survey" at bounding box center [684, 230] width 118 height 30
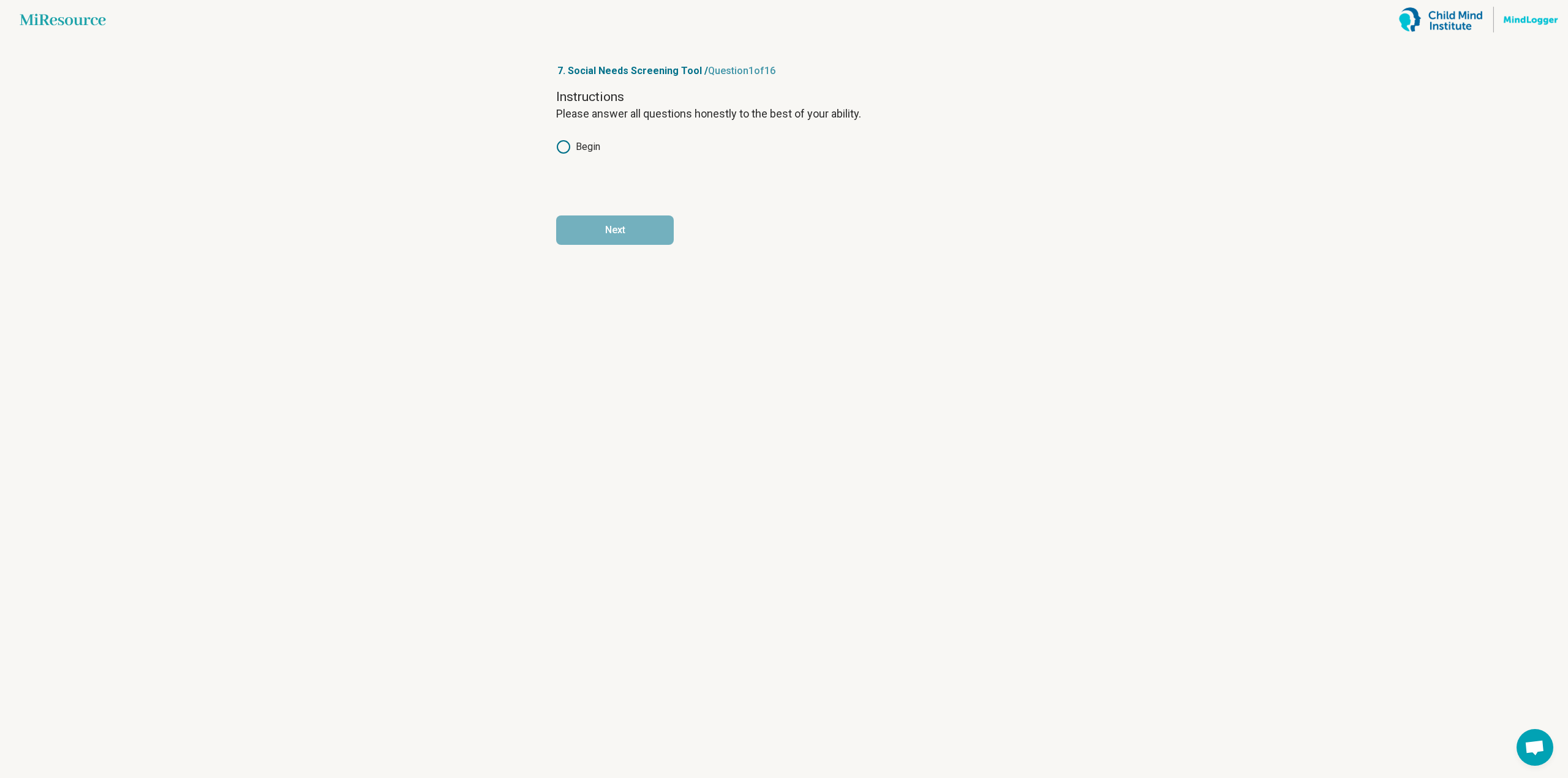
click at [585, 147] on label "Begin" at bounding box center [579, 147] width 45 height 15
click at [610, 215] on form "Instructions Please answer all questions honestly to the best of your ability. …" at bounding box center [784, 166] width 455 height 157
click at [612, 223] on button "Next" at bounding box center [615, 230] width 118 height 30
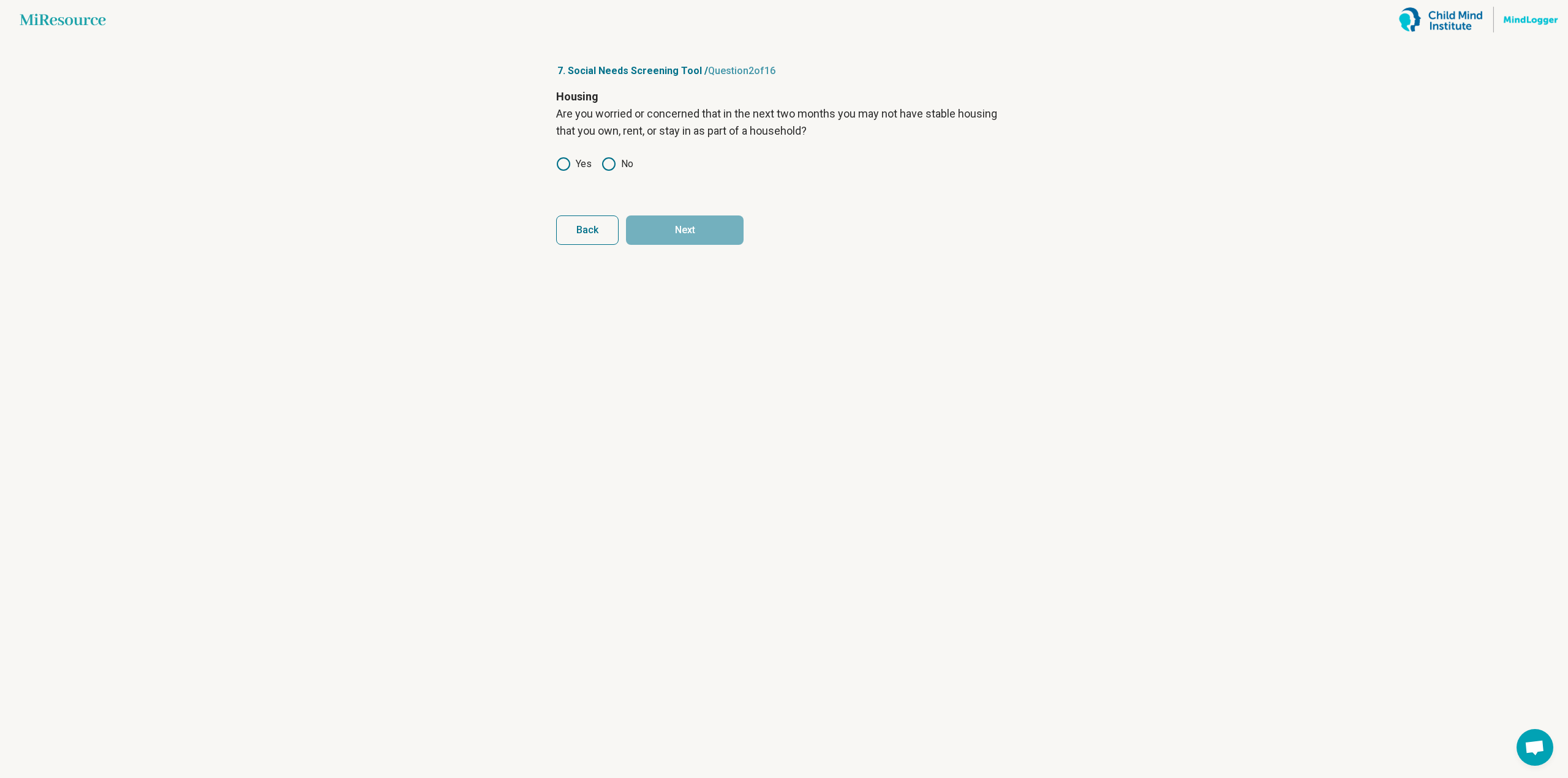
click at [600, 164] on div "Yes No" at bounding box center [784, 164] width 455 height 15
click at [610, 167] on icon at bounding box center [608, 164] width 15 height 15
click at [666, 225] on button "Next" at bounding box center [684, 230] width 118 height 30
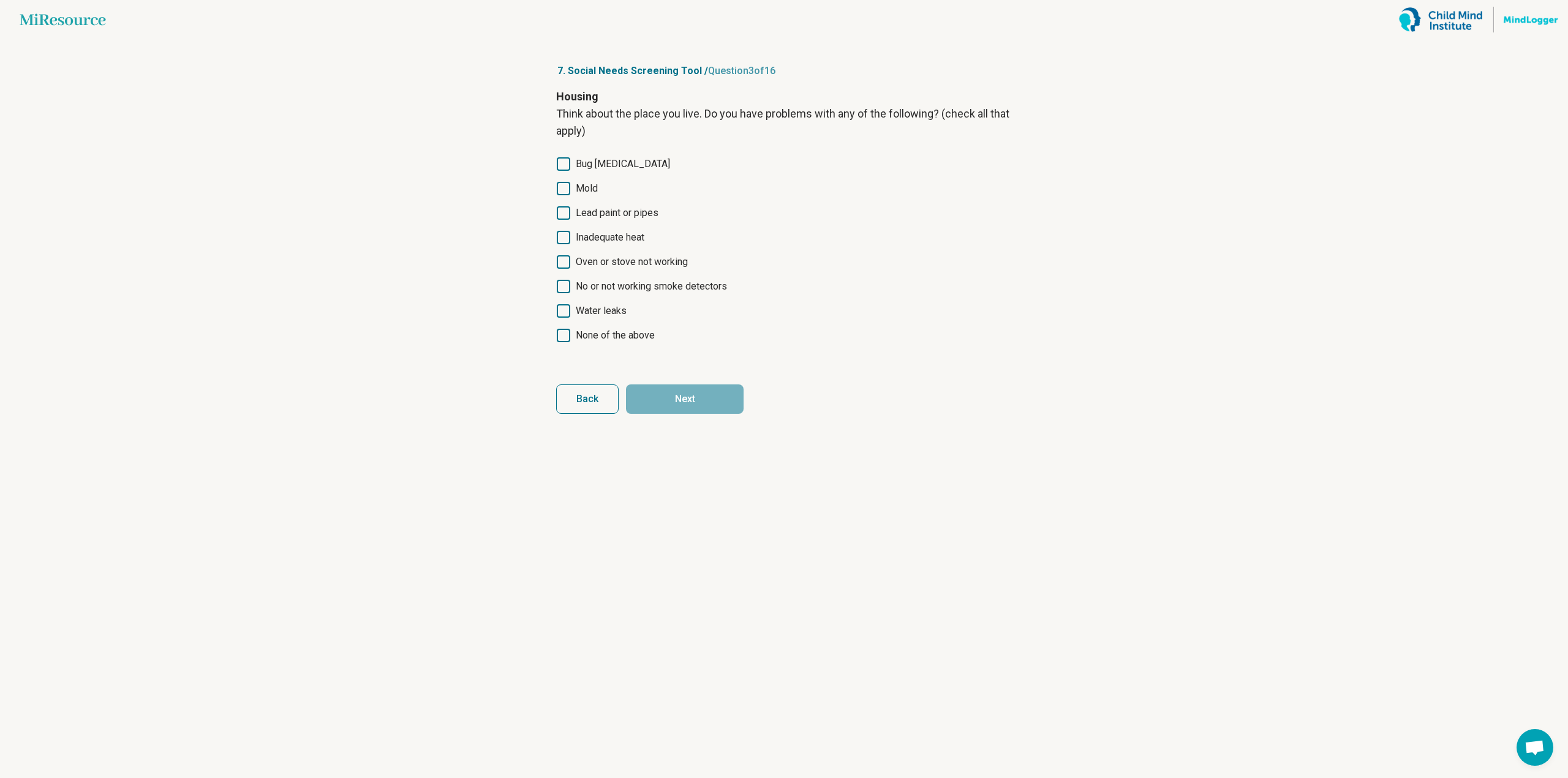
click at [645, 280] on span "No or not working smoke detectors" at bounding box center [651, 287] width 151 height 15
click at [610, 312] on span "Water leaks" at bounding box center [601, 312] width 51 height 15
click at [614, 289] on span "No or not working smoke detectors" at bounding box center [651, 287] width 151 height 15
click at [674, 403] on button "Next" at bounding box center [684, 400] width 118 height 30
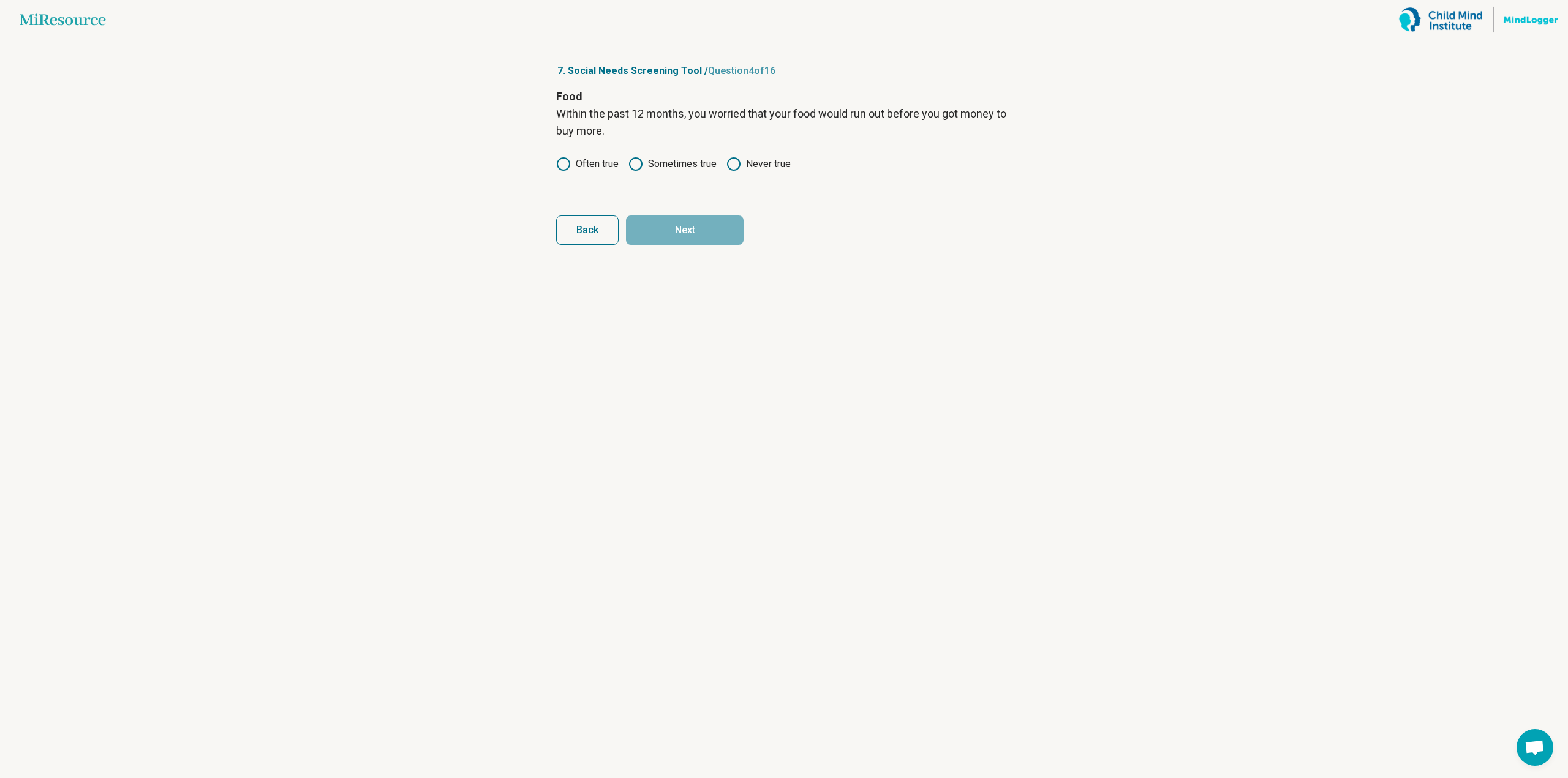
click at [730, 165] on icon at bounding box center [733, 164] width 15 height 15
click at [708, 234] on button "Next" at bounding box center [684, 230] width 118 height 30
click at [765, 160] on label "Never true" at bounding box center [758, 164] width 64 height 15
click at [711, 223] on button "Next" at bounding box center [684, 230] width 118 height 30
click at [622, 153] on label "No" at bounding box center [617, 147] width 32 height 15
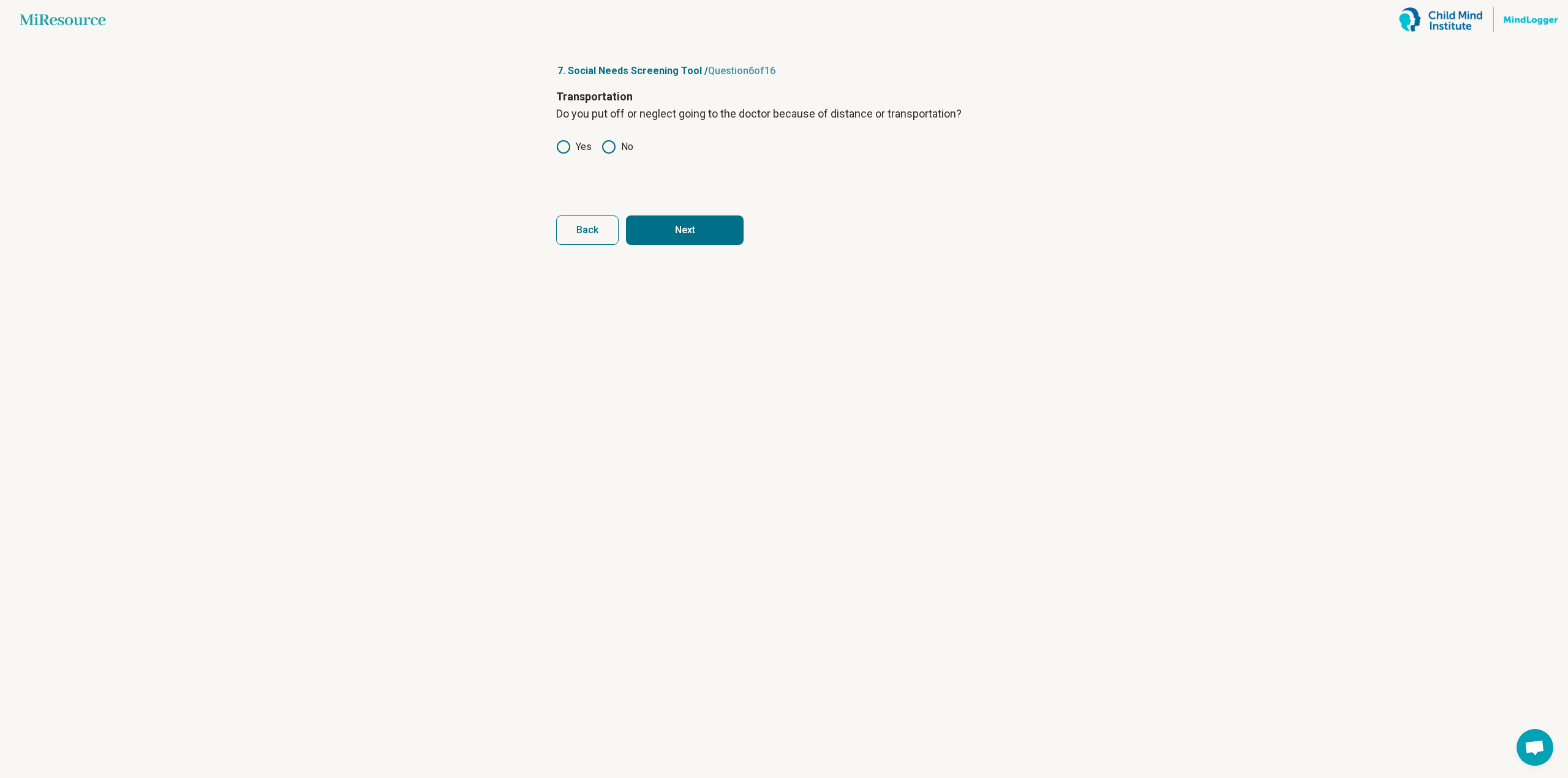
click at [649, 196] on form "Transportation Do you put off or neglect going to the doctor because of distanc…" at bounding box center [784, 166] width 455 height 157
click at [657, 227] on button "Next" at bounding box center [684, 230] width 118 height 30
click at [666, 156] on div "Utilities In the past 12 months, has the electric, gas, oil, or water company t…" at bounding box center [784, 139] width 455 height 103
click at [621, 169] on label "No" at bounding box center [617, 164] width 32 height 15
click at [671, 236] on button "Next" at bounding box center [684, 230] width 118 height 30
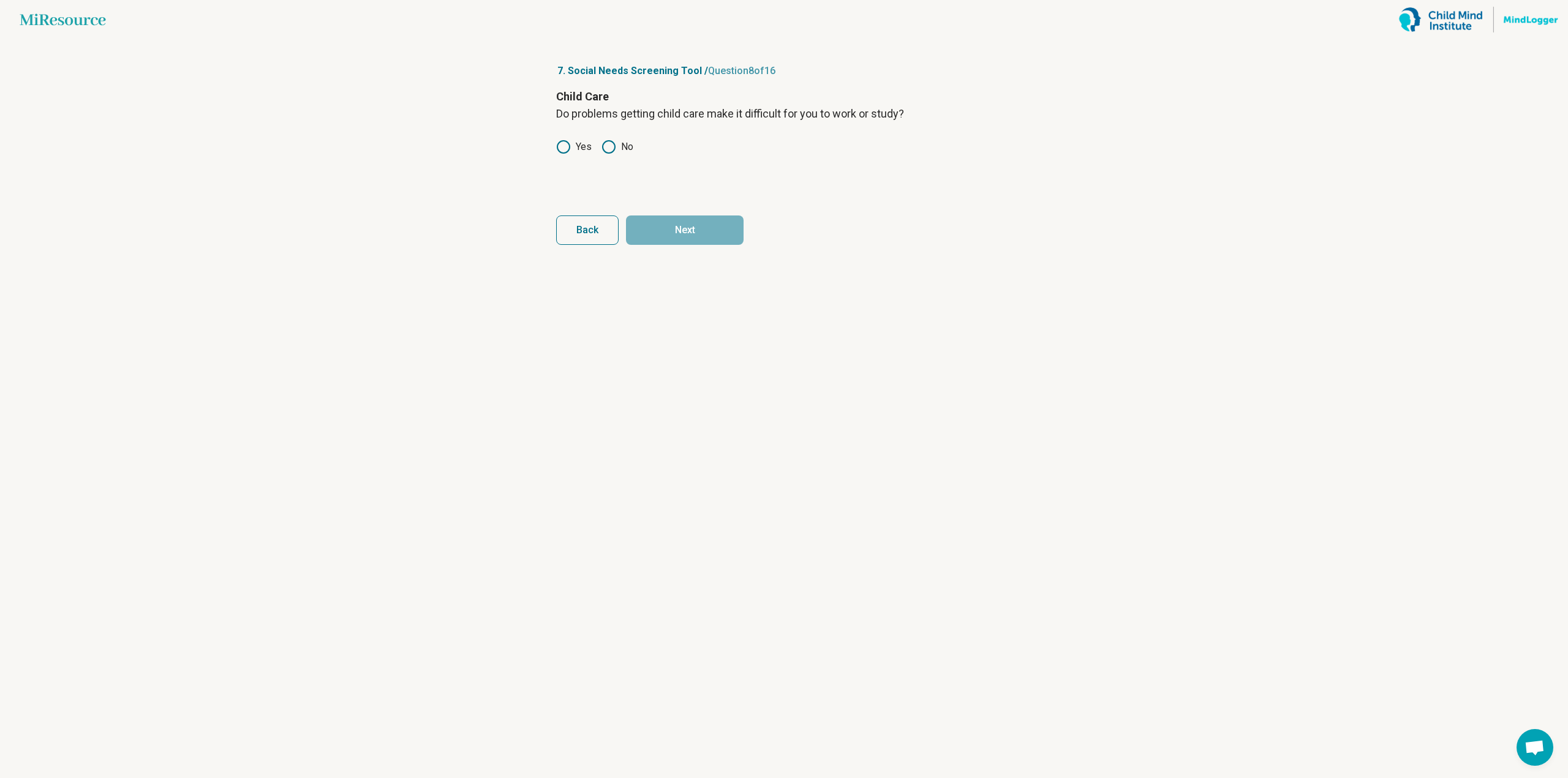
click at [596, 125] on div "Child Care Do problems getting child care make it difficult for you to work or …" at bounding box center [784, 139] width 455 height 103
drag, startPoint x: 598, startPoint y: 138, endPoint x: 611, endPoint y: 146, distance: 15.3
click at [600, 140] on div "Child Care Do problems getting child care make it difficult for you to work or …" at bounding box center [784, 139] width 455 height 103
click at [616, 148] on icon at bounding box center [608, 147] width 15 height 15
click at [677, 223] on button "Next" at bounding box center [684, 230] width 118 height 30
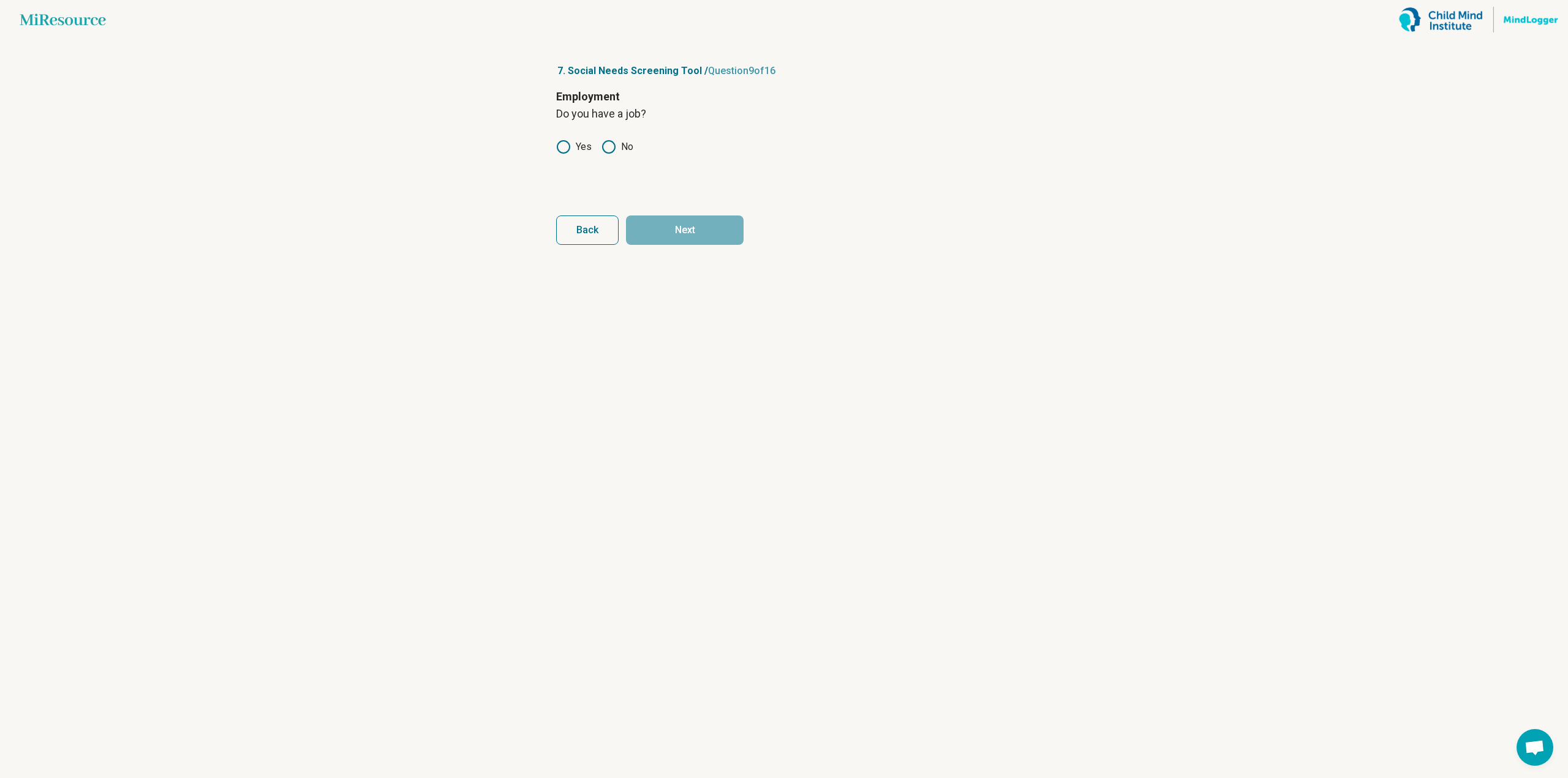
click at [576, 147] on label "Yes" at bounding box center [574, 147] width 35 height 15
click at [669, 210] on form "Employment Do you have a job? Yes No Back Next" at bounding box center [784, 166] width 455 height 157
click at [671, 225] on button "Next" at bounding box center [684, 230] width 118 height 30
click at [572, 136] on div "Education Do you have a high school degree? Yes No" at bounding box center [784, 139] width 455 height 103
click at [574, 147] on label "Yes" at bounding box center [574, 147] width 35 height 15
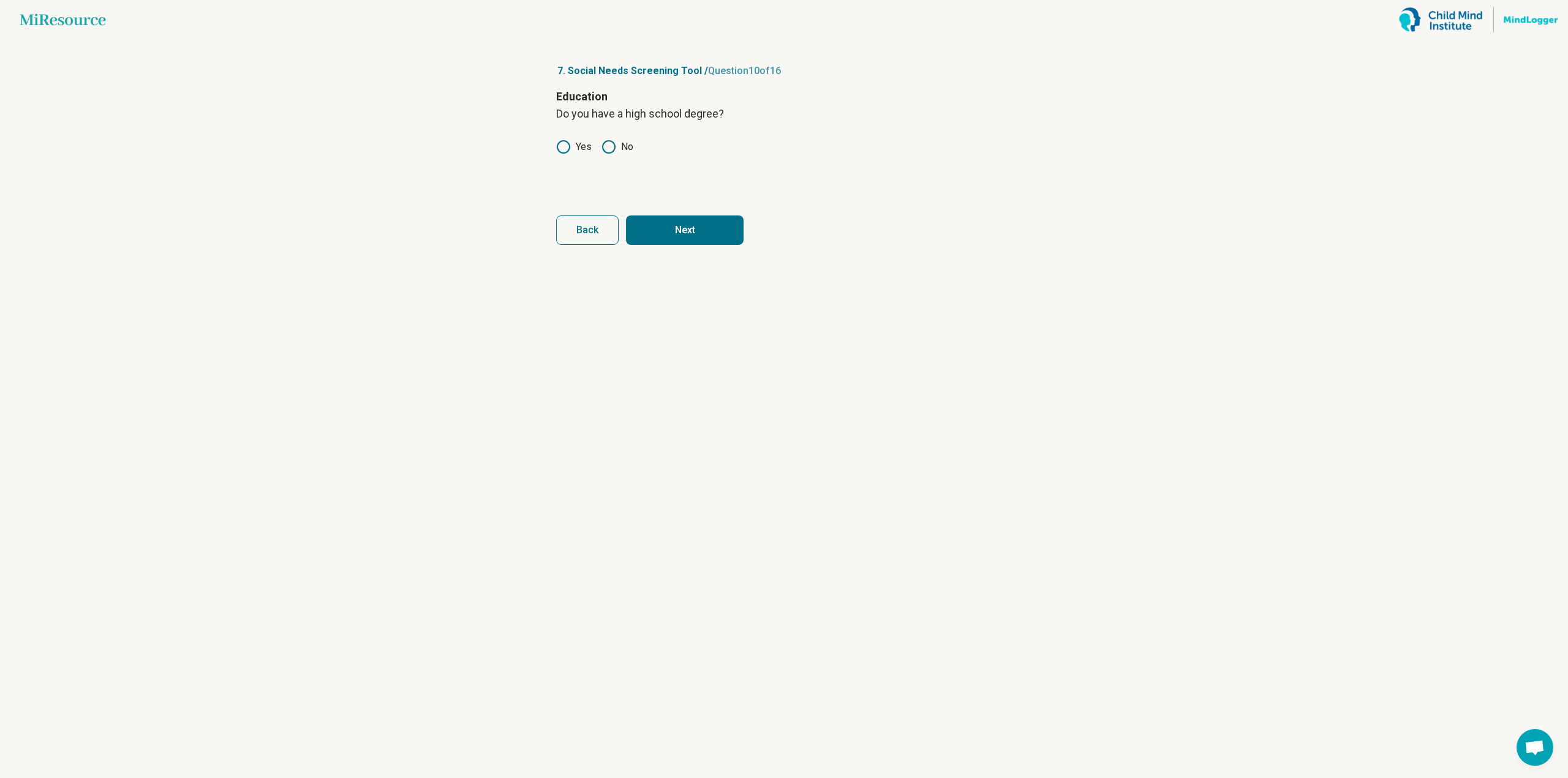
click at [639, 210] on form "Education Do you have a high school degree? Yes No Back Next" at bounding box center [784, 166] width 455 height 157
click at [646, 224] on button "Next" at bounding box center [684, 230] width 118 height 30
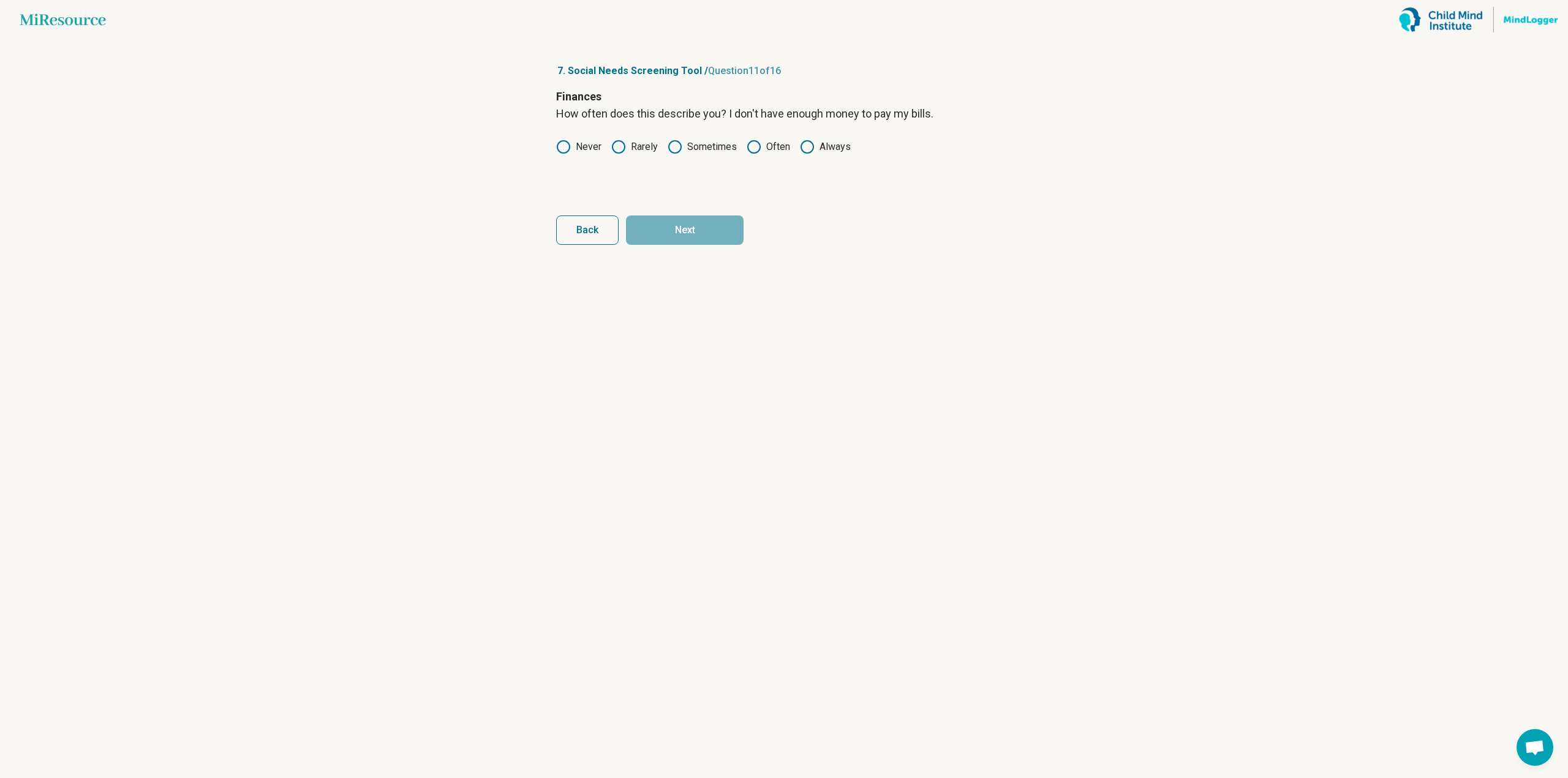
click at [625, 147] on icon at bounding box center [618, 147] width 15 height 15
click at [660, 234] on button "Next" at bounding box center [684, 230] width 118 height 30
click at [580, 149] on label "Never" at bounding box center [579, 147] width 45 height 15
click at [687, 240] on button "Next" at bounding box center [684, 230] width 118 height 30
click at [720, 147] on label "Sometimes" at bounding box center [702, 147] width 70 height 15
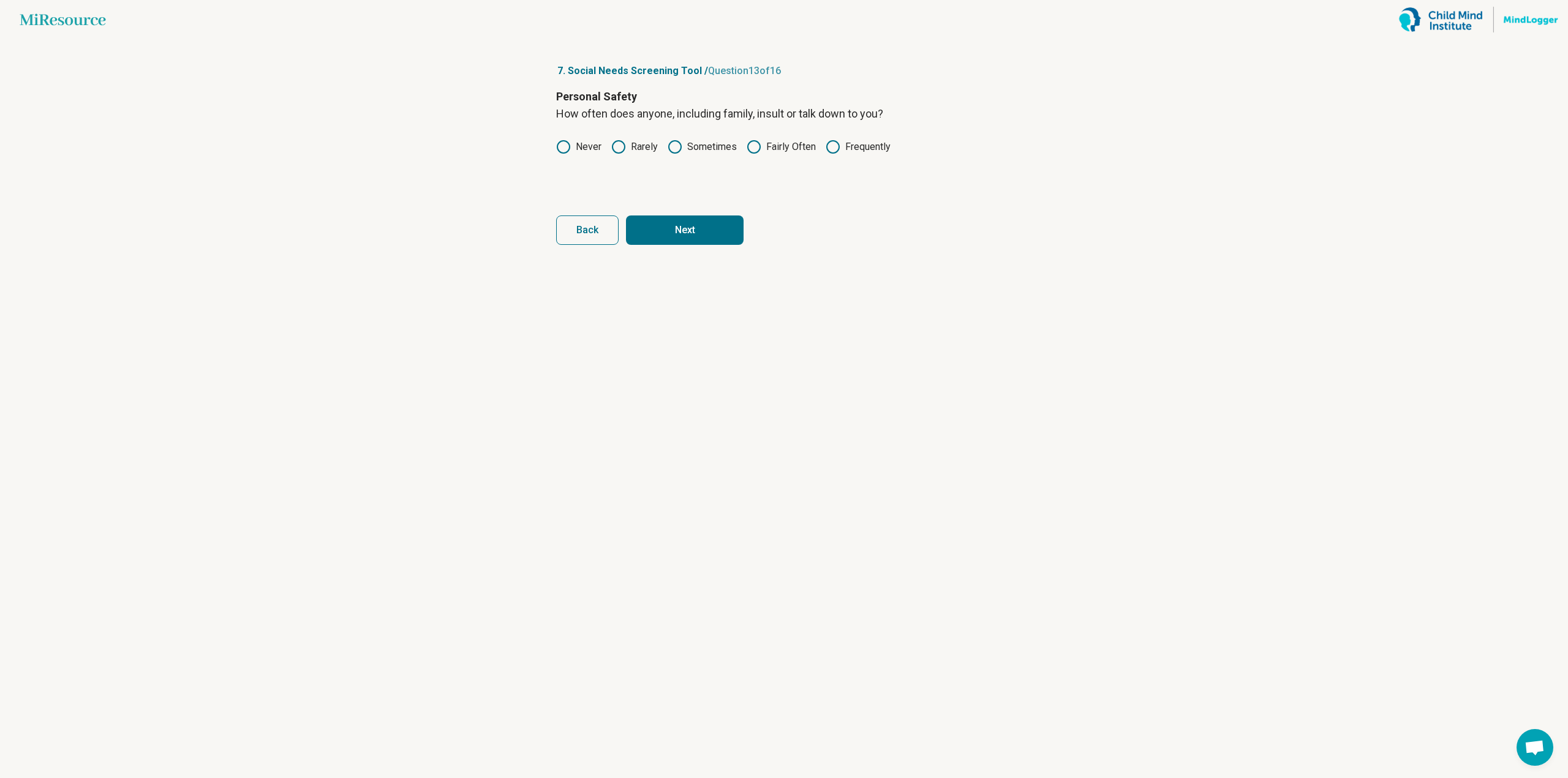
click at [720, 221] on button "Next" at bounding box center [684, 230] width 118 height 30
click at [600, 144] on label "Never" at bounding box center [579, 147] width 45 height 15
click at [718, 239] on button "Next" at bounding box center [684, 230] width 118 height 30
click at [708, 154] on div "Personal Safety How often does anyone, including family, scream or curse at you…" at bounding box center [784, 139] width 455 height 103
click at [720, 137] on div "Personal Safety How often does anyone, including family, scream or curse at you…" at bounding box center [784, 139] width 455 height 103
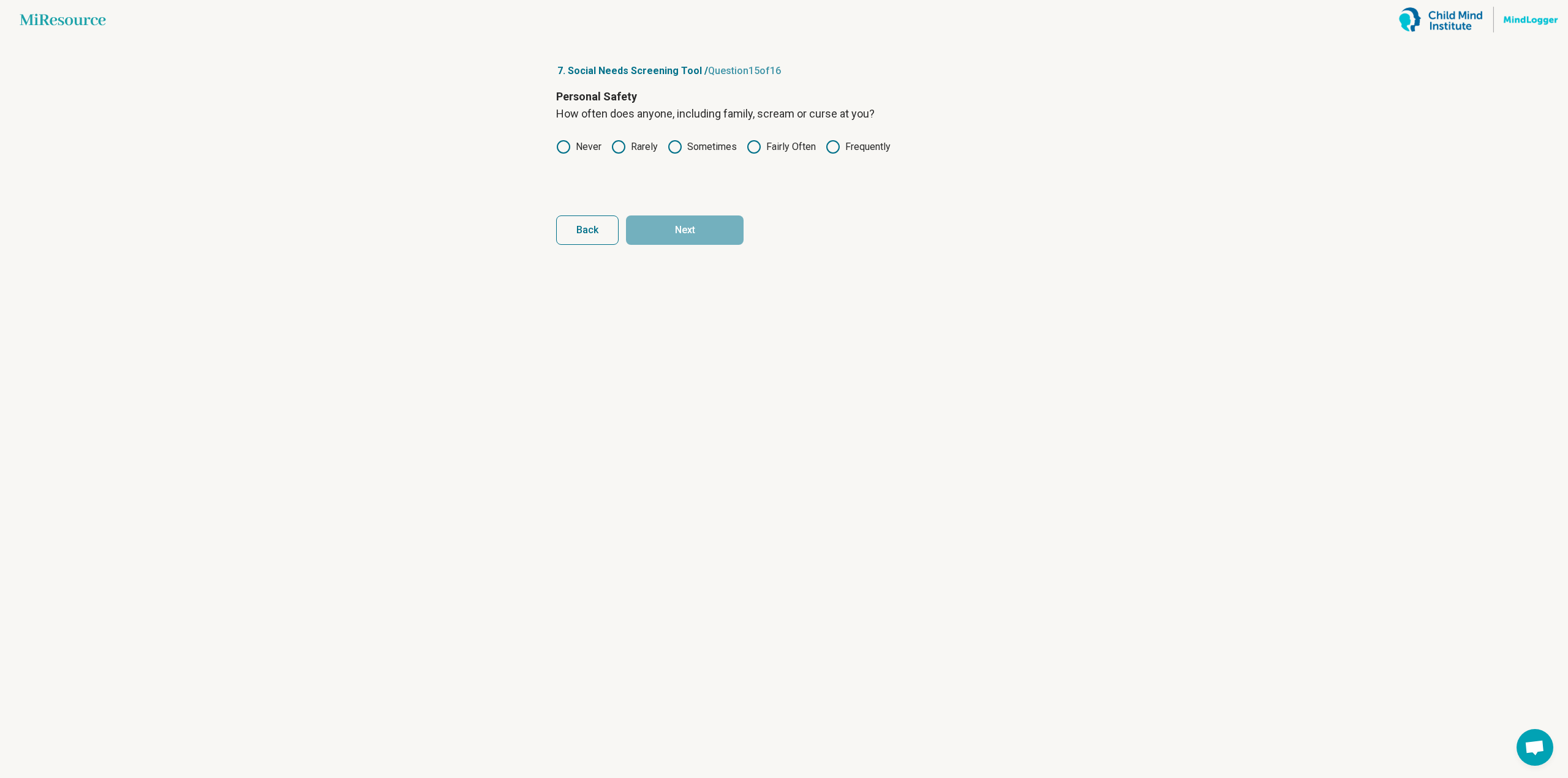
click at [715, 147] on label "Sometimes" at bounding box center [702, 147] width 70 height 15
click at [707, 249] on article "7. Social Needs Screening Tool / Question 15 of 16 Personal Safety How often do…" at bounding box center [784, 408] width 495 height 739
click at [704, 232] on button "Next" at bounding box center [684, 230] width 118 height 30
click at [612, 147] on icon at bounding box center [608, 147] width 15 height 15
drag, startPoint x: 683, startPoint y: 223, endPoint x: 697, endPoint y: 315, distance: 93.1
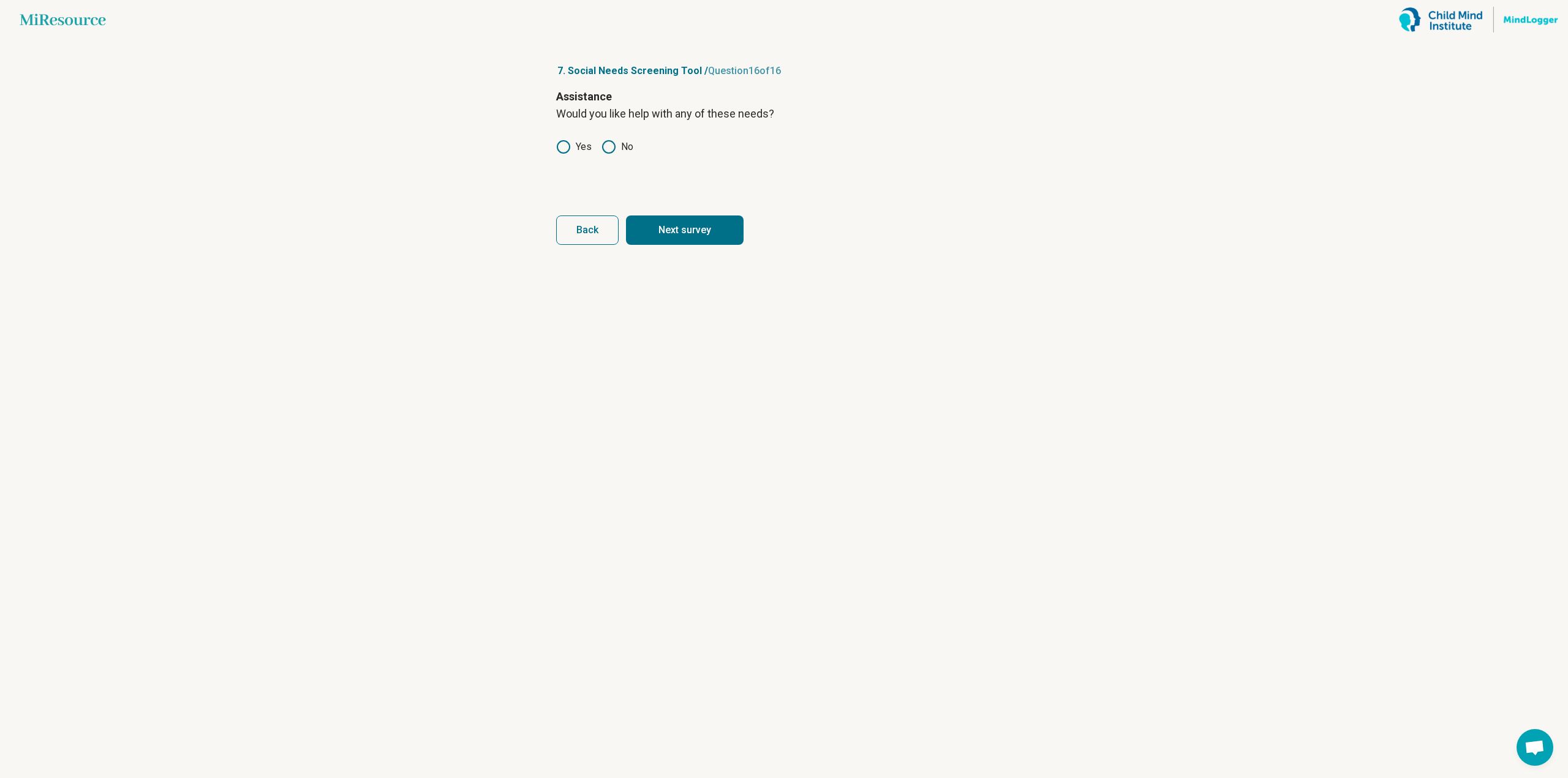
click at [697, 315] on article "7. Social Needs Screening Tool / Question 16 of 16 Assistance Would you like he…" at bounding box center [784, 408] width 495 height 739
click at [691, 228] on button "Next survey" at bounding box center [684, 230] width 118 height 30
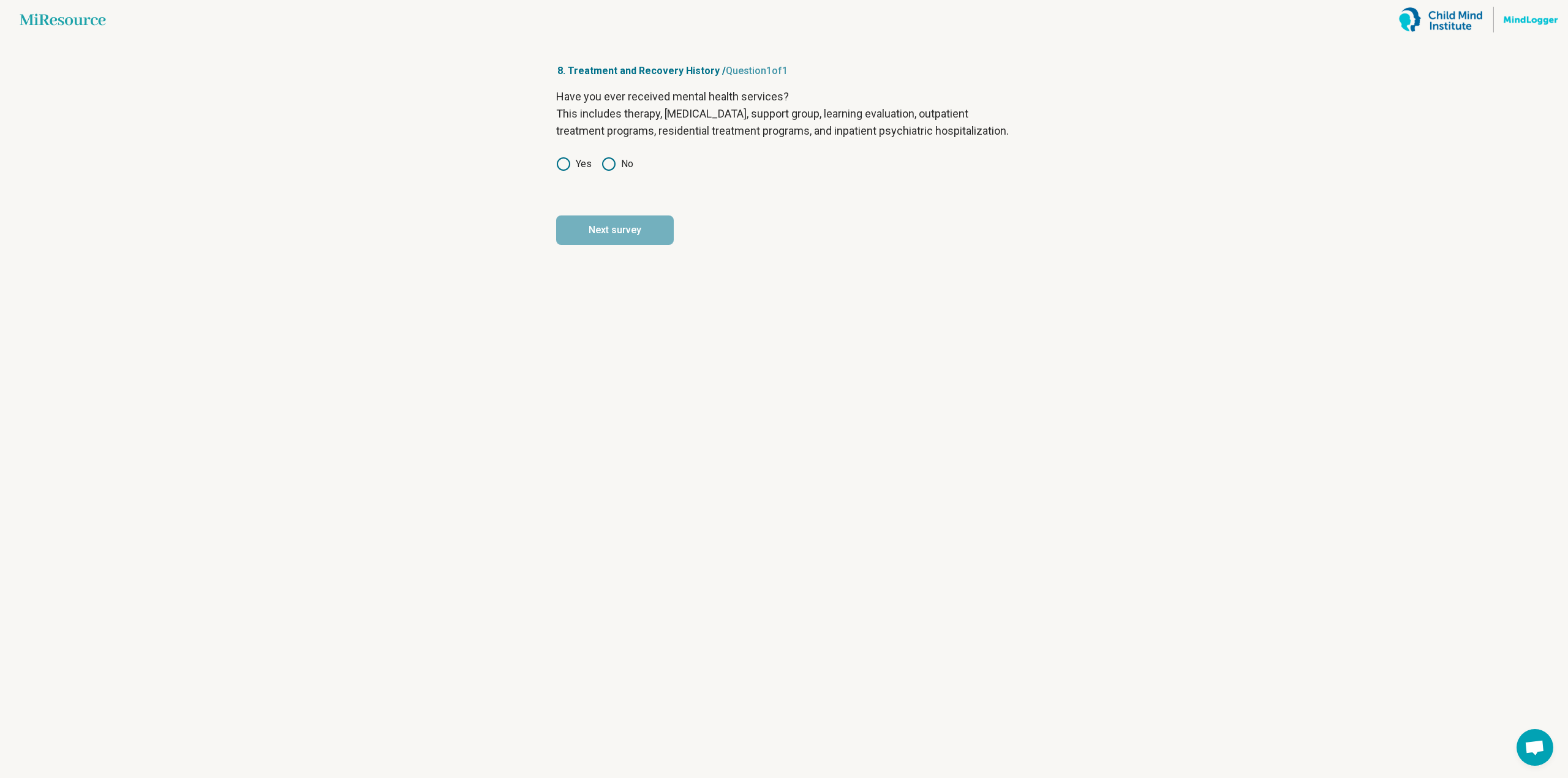
click at [540, 185] on article "8. Treatment and Recovery History / Question 1 of 1 Have you ever received ment…" at bounding box center [784, 408] width 495 height 739
click at [546, 185] on article "8. Treatment and Recovery History / Question 1 of 1 Have you ever received ment…" at bounding box center [784, 408] width 495 height 739
click at [556, 172] on icon at bounding box center [564, 164] width 15 height 15
click at [607, 245] on button "Next survey" at bounding box center [615, 230] width 118 height 30
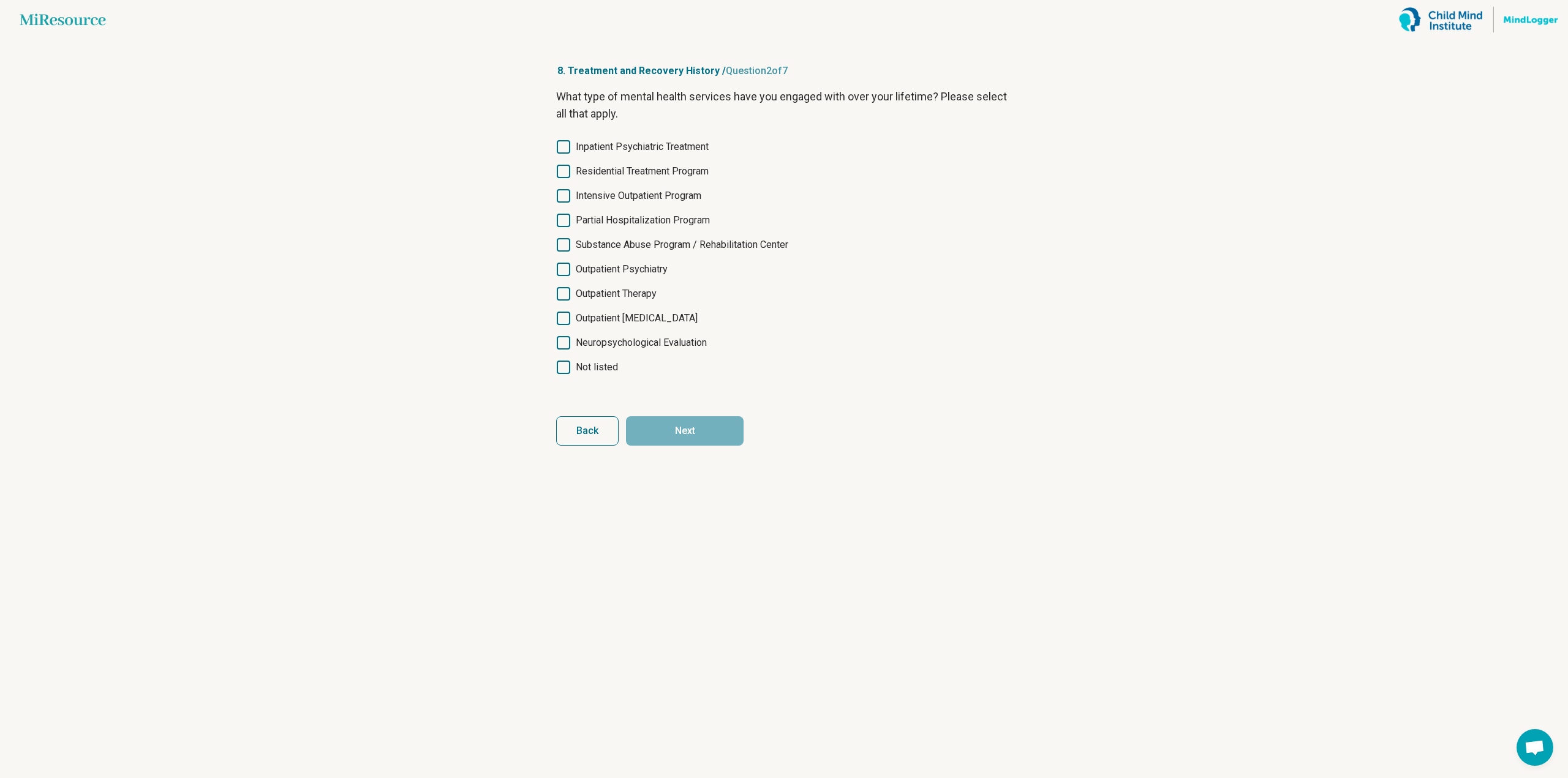
click at [658, 343] on span "Neuropsychological Evaluation" at bounding box center [641, 343] width 131 height 15
click at [669, 422] on button "Next" at bounding box center [684, 431] width 118 height 30
click at [681, 340] on span "Neuropsychological Evaluation" at bounding box center [641, 343] width 131 height 15
click at [697, 419] on button "Next" at bounding box center [684, 431] width 118 height 30
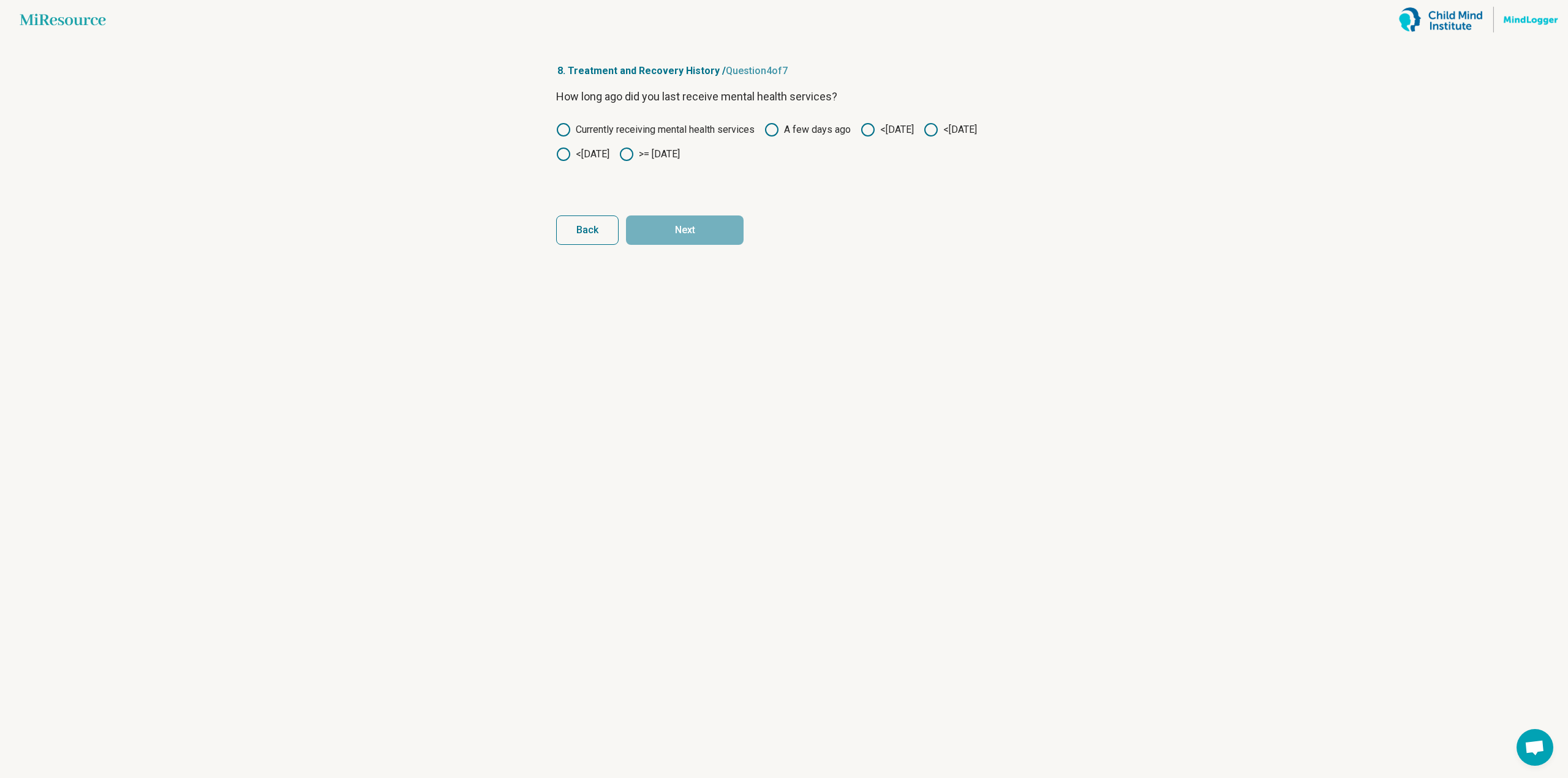
click at [725, 152] on div "Currently receiving mental health services A few days ago <[DATE] <[DATE] <[DAT…" at bounding box center [784, 142] width 455 height 39
click at [632, 154] on circle at bounding box center [626, 154] width 12 height 12
click at [609, 157] on label "<[DATE]" at bounding box center [582, 154] width 53 height 15
click at [680, 158] on label ">= [DATE]" at bounding box center [649, 154] width 60 height 15
click at [720, 215] on button "Next" at bounding box center [684, 230] width 118 height 30
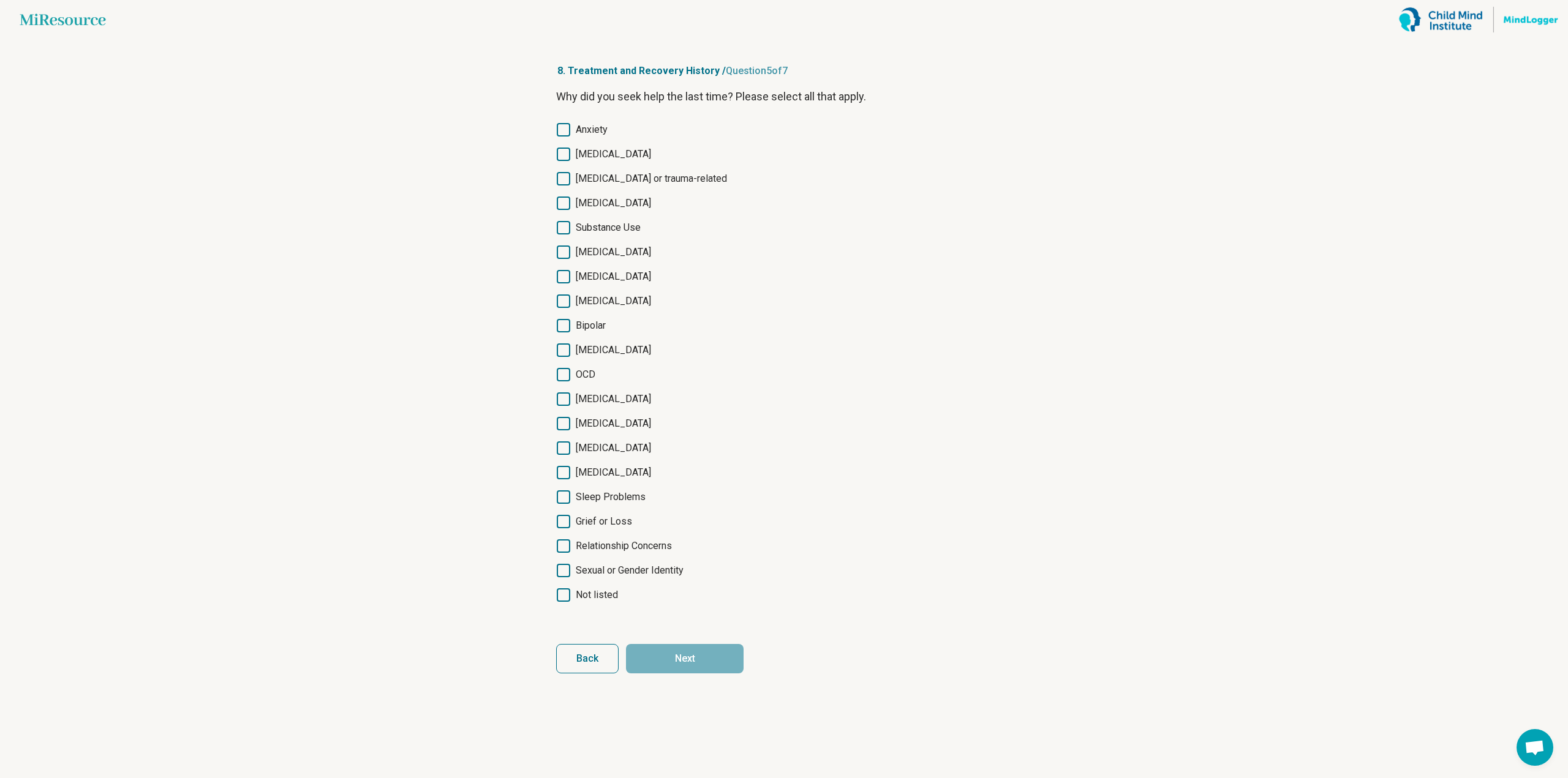
click at [593, 125] on span "Anxiety" at bounding box center [592, 130] width 32 height 15
click at [596, 158] on span "[MEDICAL_DATA]" at bounding box center [613, 154] width 75 height 15
click at [633, 232] on span "Substance Use" at bounding box center [608, 228] width 65 height 15
click at [593, 369] on span "OCD" at bounding box center [585, 375] width 19 height 15
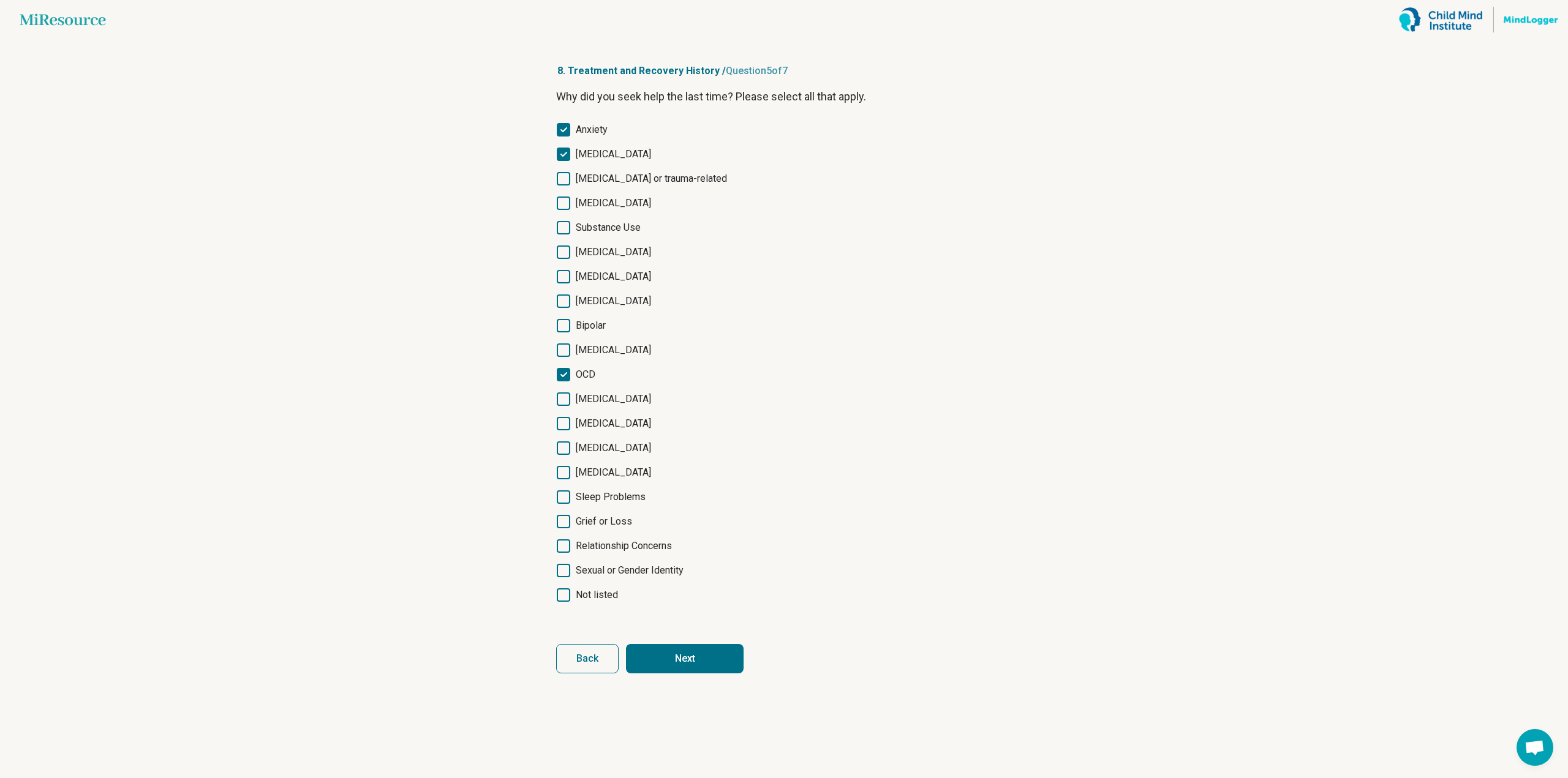
click at [618, 544] on span "Relationship Concerns" at bounding box center [624, 546] width 96 height 15
click at [675, 663] on button "Next" at bounding box center [684, 659] width 118 height 30
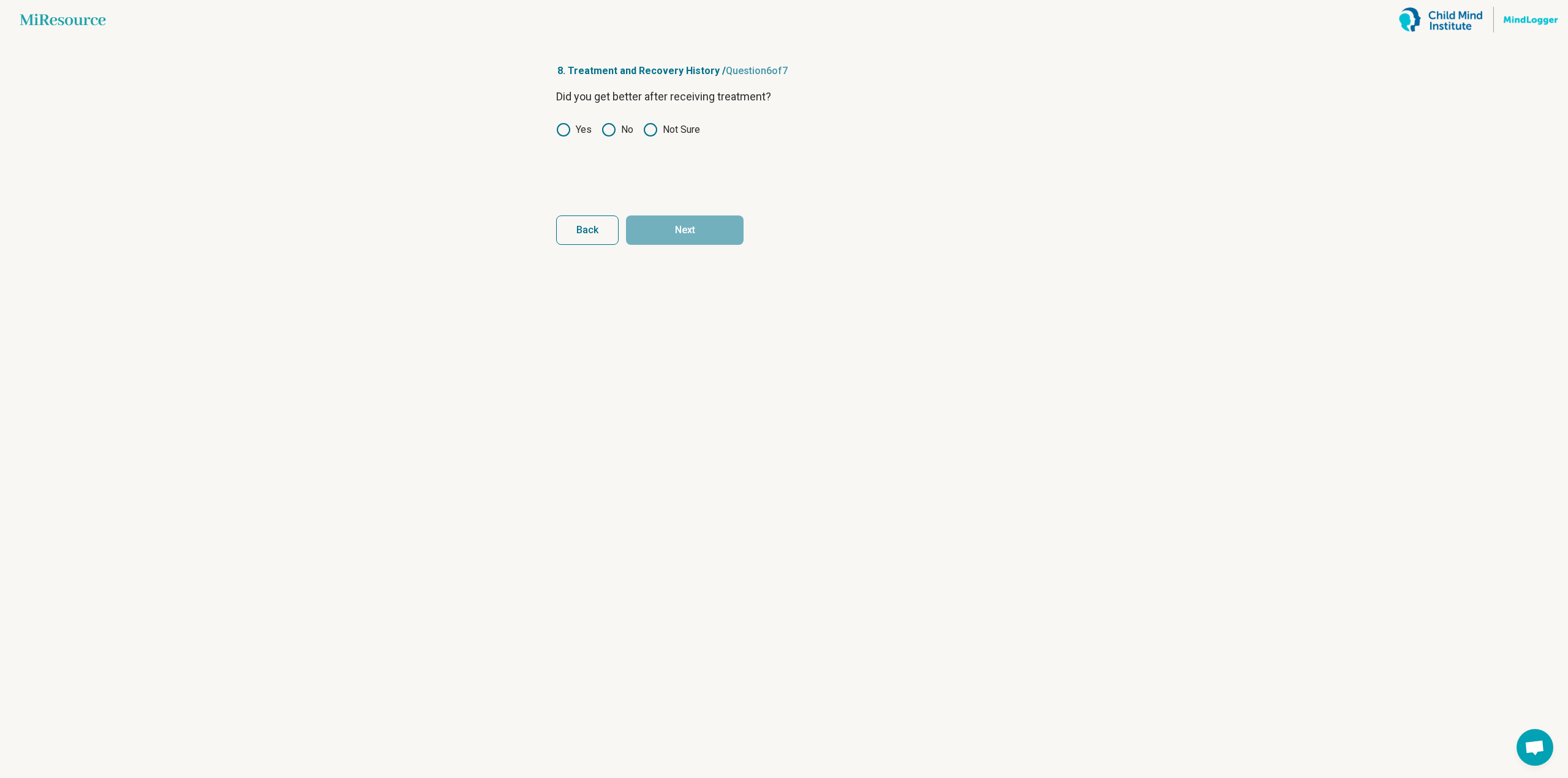
click at [581, 127] on label "Yes" at bounding box center [574, 130] width 35 height 15
click at [676, 234] on button "Next" at bounding box center [684, 230] width 118 height 30
click at [577, 123] on label "Yes" at bounding box center [574, 130] width 35 height 15
click at [686, 230] on button "Next survey" at bounding box center [684, 230] width 118 height 30
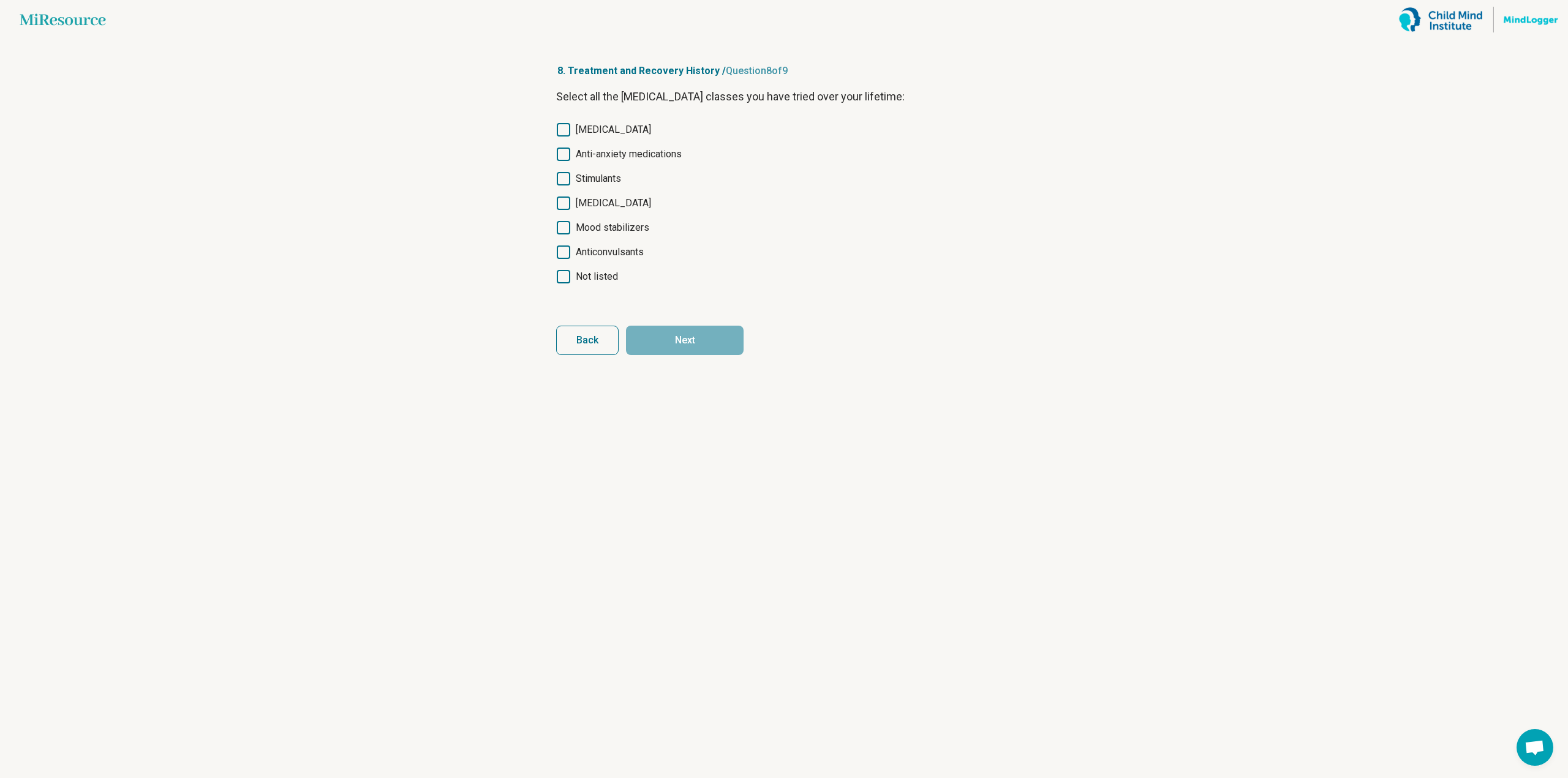
click at [638, 128] on span "[MEDICAL_DATA]" at bounding box center [613, 130] width 75 height 15
click at [639, 150] on span "Anti-anxiety medications" at bounding box center [629, 154] width 106 height 15
click at [708, 335] on button "Next" at bounding box center [684, 340] width 118 height 30
click at [616, 131] on span "[MEDICAL_DATA]" at bounding box center [613, 130] width 75 height 15
click at [620, 152] on span "Anti-anxiety medications" at bounding box center [629, 154] width 106 height 15
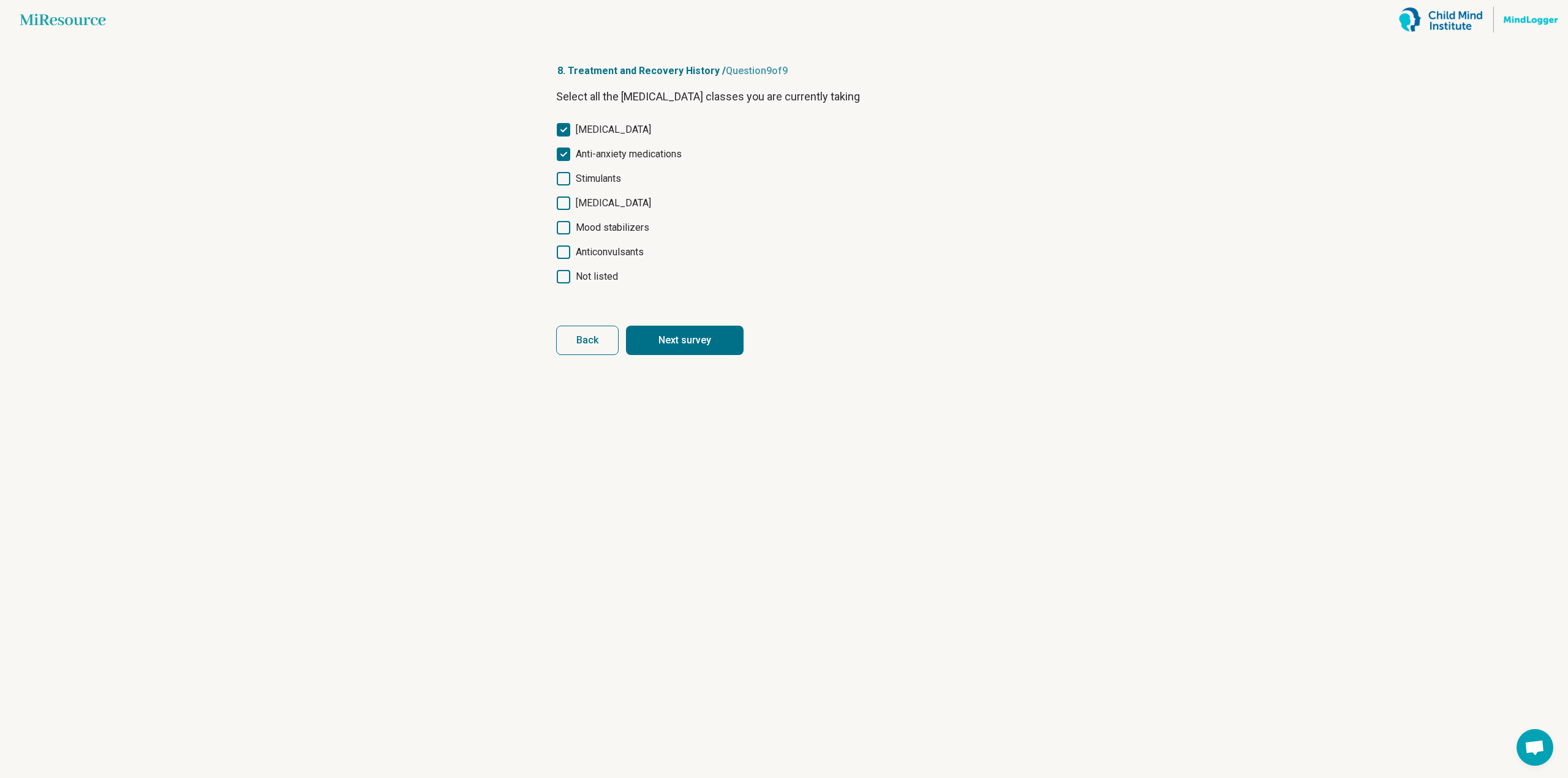
click at [681, 340] on button "Next survey" at bounding box center [684, 340] width 118 height 30
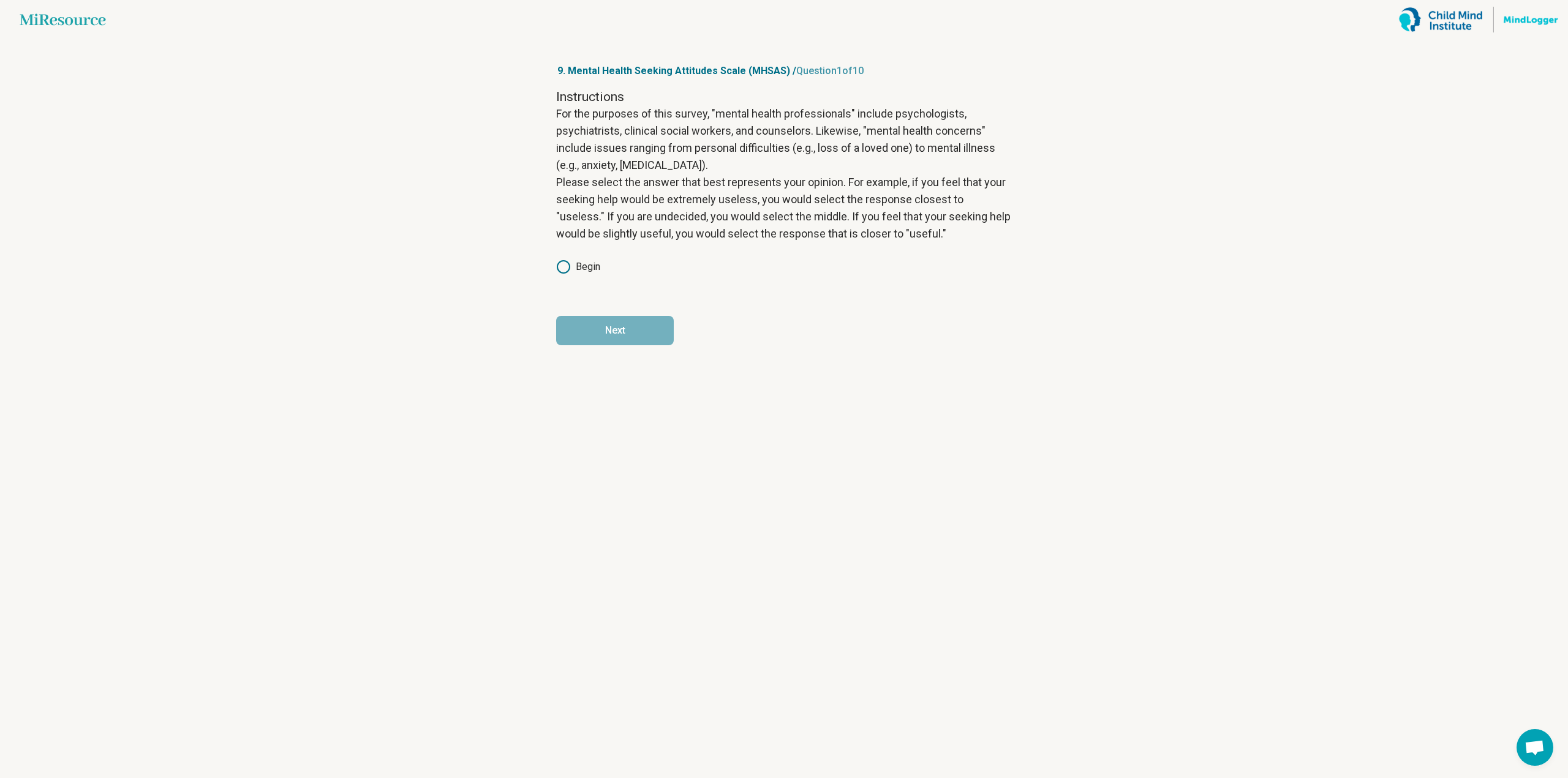
click at [616, 268] on div "Begin" at bounding box center [784, 267] width 455 height 15
click at [594, 266] on label "Begin" at bounding box center [579, 267] width 45 height 15
click at [628, 332] on button "Next" at bounding box center [615, 331] width 118 height 30
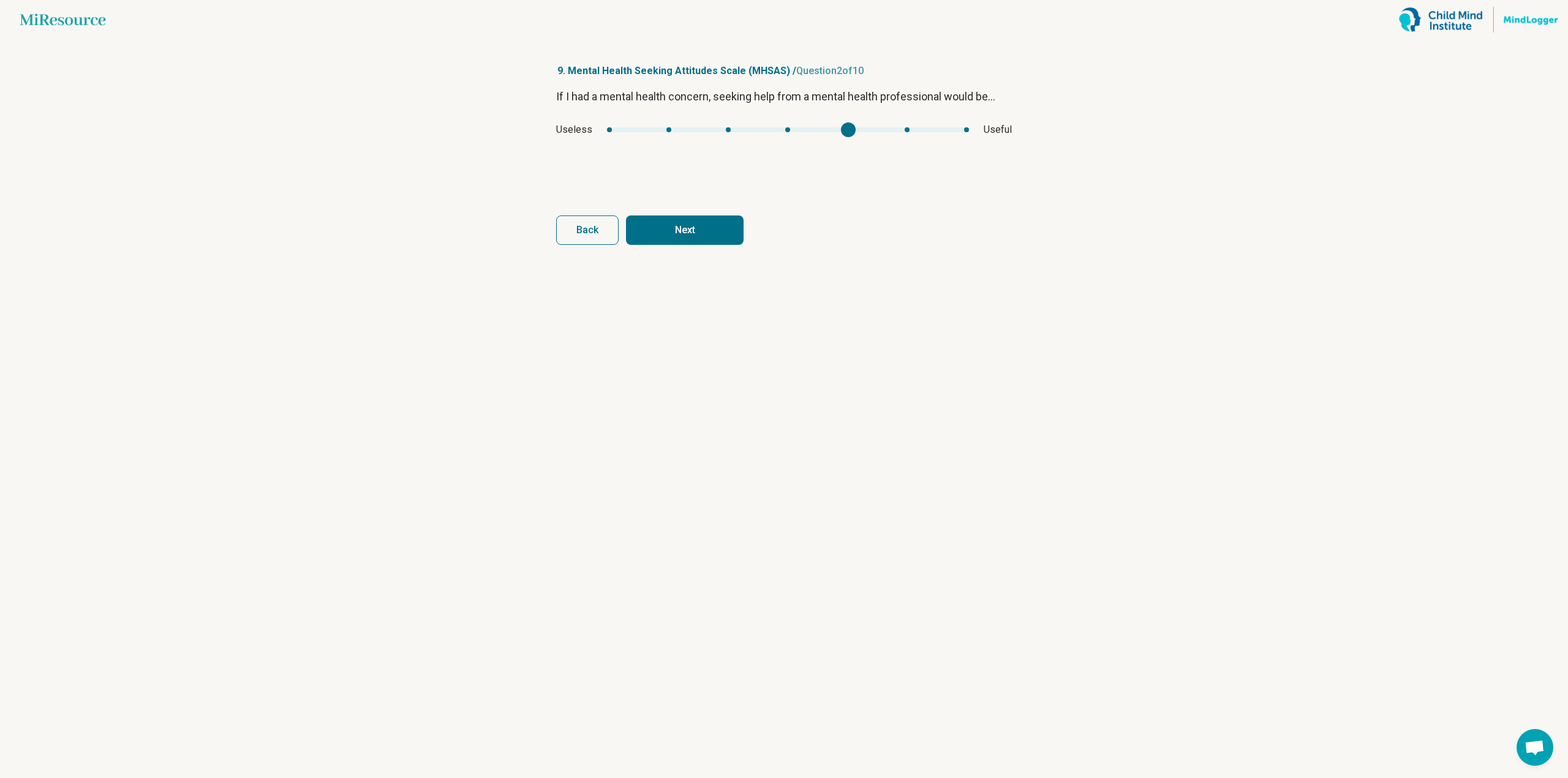
type input "*"
click at [911, 128] on div "mhsas1" at bounding box center [787, 129] width 362 height 5
click at [687, 230] on button "Next" at bounding box center [684, 230] width 118 height 30
click at [886, 123] on div "Important Unimportant" at bounding box center [784, 130] width 455 height 15
click at [893, 125] on div "Important Unimportant" at bounding box center [784, 130] width 455 height 15
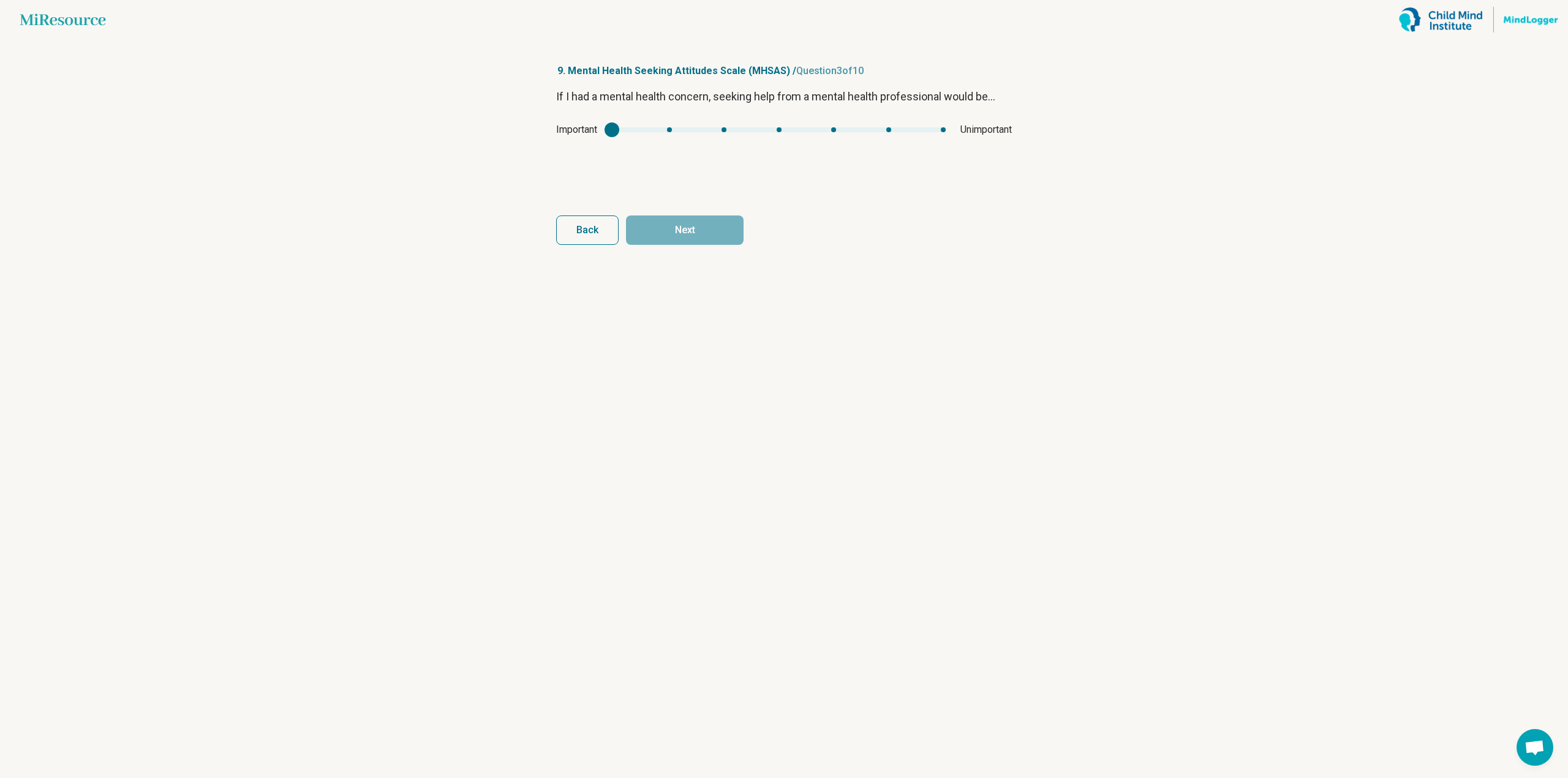
click at [893, 131] on div "mhsas2" at bounding box center [779, 129] width 334 height 5
click at [687, 142] on div "If I had a mental health concern, seeking help from a mental health professiona…" at bounding box center [784, 139] width 455 height 103
type input "*"
click at [669, 131] on div "mhsas2" at bounding box center [779, 129] width 334 height 5
click at [679, 210] on form "If I had a mental health concern, seeking help from a mental health professiona…" at bounding box center [784, 166] width 455 height 157
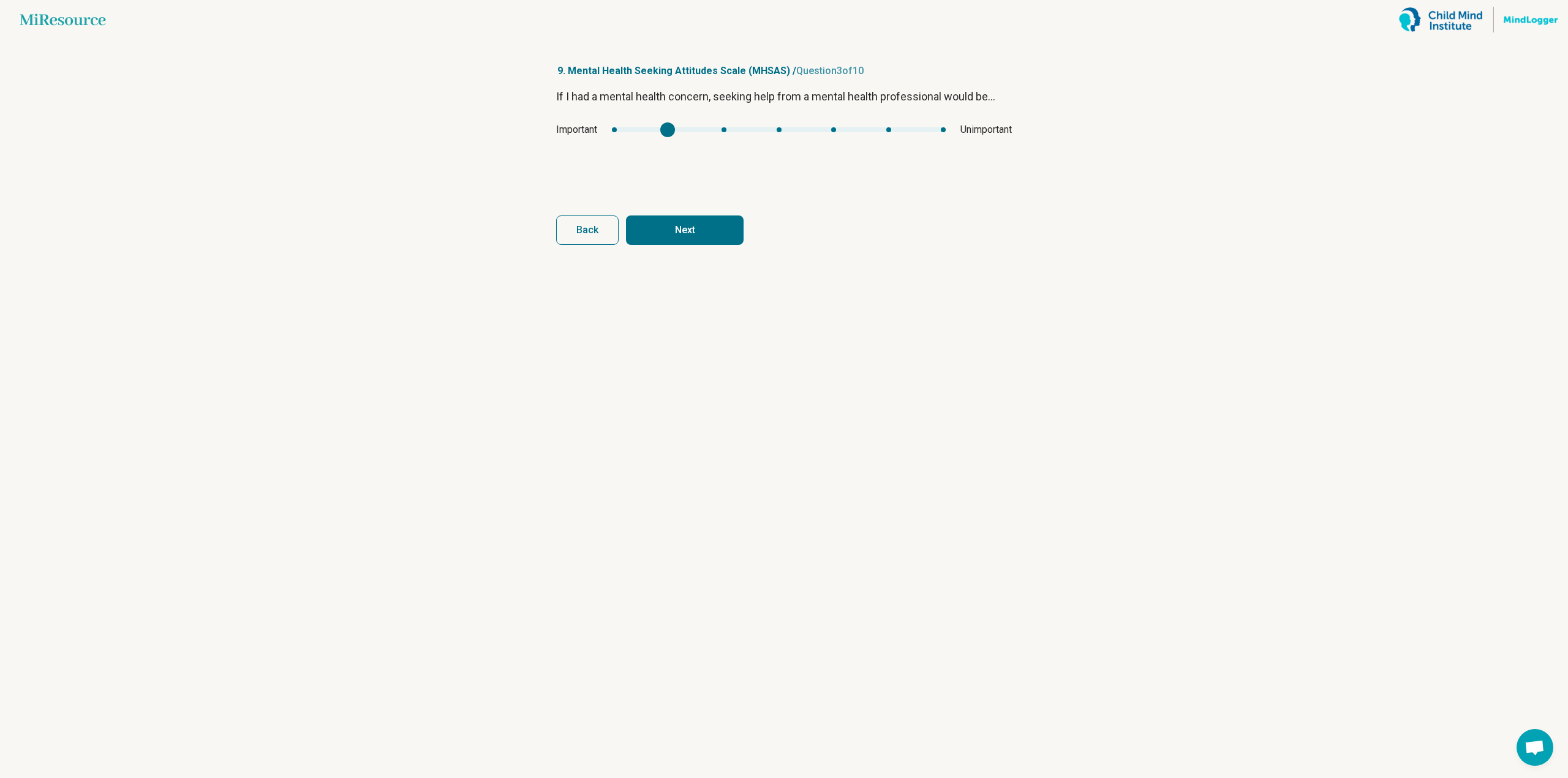
click at [678, 234] on button "Next" at bounding box center [684, 230] width 118 height 30
click at [901, 133] on div "Unhealthy Healthy" at bounding box center [784, 130] width 455 height 15
type input "*"
click at [915, 130] on div "mhsas3" at bounding box center [788, 129] width 352 height 5
click at [755, 220] on div "Back Next" at bounding box center [784, 230] width 455 height 30
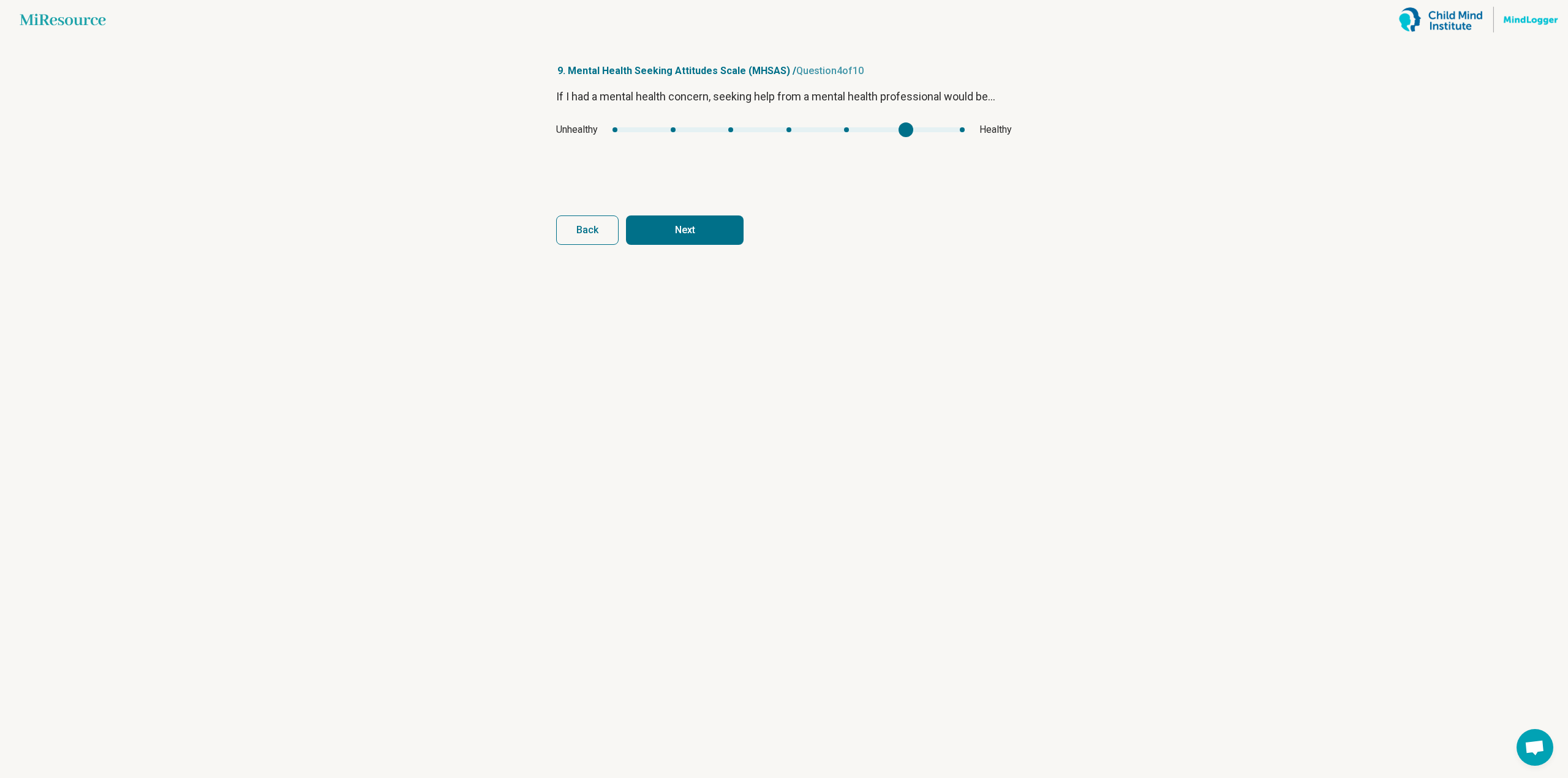
click at [665, 236] on button "Next" at bounding box center [684, 230] width 118 height 30
click at [900, 133] on div "Ineffective Effective" at bounding box center [784, 130] width 455 height 15
click at [897, 126] on div "Ineffective Effective" at bounding box center [784, 130] width 455 height 15
type input "*"
click at [899, 130] on div "mhsas4" at bounding box center [787, 129] width 340 height 5
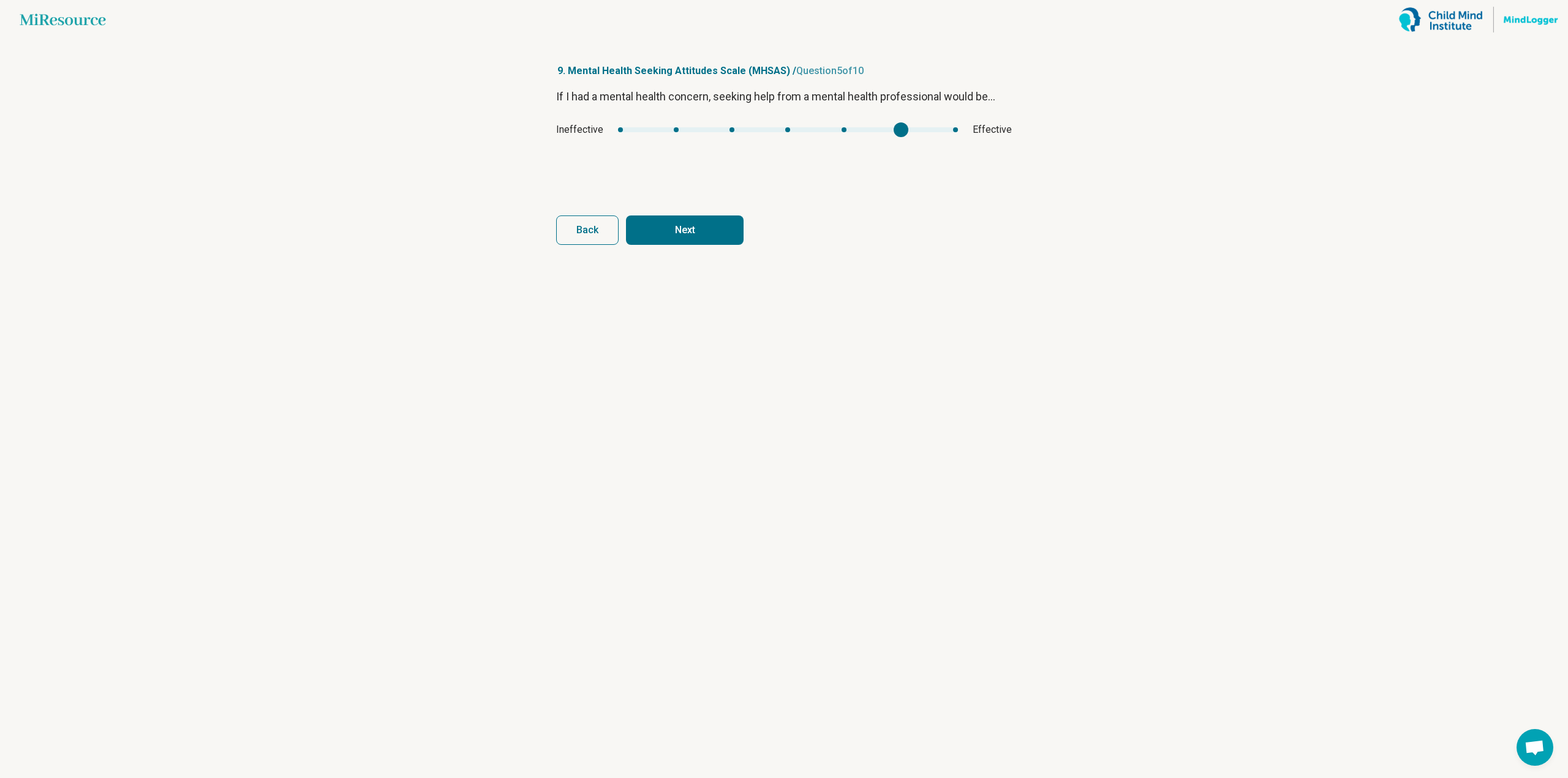
click at [664, 242] on button "Next" at bounding box center [684, 230] width 118 height 30
click at [679, 133] on div "Good Bad" at bounding box center [784, 130] width 455 height 15
type input "*"
click at [670, 128] on div "mhsas5" at bounding box center [786, 129] width 387 height 5
click at [680, 223] on button "Next" at bounding box center [684, 230] width 118 height 30
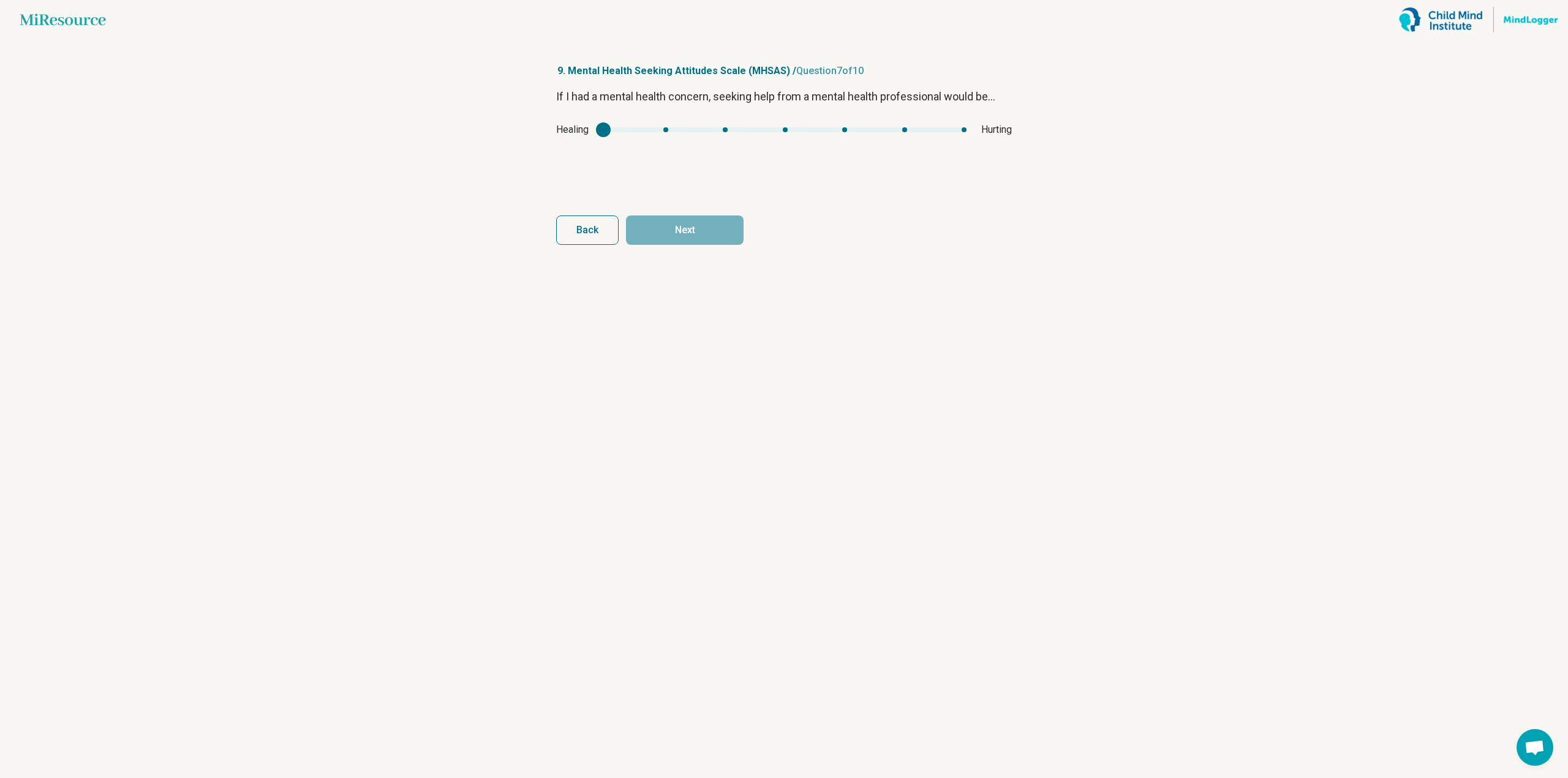
type input "*"
click at [665, 130] on div "mhsas6" at bounding box center [784, 129] width 363 height 5
click at [690, 236] on button "Next" at bounding box center [684, 230] width 118 height 30
type input "*"
click at [892, 127] on div "mhsas7" at bounding box center [791, 129] width 305 height 5
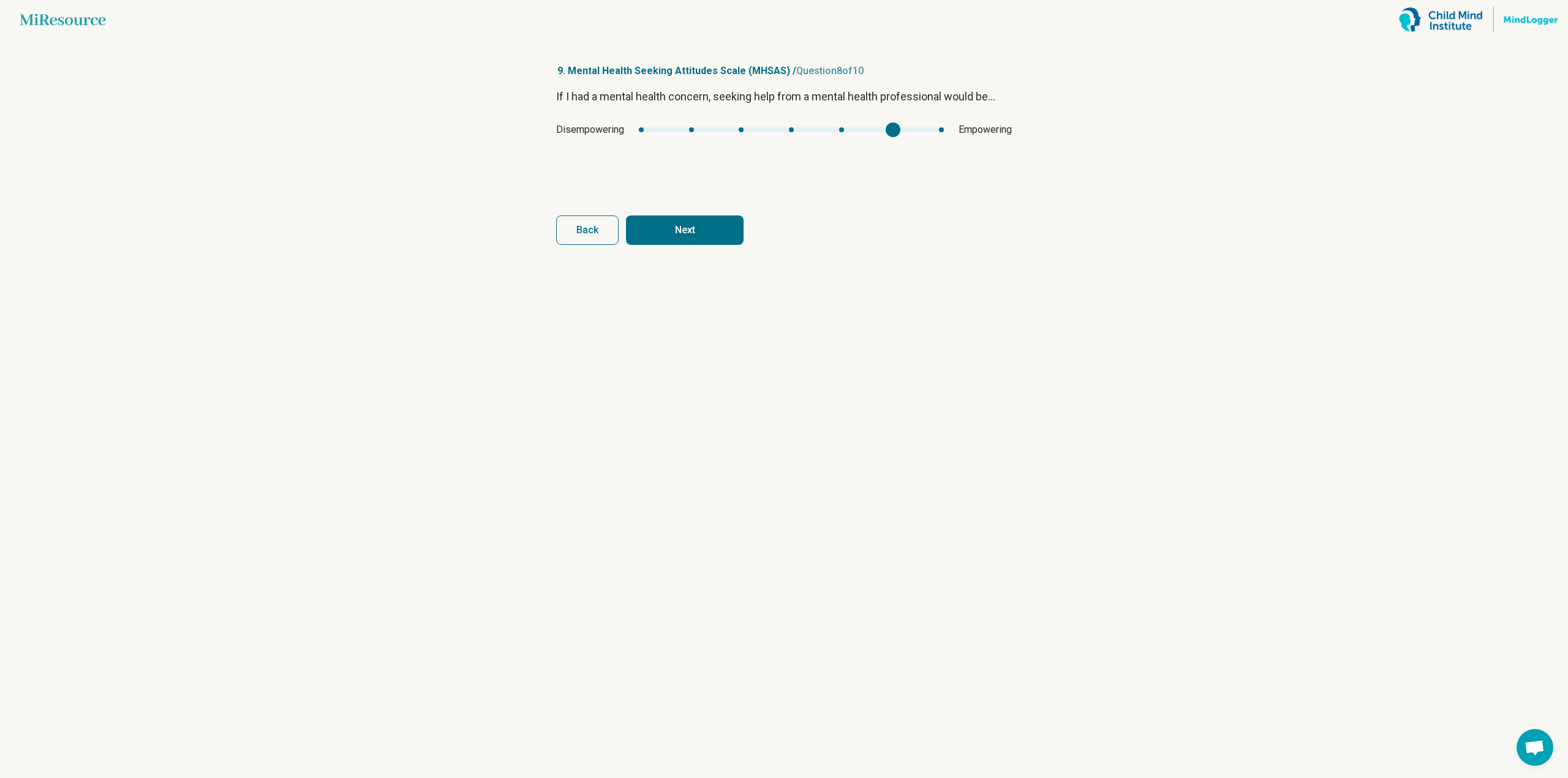
click at [728, 215] on button "Next" at bounding box center [684, 230] width 118 height 30
type input "*"
click at [726, 131] on div "mhsas8" at bounding box center [778, 129] width 329 height 5
drag, startPoint x: 713, startPoint y: 242, endPoint x: 713, endPoint y: 234, distance: 8.0
click at [713, 234] on button "Next" at bounding box center [684, 230] width 118 height 30
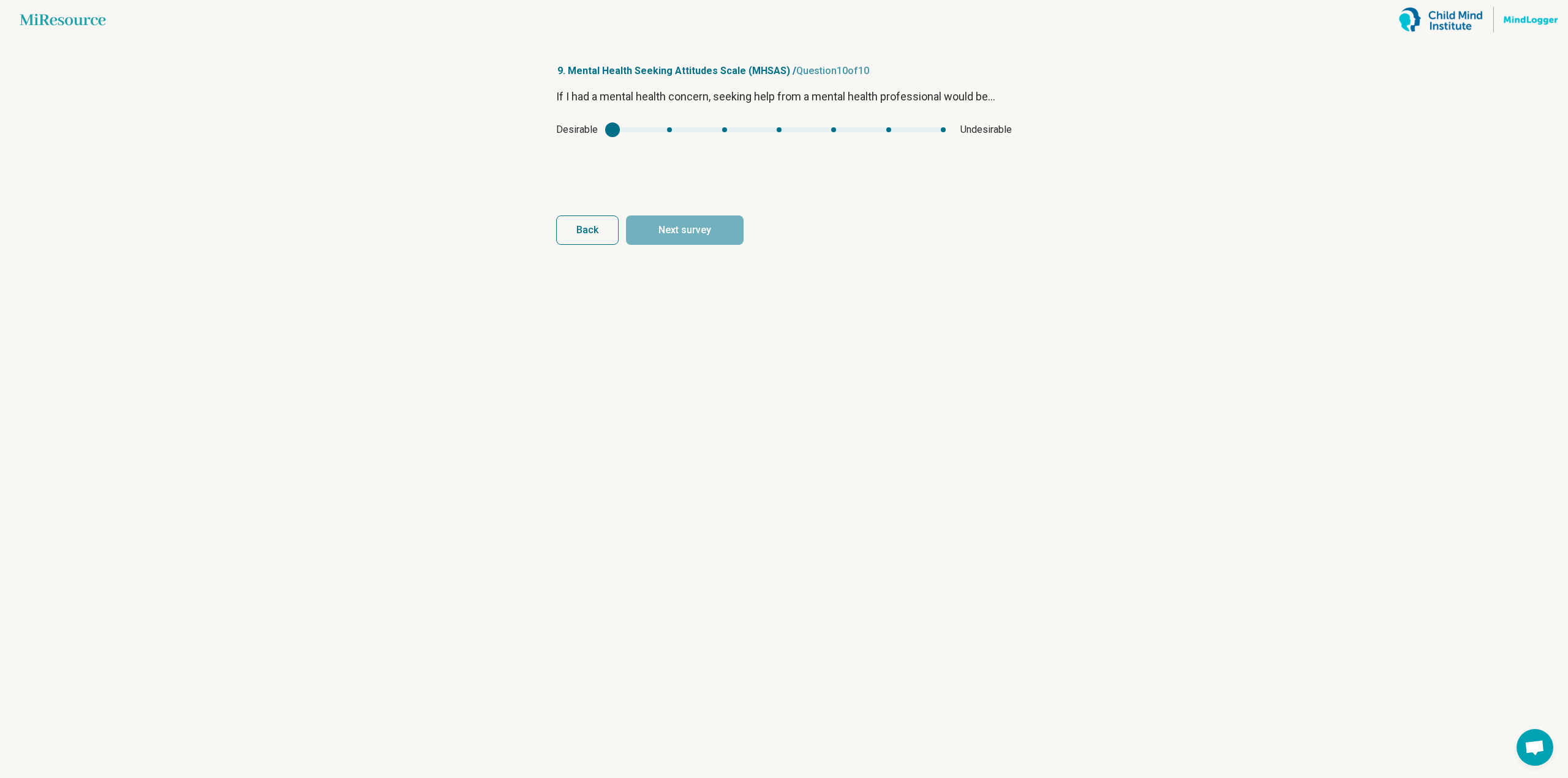
click at [719, 135] on div "Desirable Undesirable" at bounding box center [784, 130] width 455 height 15
click at [722, 129] on div "mhsas9" at bounding box center [778, 129] width 333 height 5
click at [710, 218] on button "Next survey" at bounding box center [684, 230] width 118 height 30
type input "*"
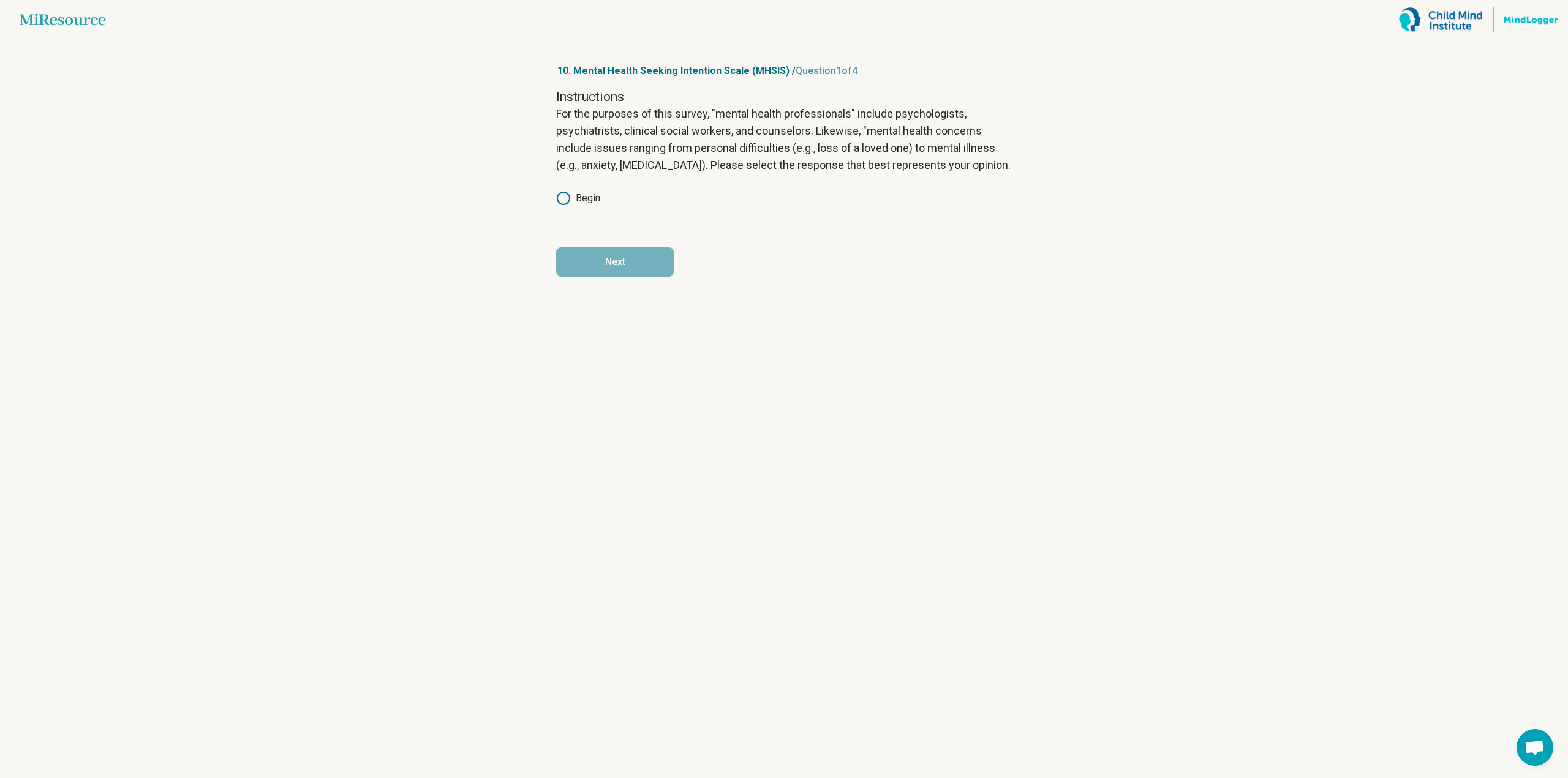
click at [585, 198] on label "Begin" at bounding box center [579, 198] width 45 height 15
click at [606, 262] on button "Next" at bounding box center [615, 262] width 118 height 30
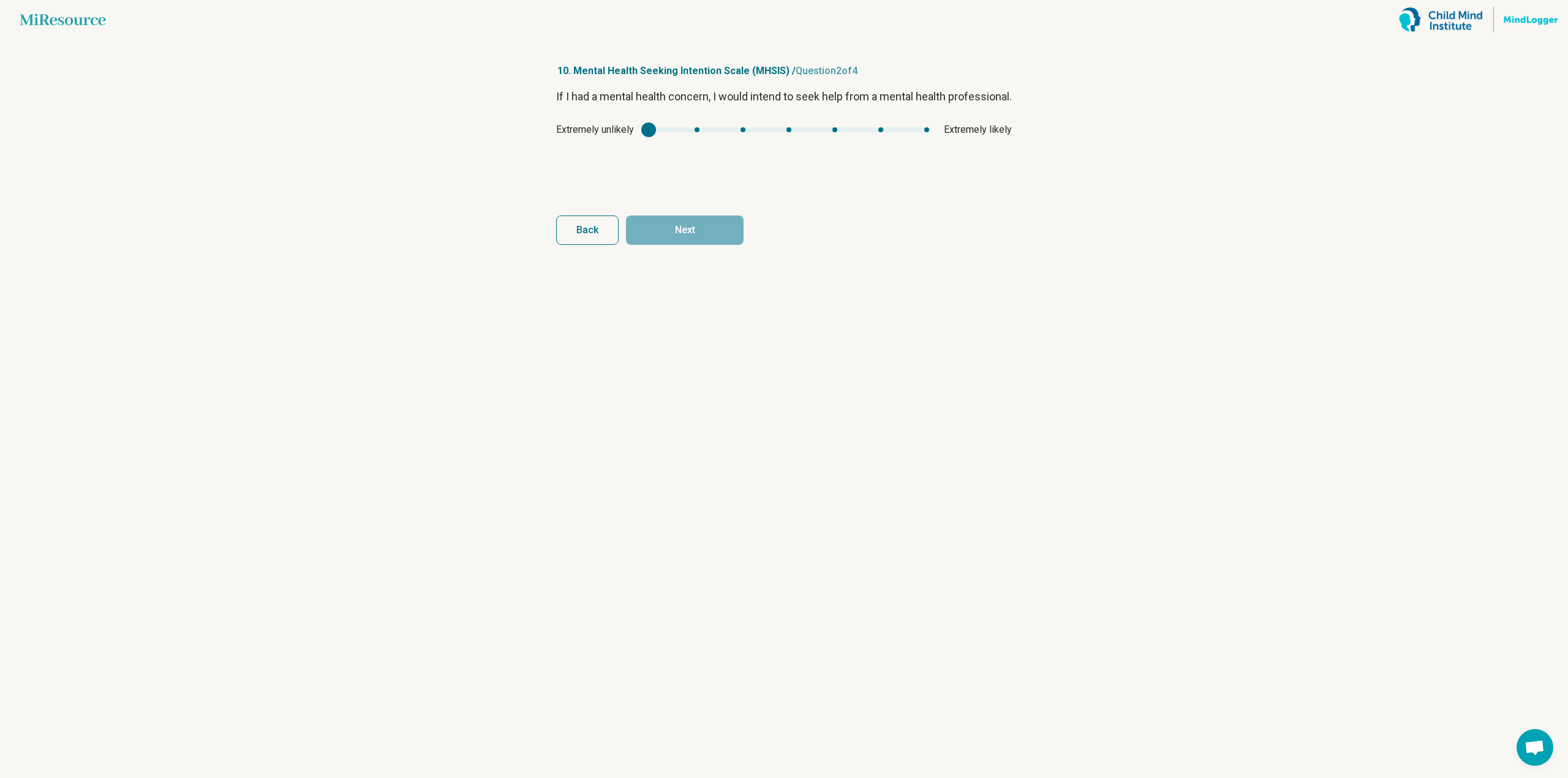
type input "*"
click at [839, 133] on div "mhsis1" at bounding box center [788, 129] width 280 height 5
click at [729, 238] on button "Next" at bounding box center [684, 230] width 118 height 30
type input "*"
click at [834, 127] on div "mhsis2" at bounding box center [786, 129] width 300 height 5
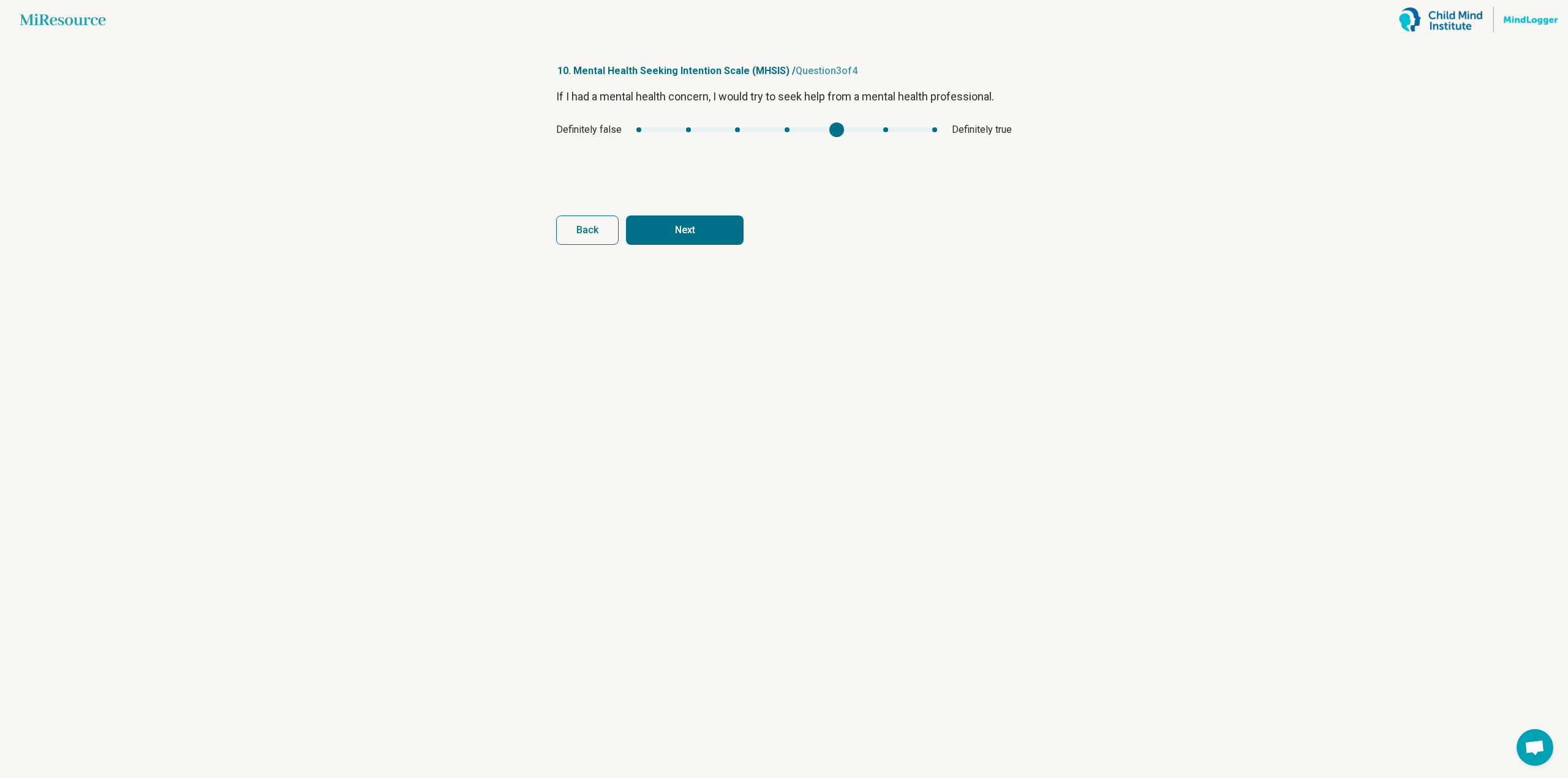
click at [728, 211] on form "If I had a mental health concern, I would try to seek help from a mental health…" at bounding box center [784, 166] width 455 height 157
click at [722, 220] on button "Next" at bounding box center [684, 230] width 118 height 30
click at [830, 125] on div "Strongly disagree Strongly agree" at bounding box center [784, 130] width 455 height 15
click at [839, 134] on div "Strongly disagree Strongly agree" at bounding box center [784, 130] width 455 height 15
click at [839, 133] on div "Strongly disagree Strongly agree" at bounding box center [784, 130] width 455 height 15
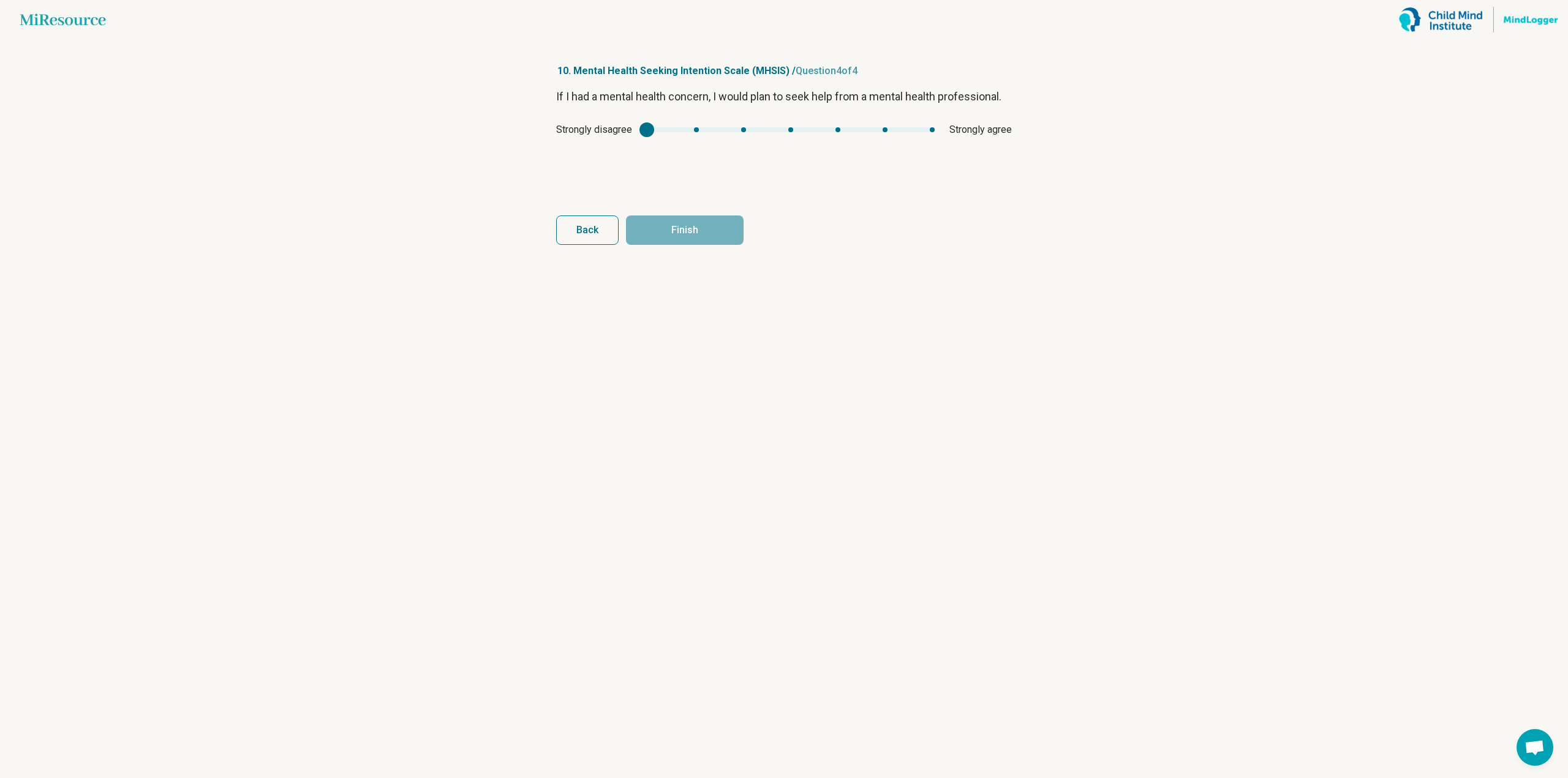
click at [841, 130] on div "mhsis3" at bounding box center [790, 129] width 287 height 5
click at [722, 220] on button "Finish" at bounding box center [684, 230] width 118 height 30
type input "*"
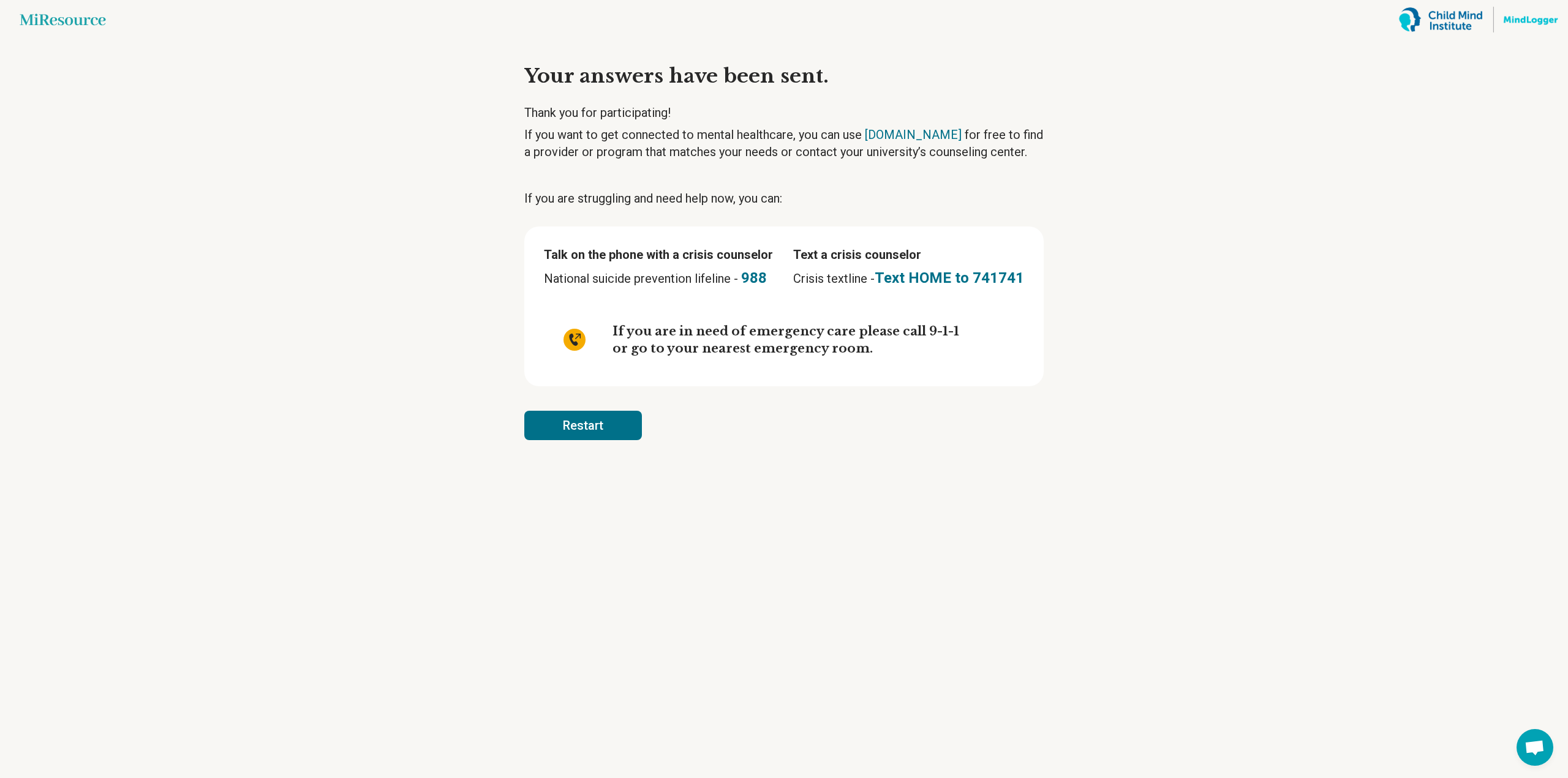
drag, startPoint x: 600, startPoint y: 425, endPoint x: 555, endPoint y: 417, distance: 45.7
drag, startPoint x: 555, startPoint y: 417, endPoint x: 384, endPoint y: 335, distance: 189.6
click at [384, 335] on main "Miresource logo Your answers have been sent. Thank you for participating! If yo…" at bounding box center [784, 389] width 1568 height 778
click at [593, 419] on button "Restart" at bounding box center [582, 426] width 118 height 30
